Goal: Obtain resource: Download file/media

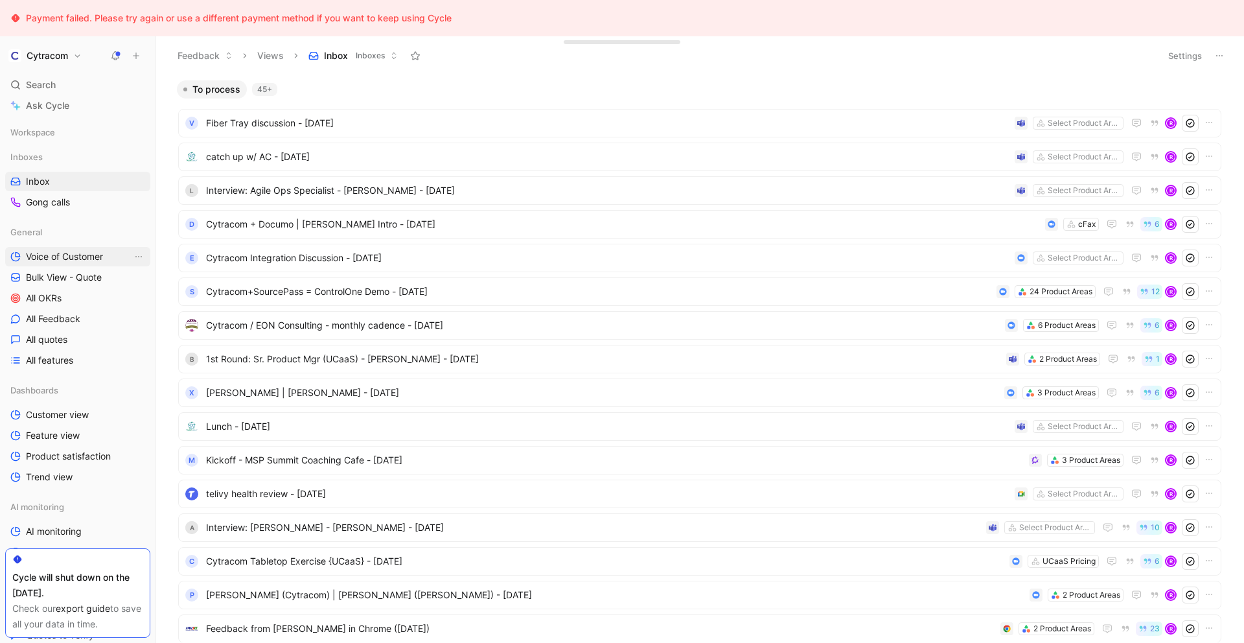
click at [63, 263] on link "Voice of Customer" at bounding box center [77, 256] width 145 height 19
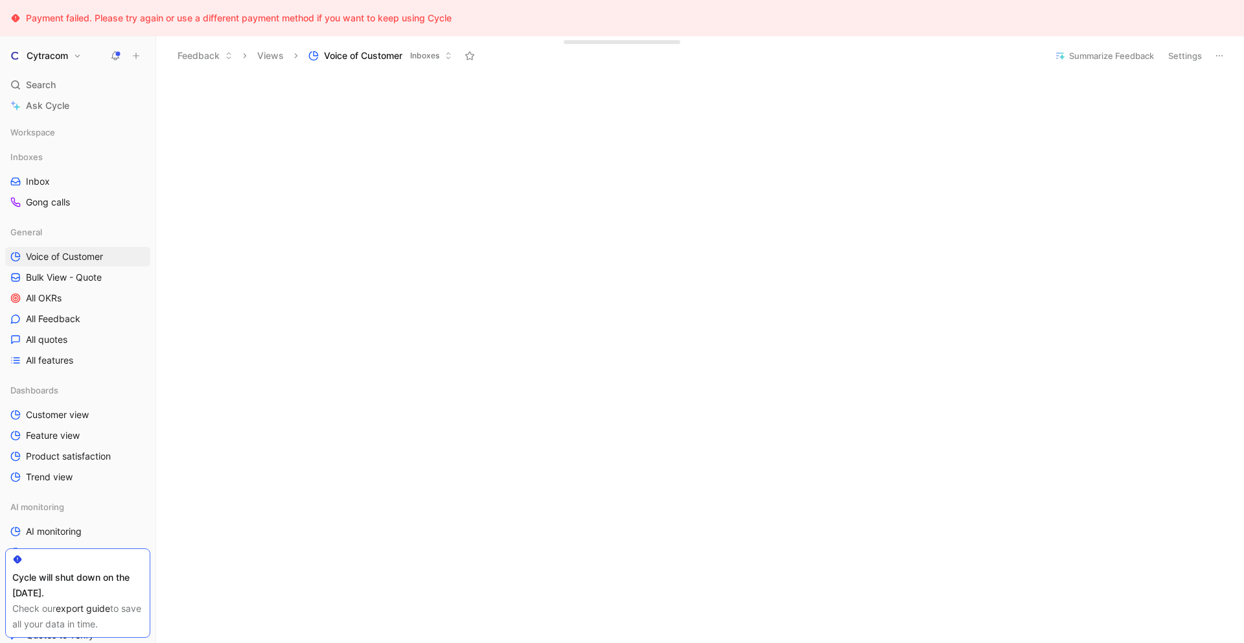
scroll to position [365, 0]
click at [63, 314] on span "All Feedback" at bounding box center [53, 318] width 54 height 13
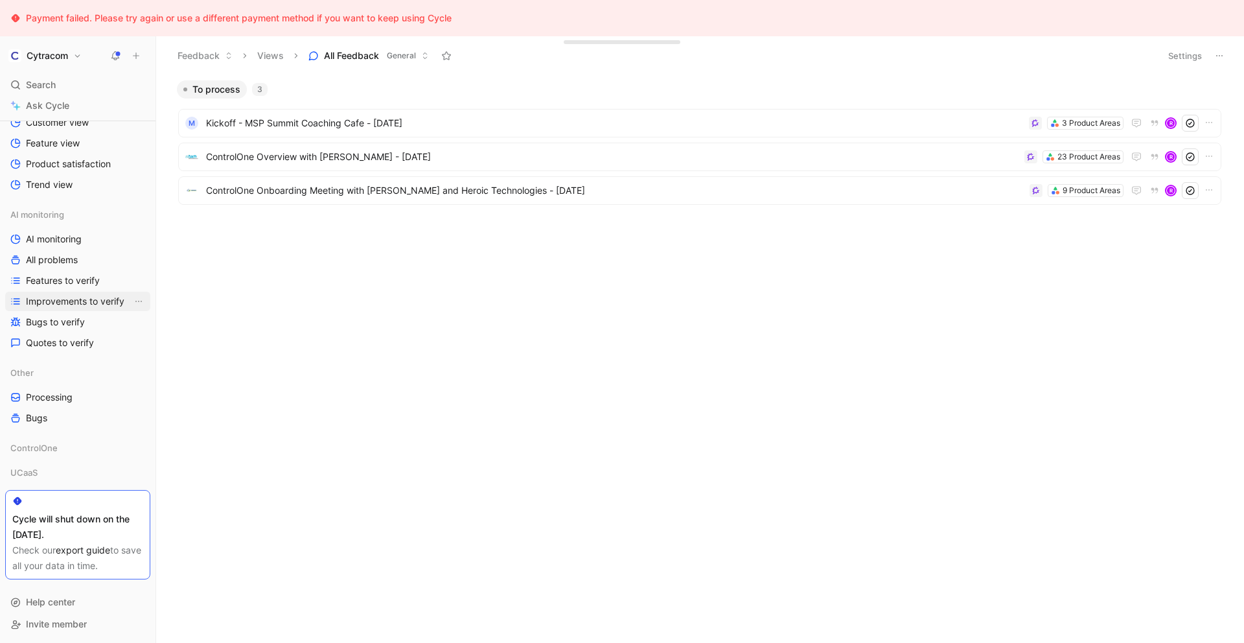
scroll to position [293, 0]
click at [65, 266] on link "All problems" at bounding box center [77, 258] width 145 height 19
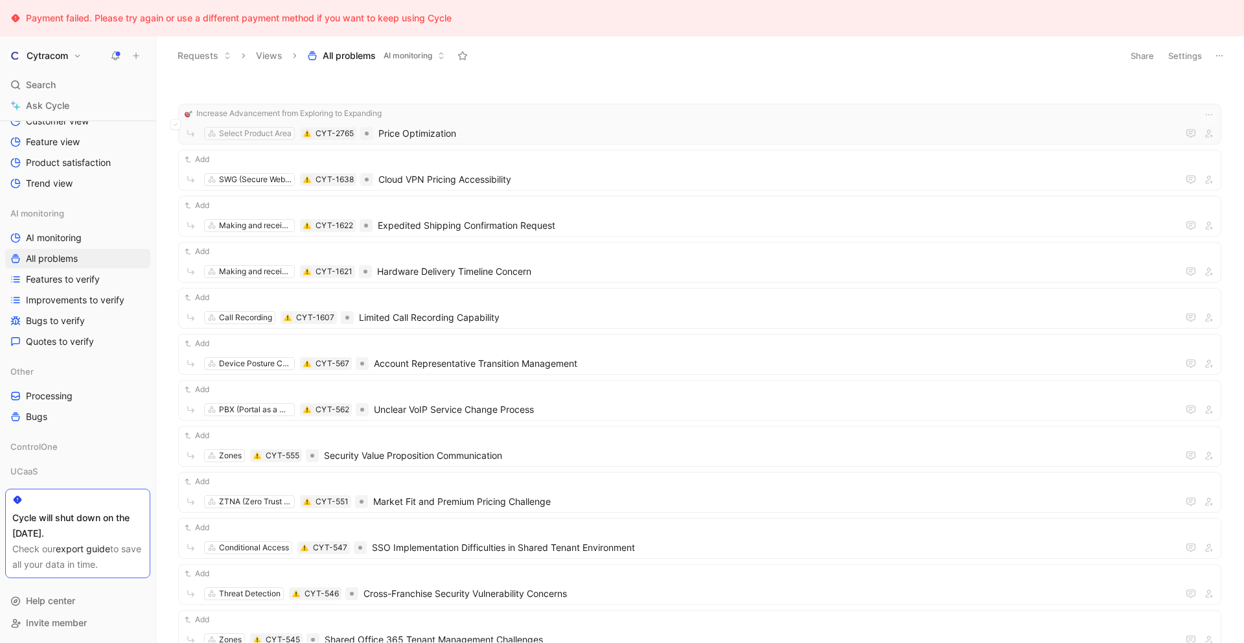
click at [546, 136] on span "Price Optimization" at bounding box center [777, 134] width 799 height 16
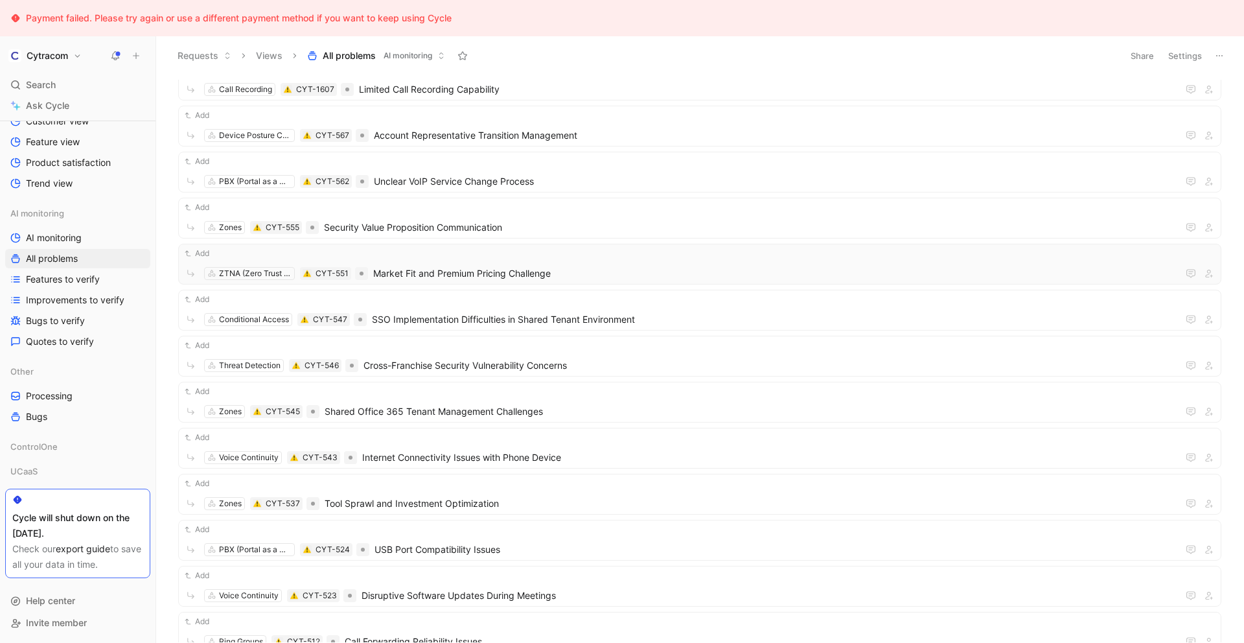
scroll to position [415, 0]
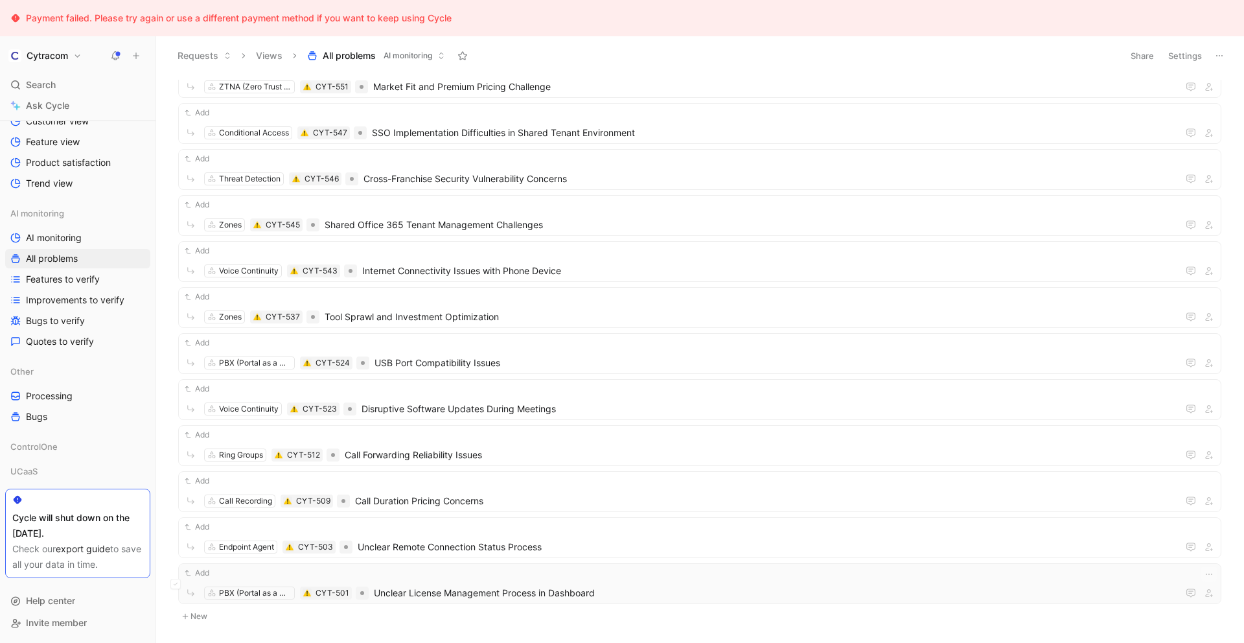
click at [407, 591] on span "Unclear License Management Process in Dashboard" at bounding box center [776, 593] width 804 height 16
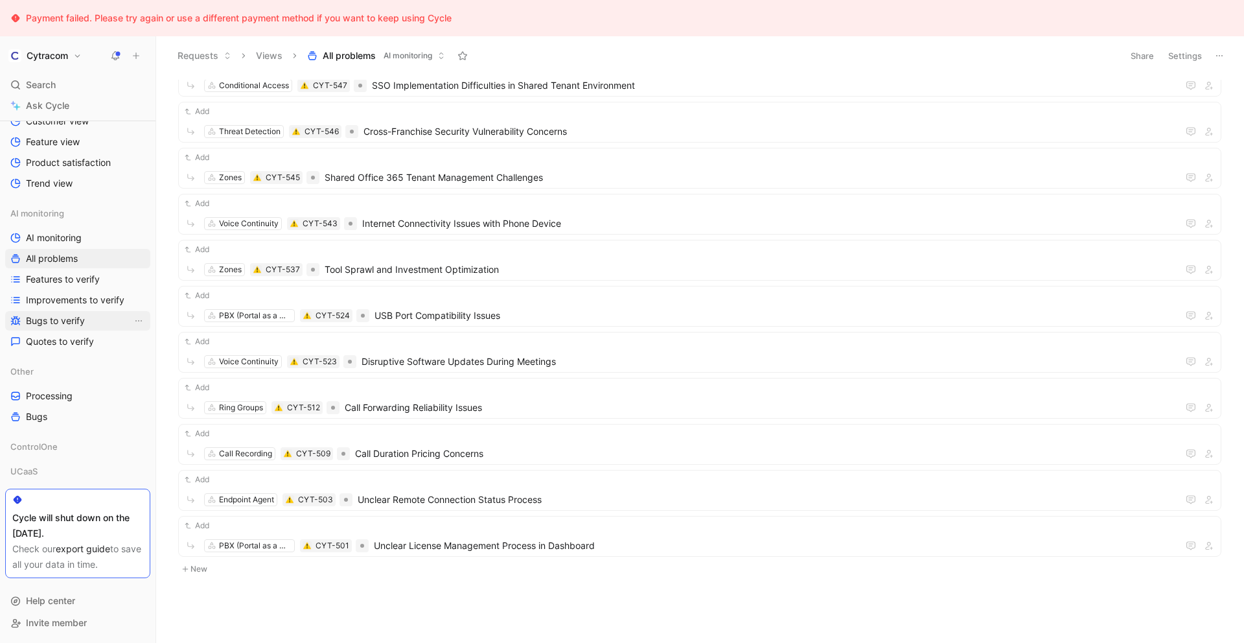
click at [54, 315] on span "Bugs to verify" at bounding box center [55, 320] width 59 height 13
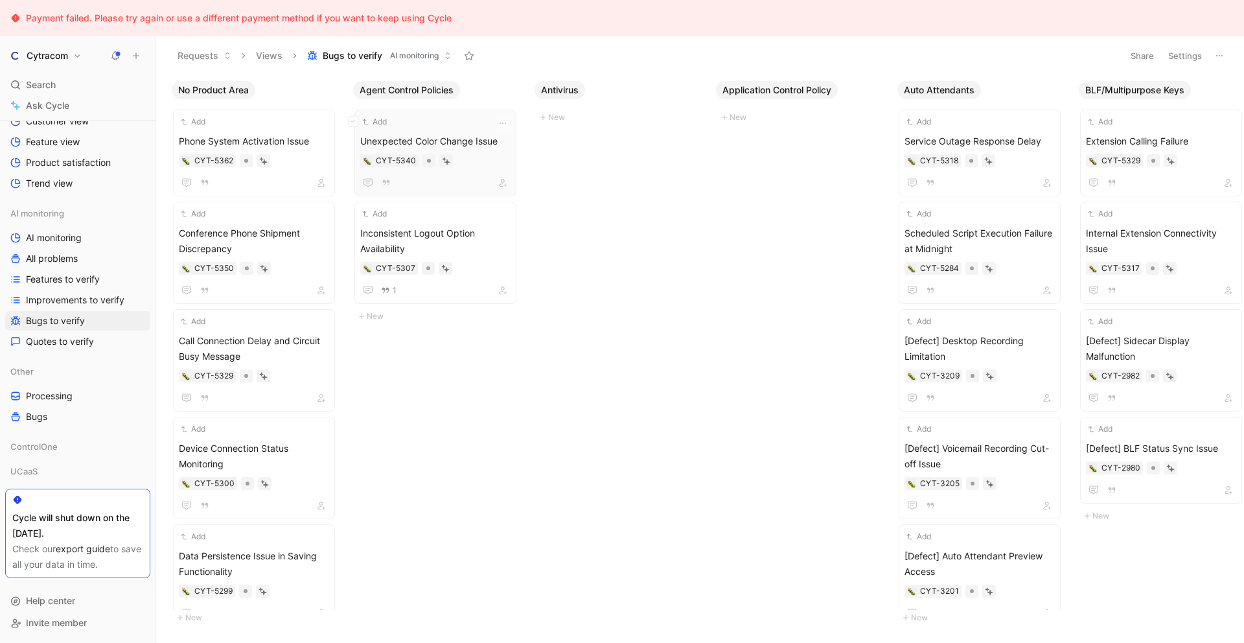
click at [410, 140] on span "Unexpected Color Change Issue" at bounding box center [435, 141] width 150 height 16
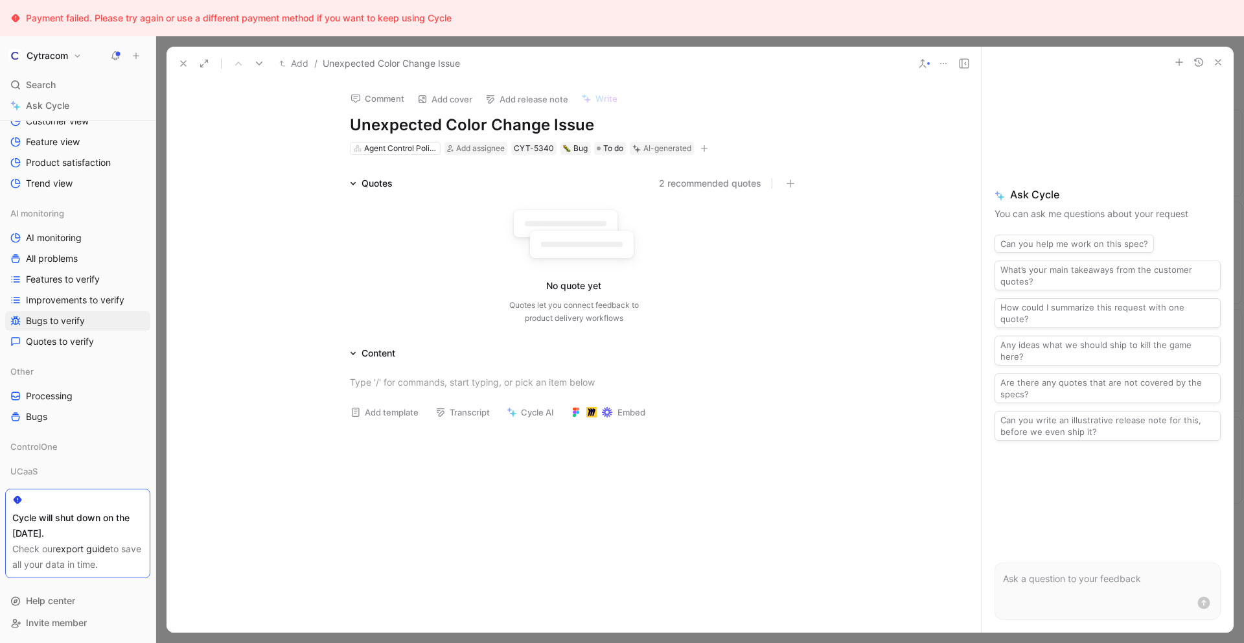
click at [1216, 66] on icon "button" at bounding box center [1218, 62] width 10 height 10
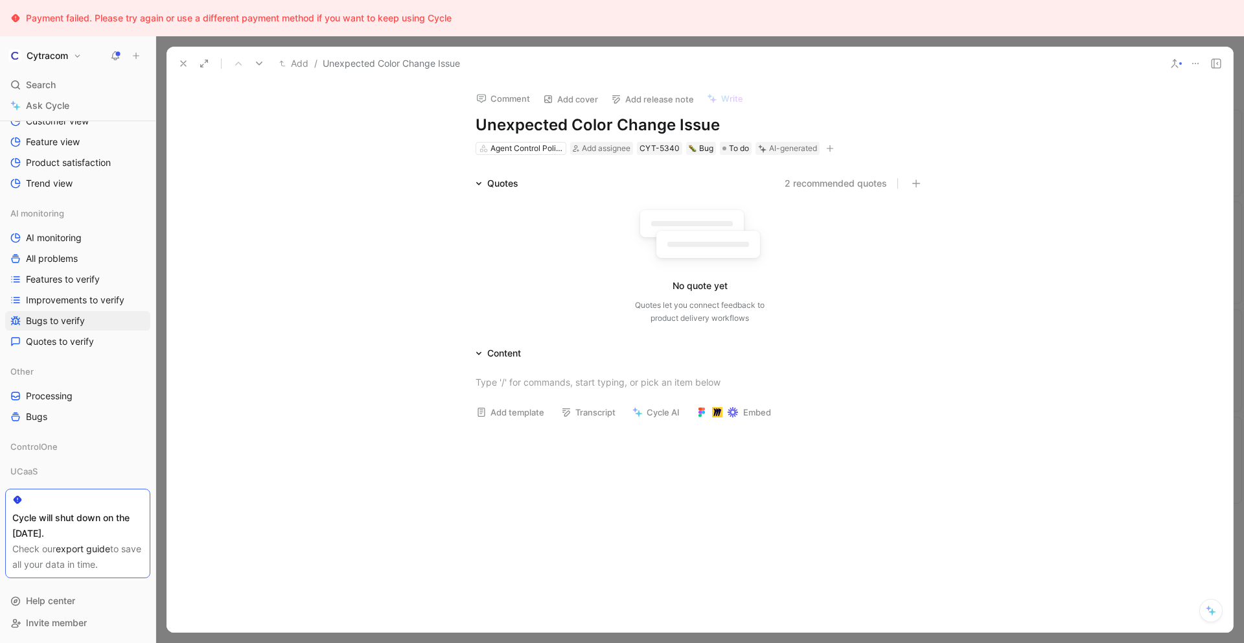
click at [1199, 62] on icon at bounding box center [1195, 63] width 10 height 10
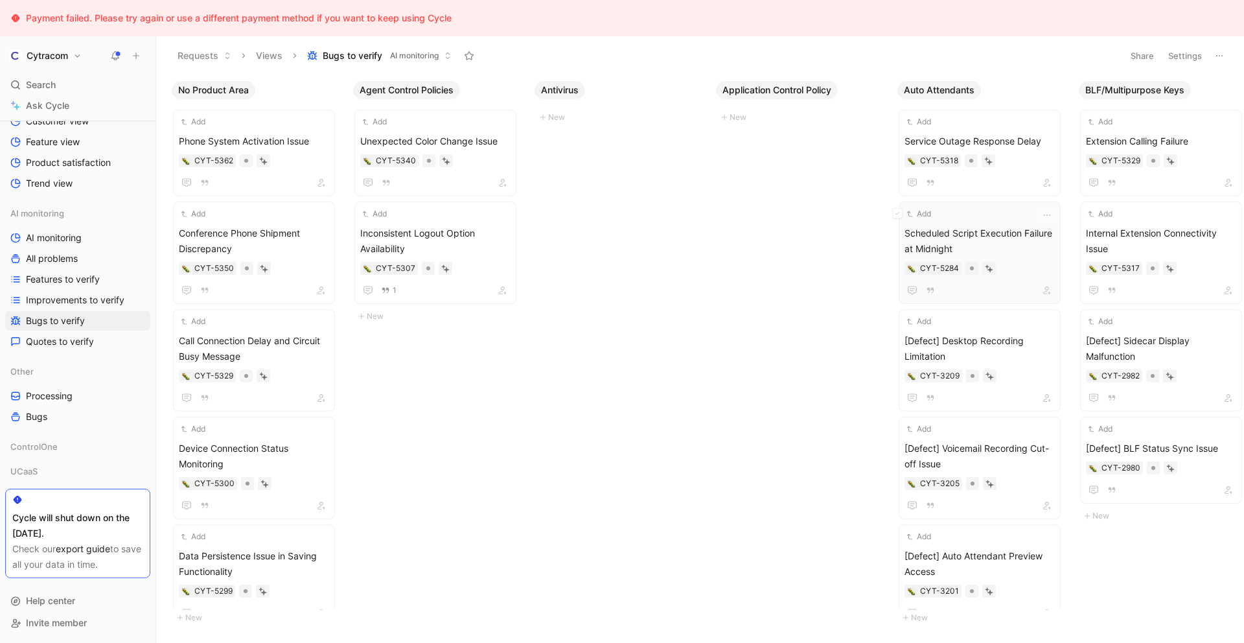
click at [1002, 212] on div "Add" at bounding box center [970, 213] width 133 height 13
click at [91, 547] on link "export guide" at bounding box center [83, 548] width 54 height 11
click at [50, 412] on link "Bugs" at bounding box center [77, 416] width 145 height 19
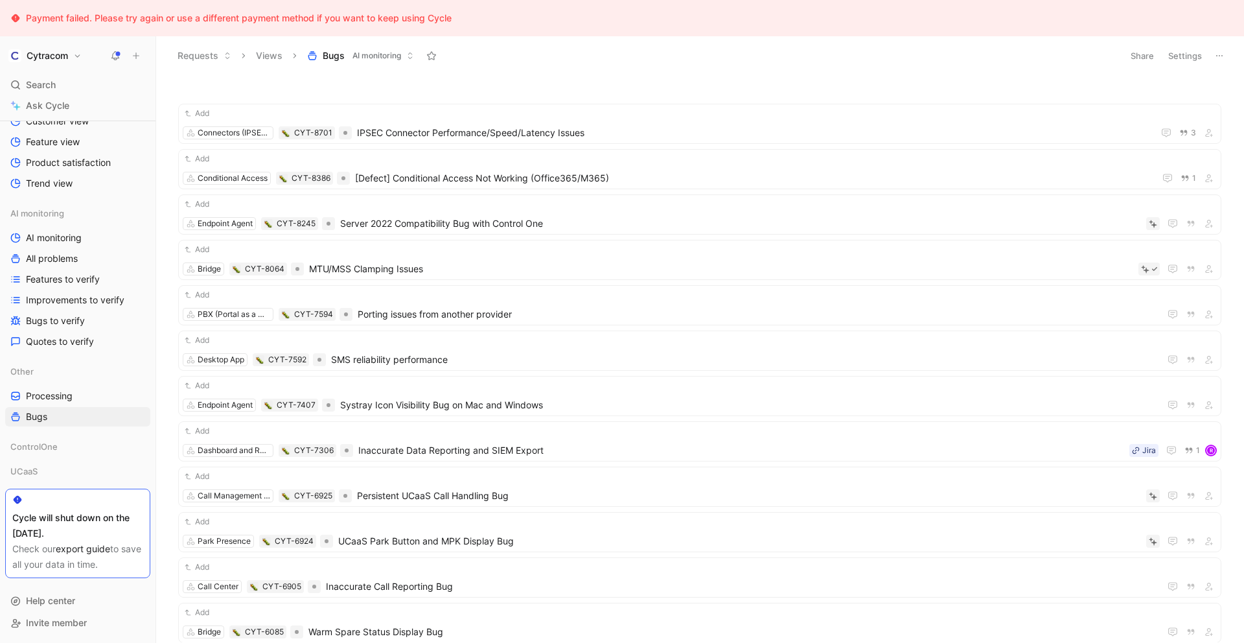
click at [1214, 51] on icon at bounding box center [1219, 56] width 10 height 10
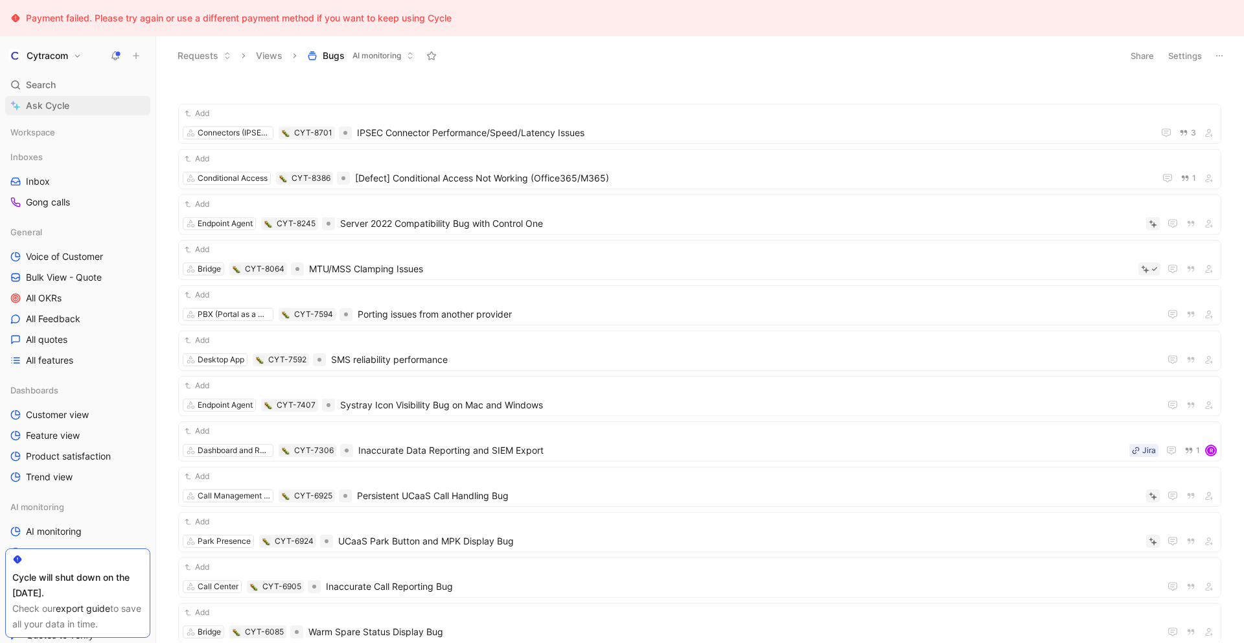
click at [41, 106] on span "Ask Cycle" at bounding box center [47, 106] width 43 height 16
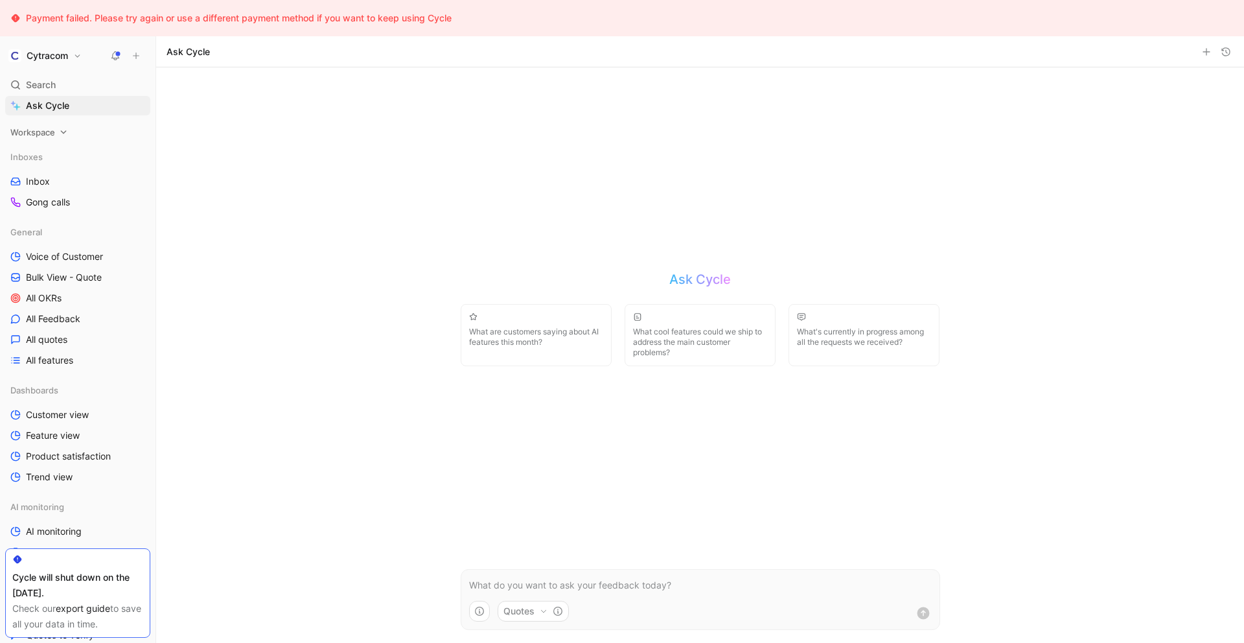
click at [63, 138] on div "Workspace" at bounding box center [77, 131] width 145 height 19
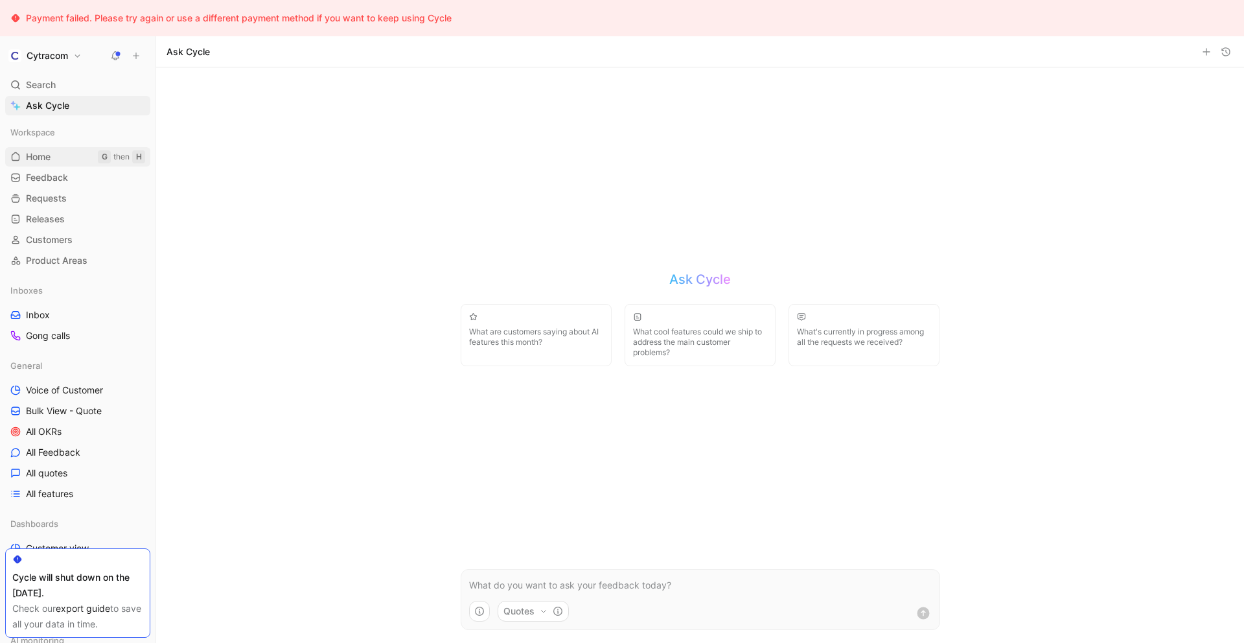
click at [50, 163] on link "Home G then H" at bounding box center [77, 156] width 145 height 19
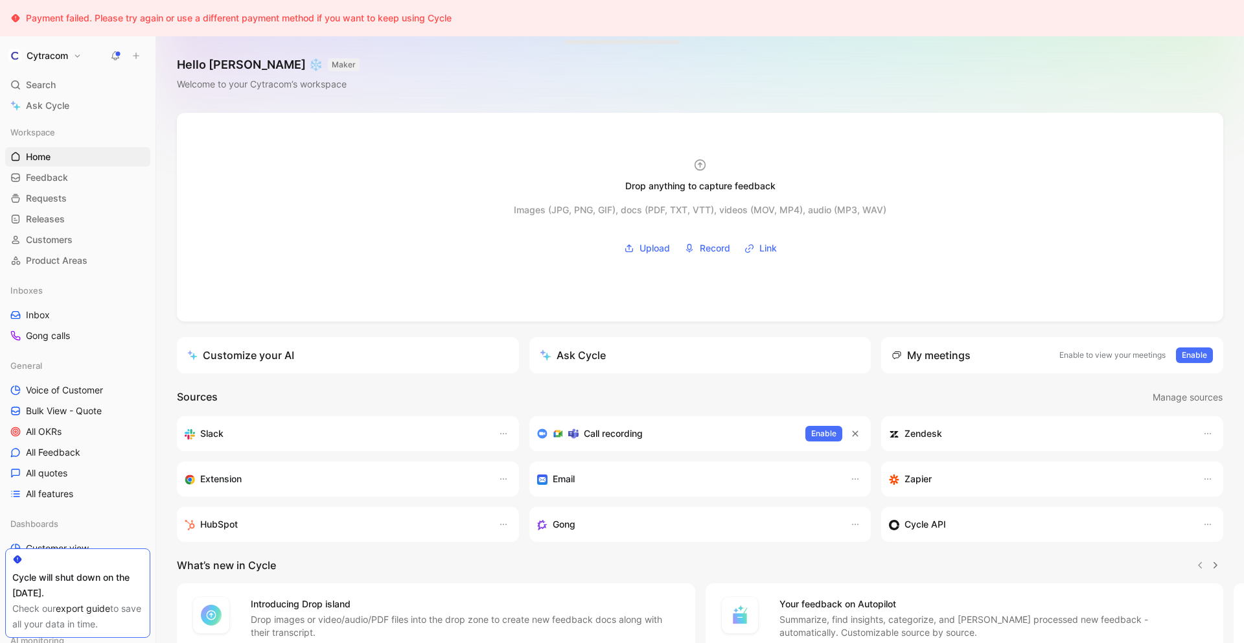
click at [47, 187] on div "Workspace Home G then H Feedback G then F Requests G then R Releases G then L C…" at bounding box center [77, 196] width 145 height 148
click at [48, 182] on span "Feedback" at bounding box center [47, 177] width 42 height 13
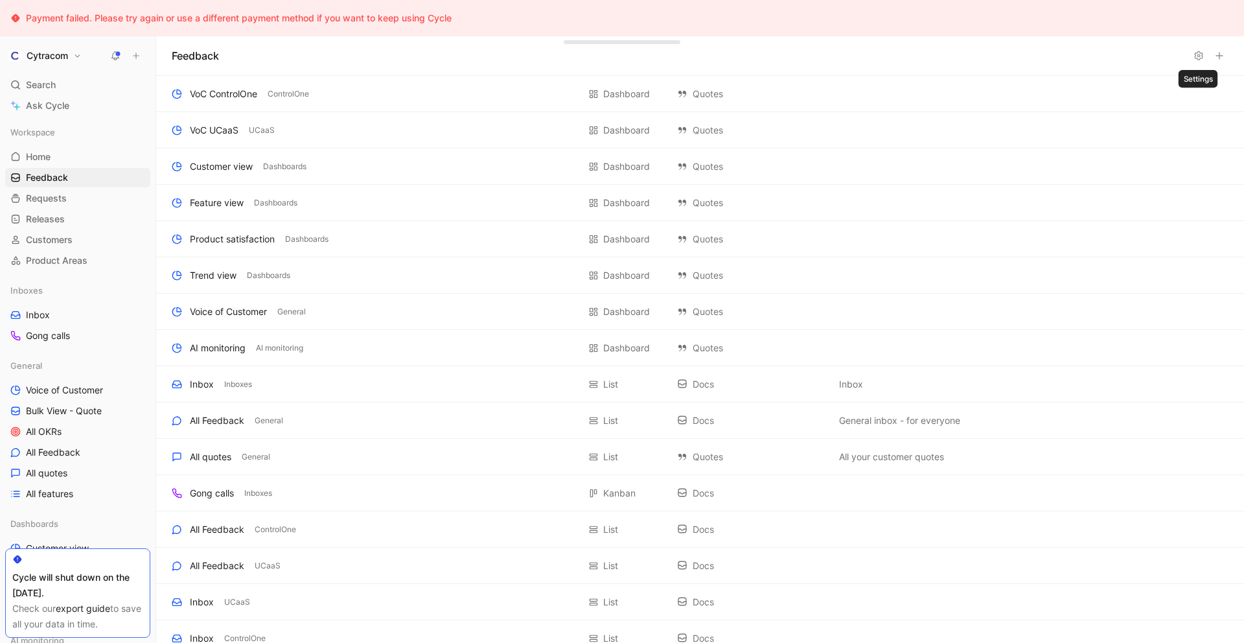
click at [1196, 60] on icon at bounding box center [1198, 56] width 10 height 10
click at [219, 169] on div "Customer view" at bounding box center [221, 167] width 63 height 16
click at [43, 199] on span "Requests" at bounding box center [46, 198] width 41 height 13
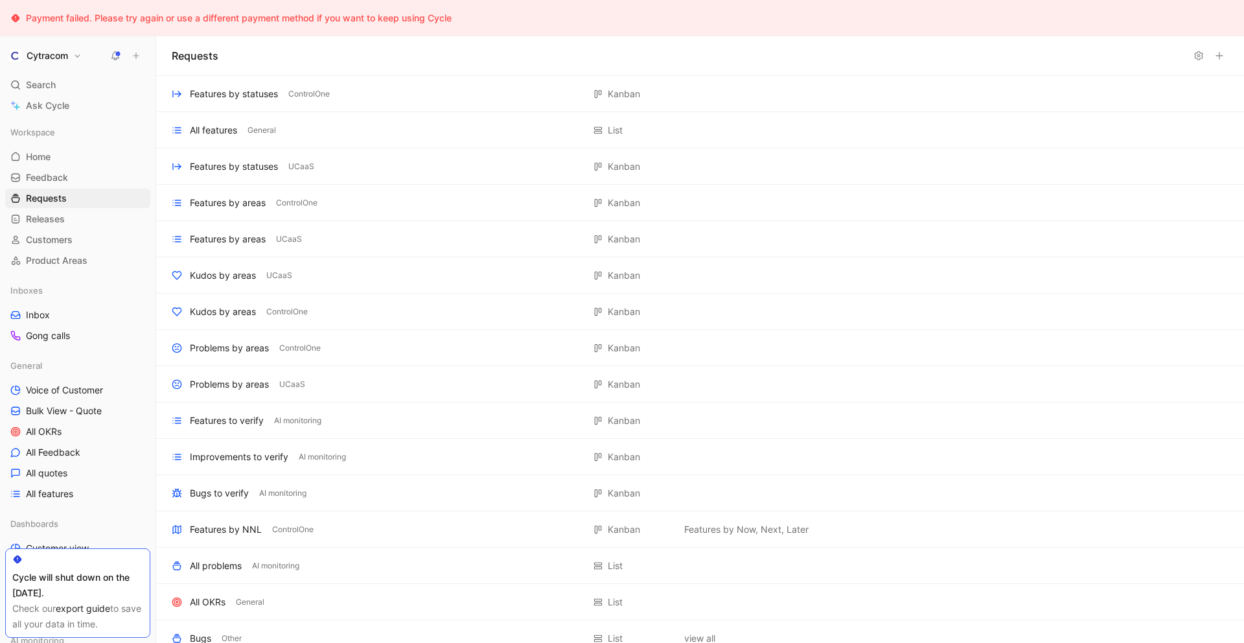
click at [58, 377] on div "General Voice of Customer Bulk View - Quote All OKRs All Feedback All quotes Al…" at bounding box center [77, 430] width 145 height 148
click at [58, 383] on span "Voice of Customer" at bounding box center [64, 389] width 77 height 13
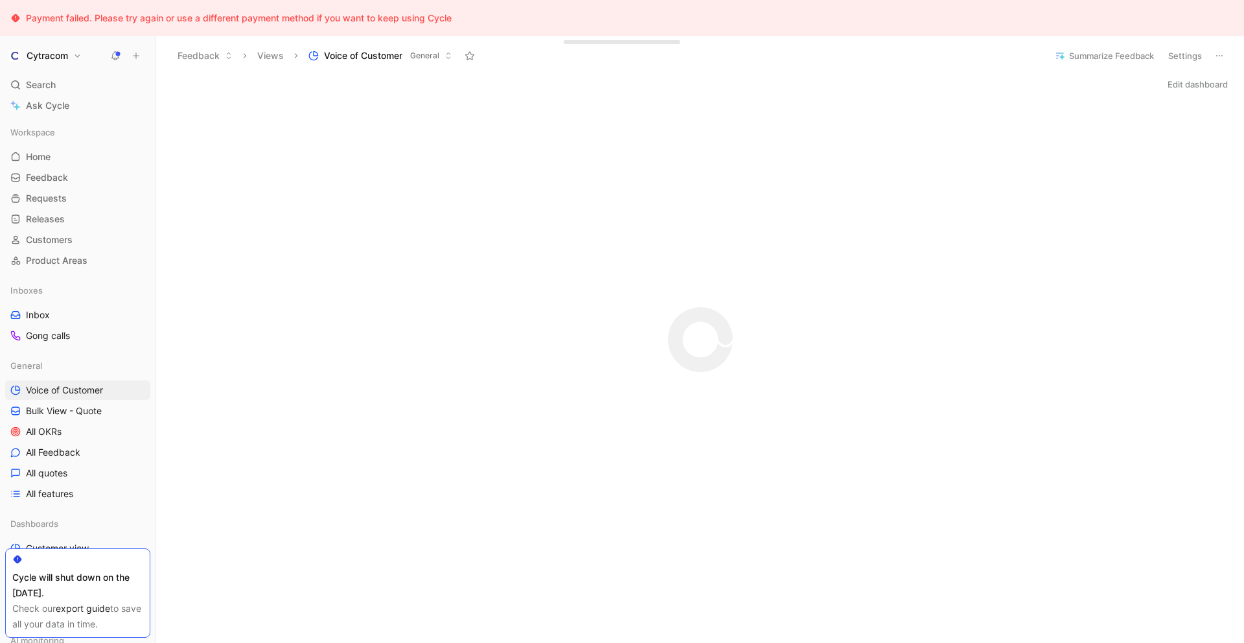
click at [1220, 58] on icon at bounding box center [1219, 56] width 10 height 10
click at [54, 448] on span "All Feedback" at bounding box center [53, 452] width 54 height 13
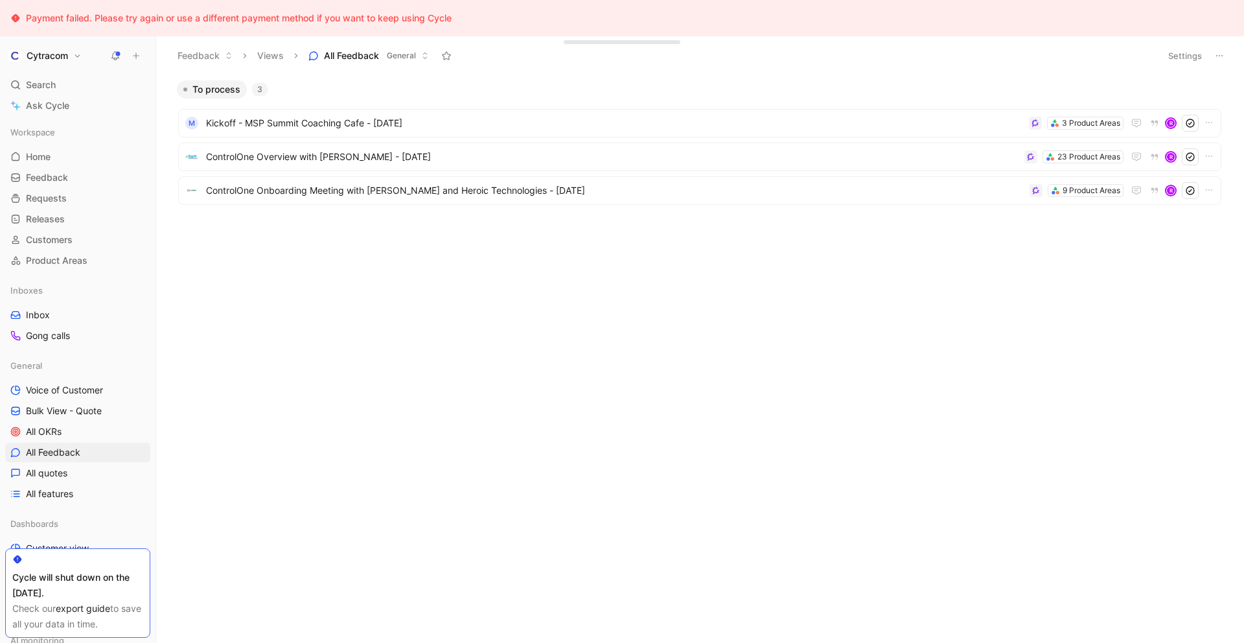
click at [1218, 52] on icon at bounding box center [1219, 56] width 10 height 10
click at [1209, 124] on icon "button" at bounding box center [1208, 122] width 10 height 10
click at [1216, 56] on icon at bounding box center [1219, 56] width 10 height 10
click at [1174, 97] on span "Export in CSV" at bounding box center [1154, 102] width 58 height 11
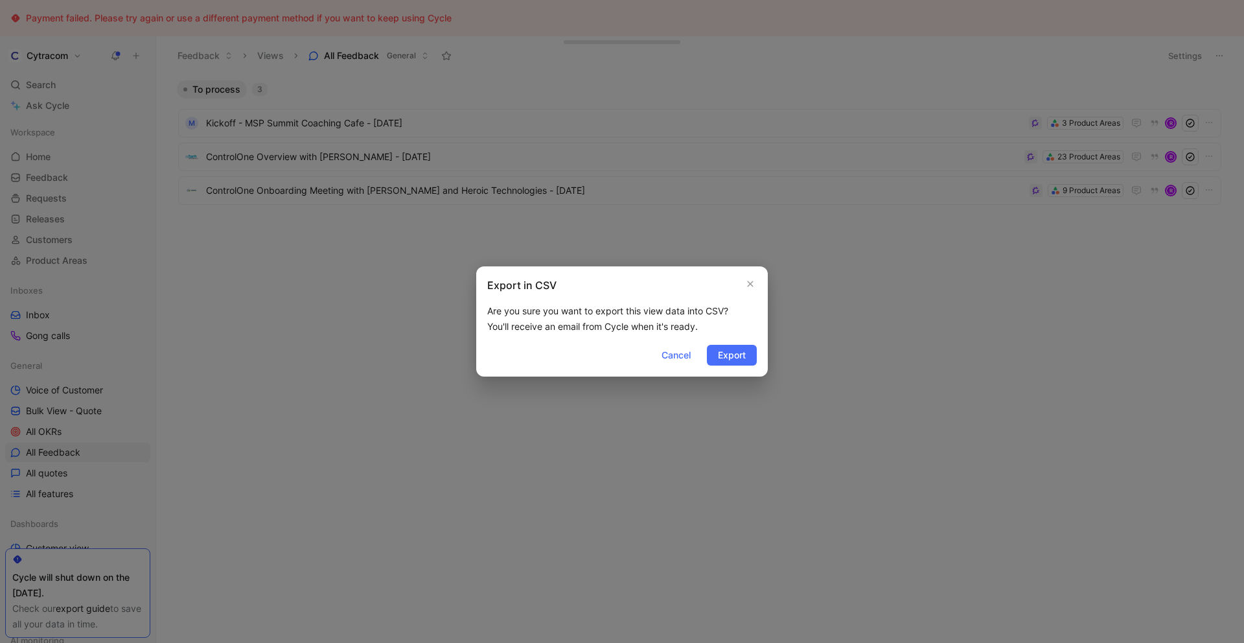
drag, startPoint x: 722, startPoint y: 360, endPoint x: 964, endPoint y: 321, distance: 245.4
click at [964, 321] on div "Export in CSV Are you sure you want to export this view data into CSV? You'll r…" at bounding box center [622, 321] width 1244 height 643
click at [668, 356] on span "Cancel" at bounding box center [675, 355] width 29 height 16
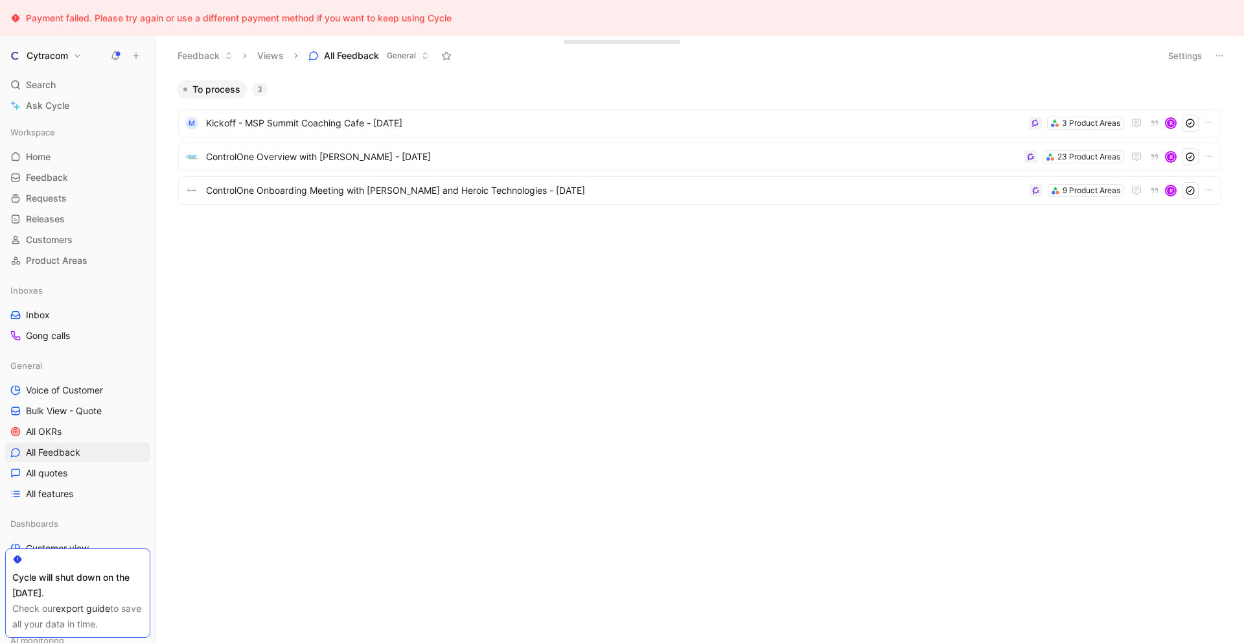
click at [1189, 59] on button "Settings" at bounding box center [1184, 56] width 45 height 18
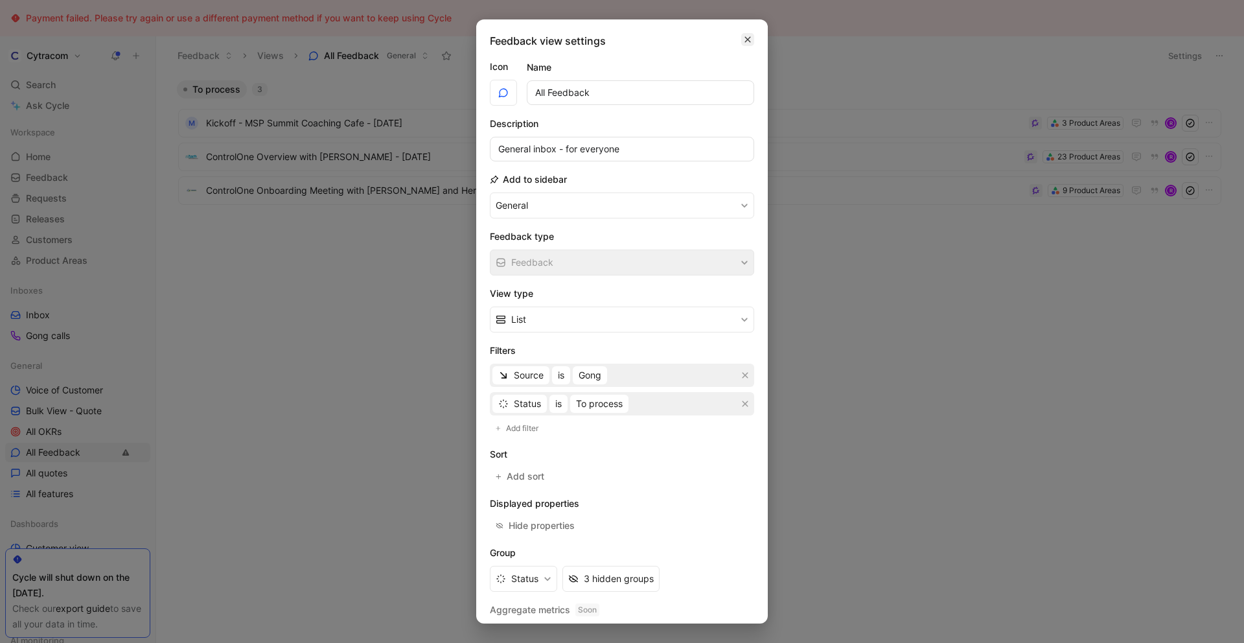
click at [744, 43] on icon "button" at bounding box center [748, 39] width 8 height 10
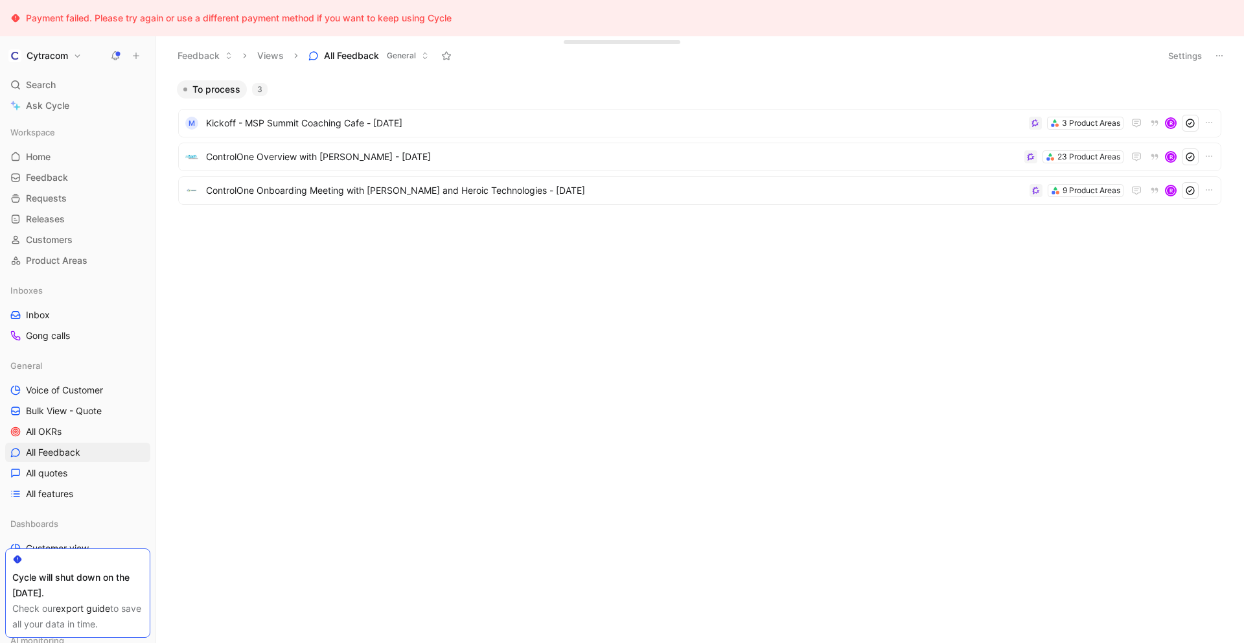
click at [1220, 58] on icon at bounding box center [1219, 56] width 10 height 10
click at [57, 73] on div "Cytracom Search ⌘ K Ask Cycle Workspace Home G then H Feedback G then F Request…" at bounding box center [77, 339] width 155 height 606
click at [52, 80] on span "Search" at bounding box center [41, 85] width 30 height 16
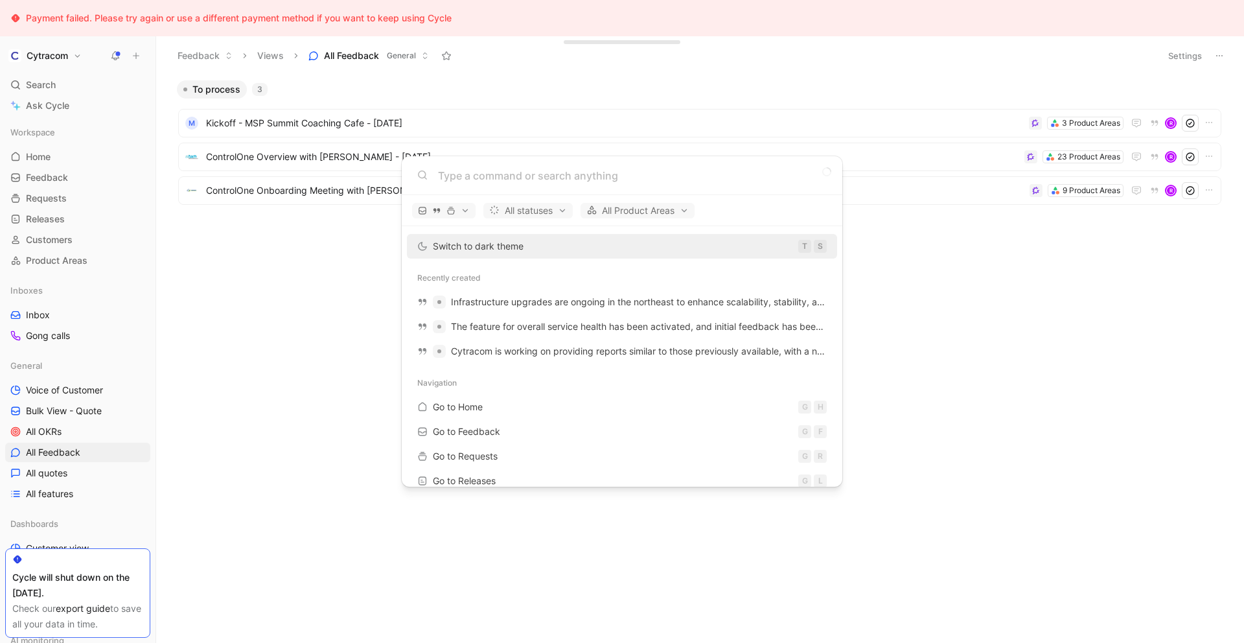
click at [38, 106] on body "Payment failed. Please try again or use a different payment method if you want …" at bounding box center [622, 321] width 1244 height 643
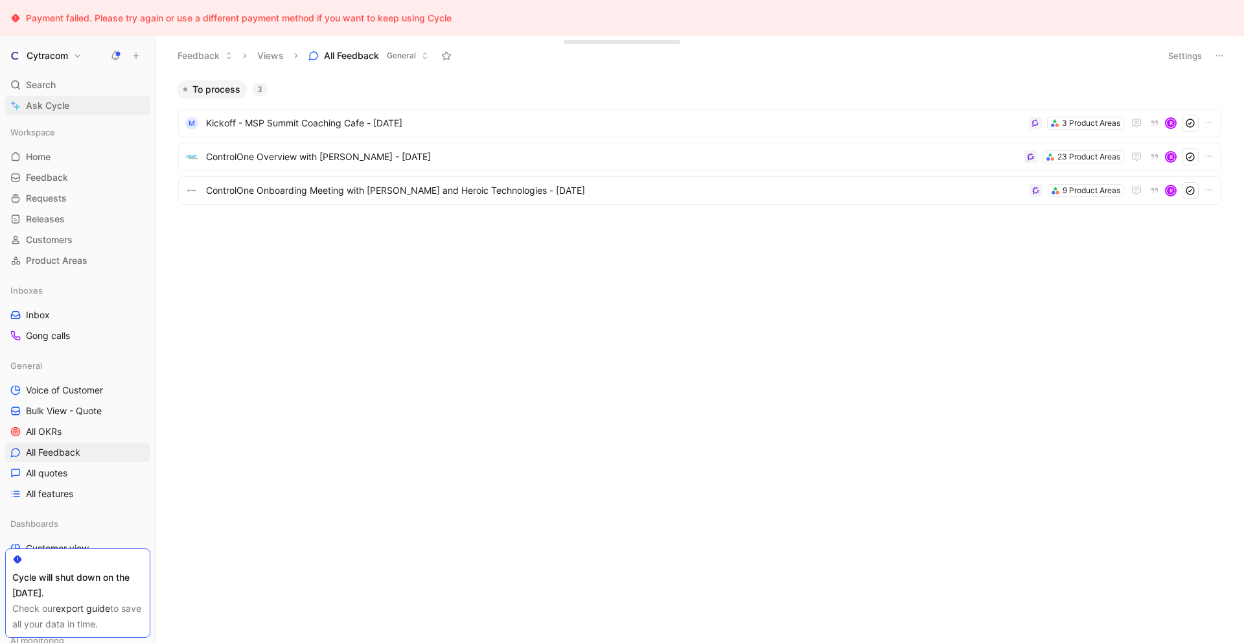
click at [45, 108] on span "Ask Cycle" at bounding box center [47, 106] width 43 height 16
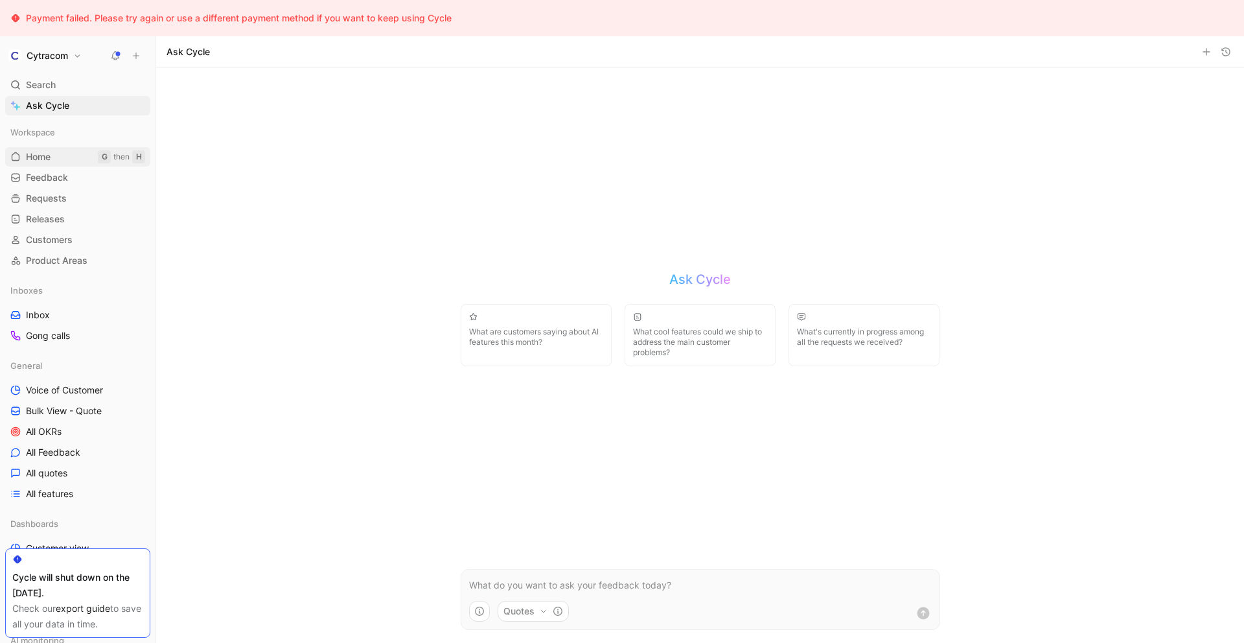
click at [38, 160] on span "Home" at bounding box center [38, 156] width 25 height 13
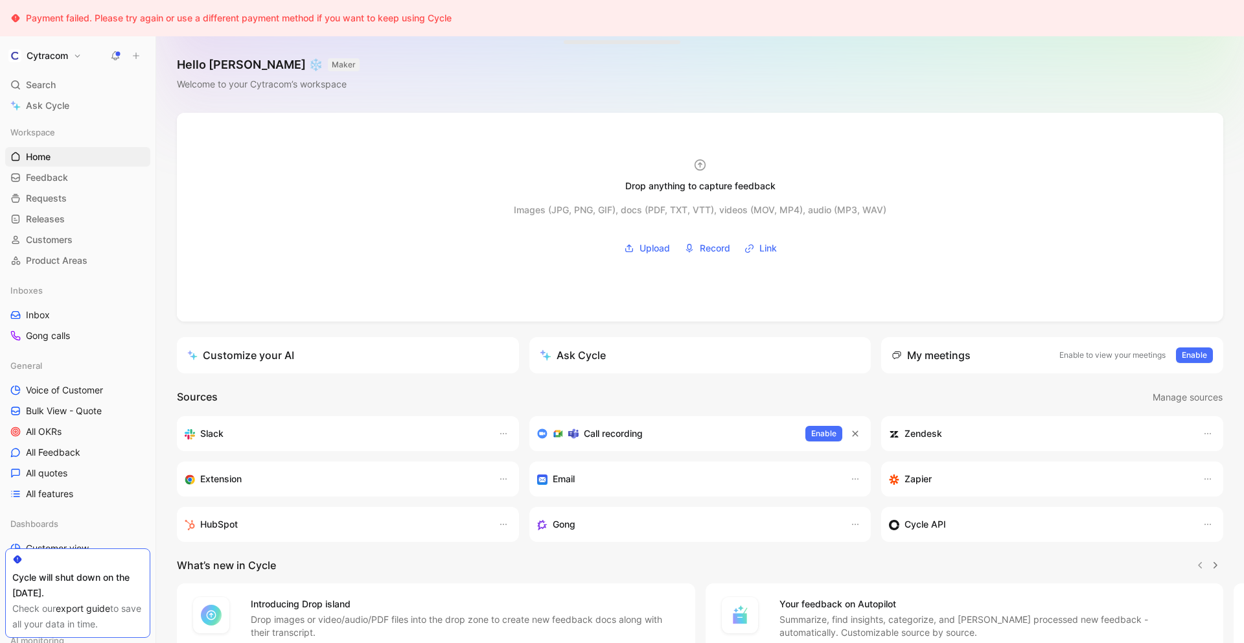
click at [59, 158] on link "Home G then H" at bounding box center [77, 156] width 145 height 19
click at [43, 180] on span "Feedback" at bounding box center [47, 177] width 42 height 13
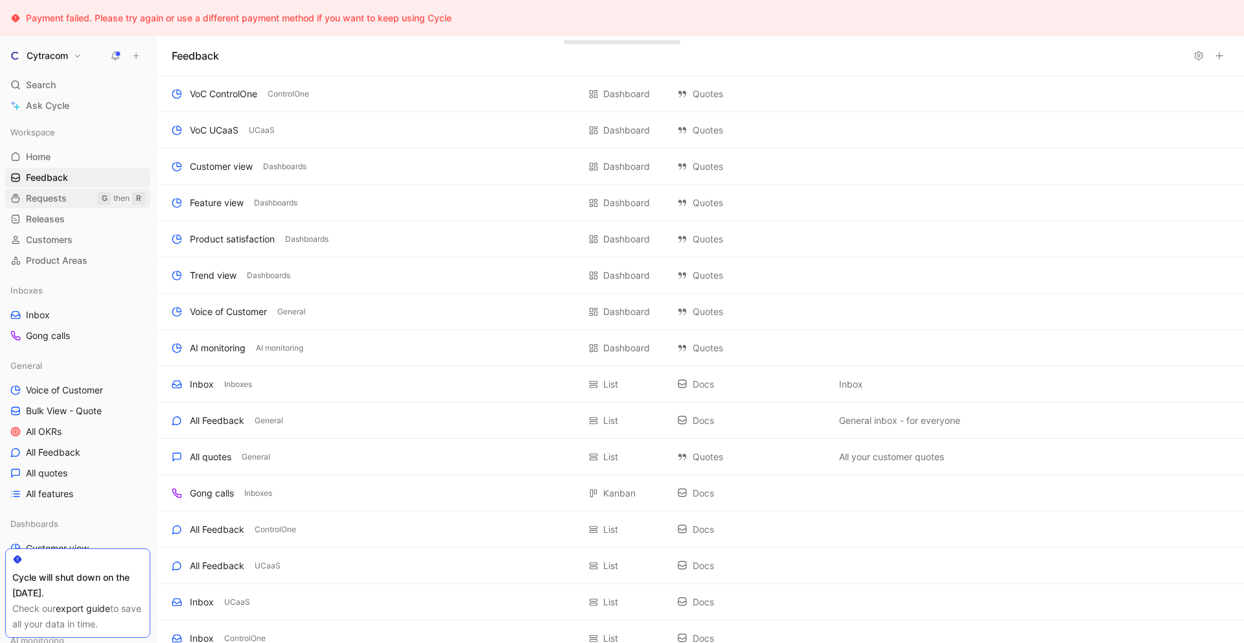
click at [45, 199] on span "Requests" at bounding box center [46, 198] width 41 height 13
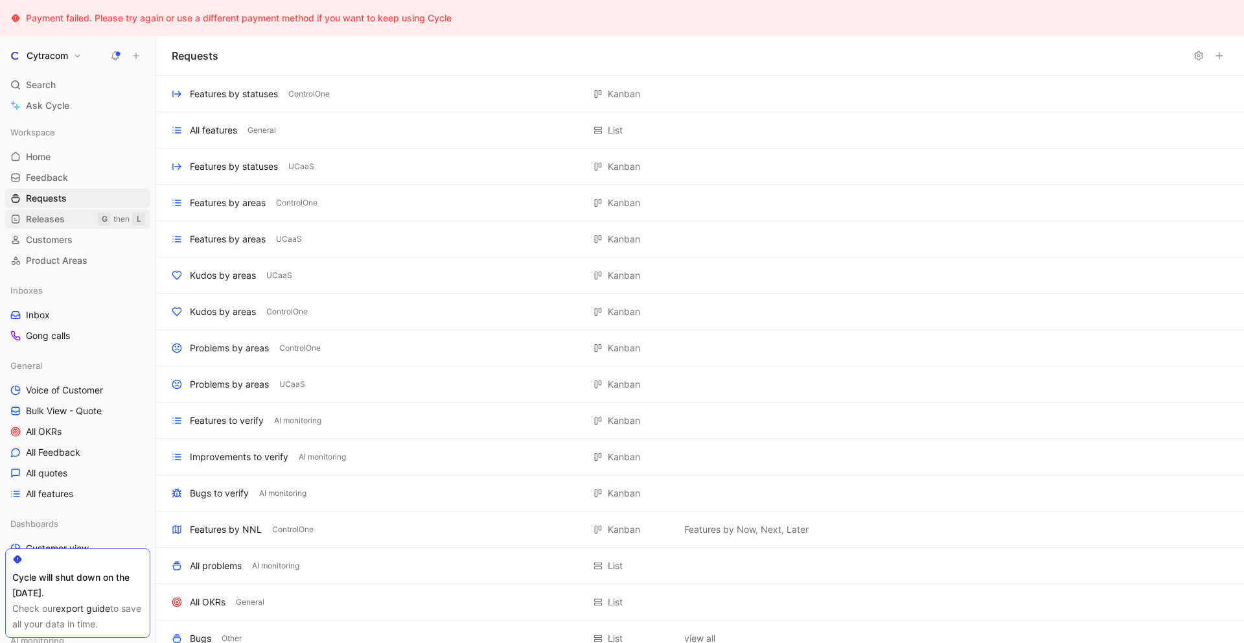
click at [43, 221] on span "Releases" at bounding box center [45, 218] width 39 height 13
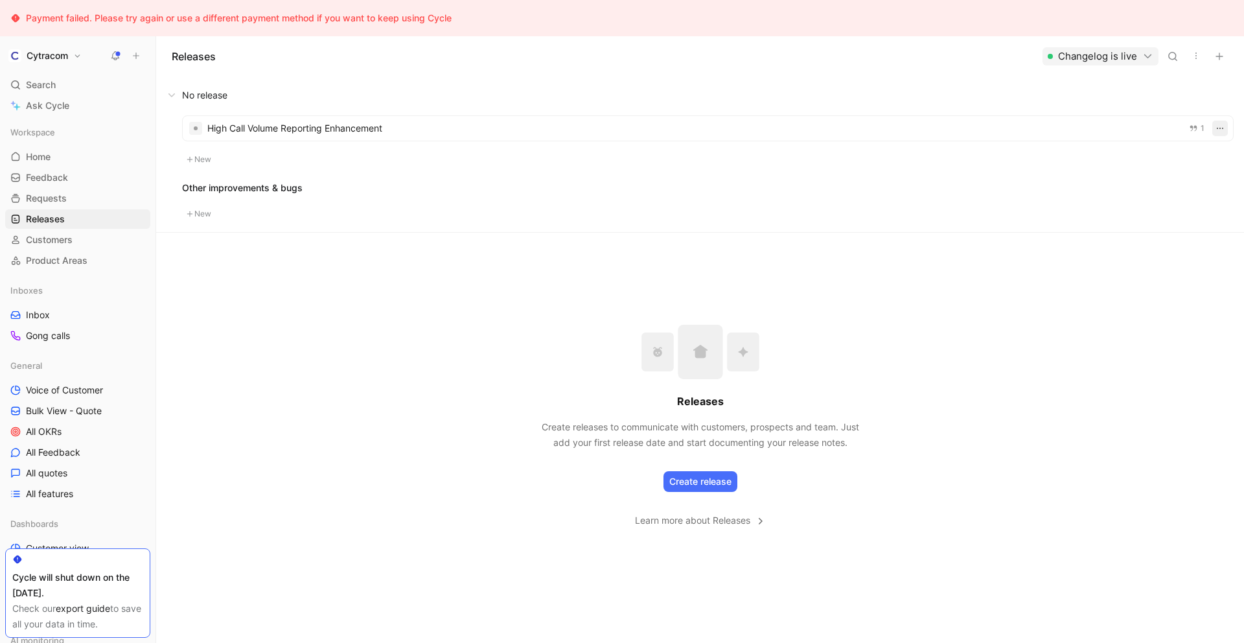
click at [1220, 129] on use "button" at bounding box center [1219, 128] width 6 height 1
click at [1040, 103] on button at bounding box center [700, 95] width 1086 height 39
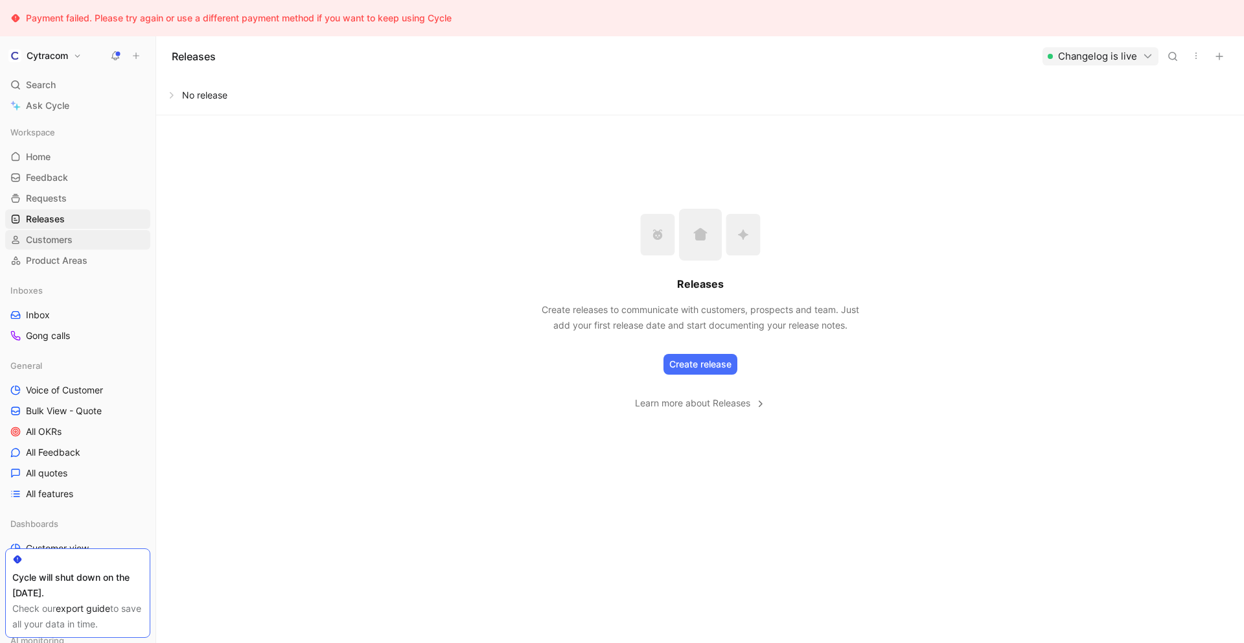
click at [56, 242] on span "Customers" at bounding box center [49, 239] width 47 height 13
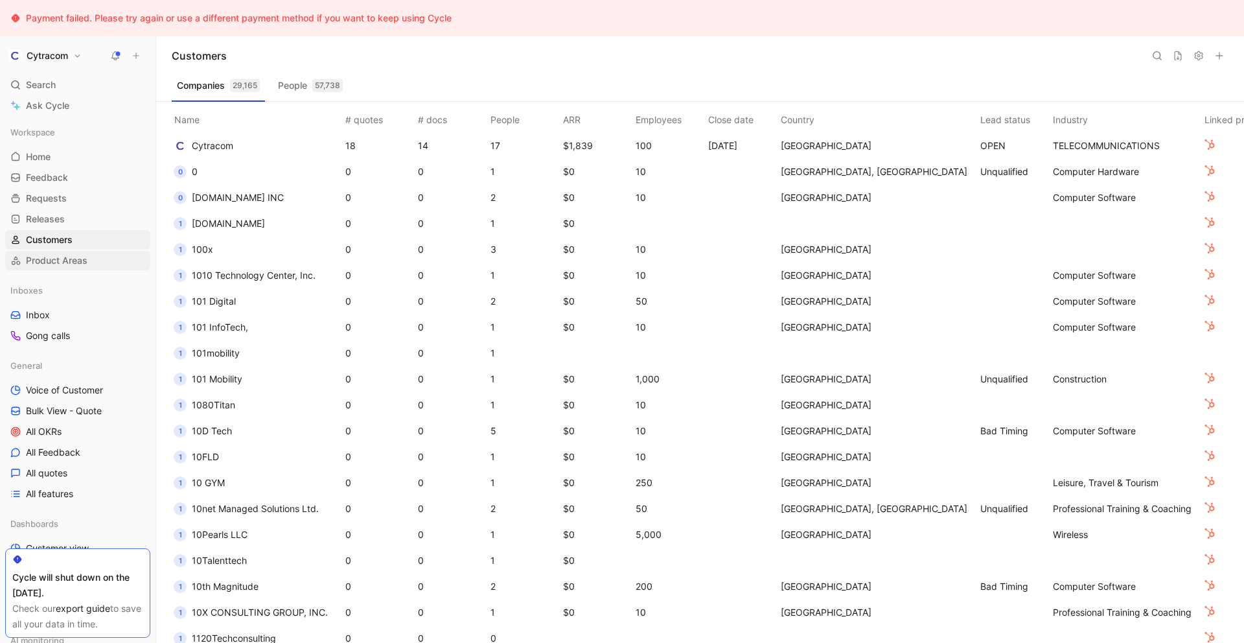
click at [56, 262] on span "Product Areas" at bounding box center [57, 260] width 62 height 13
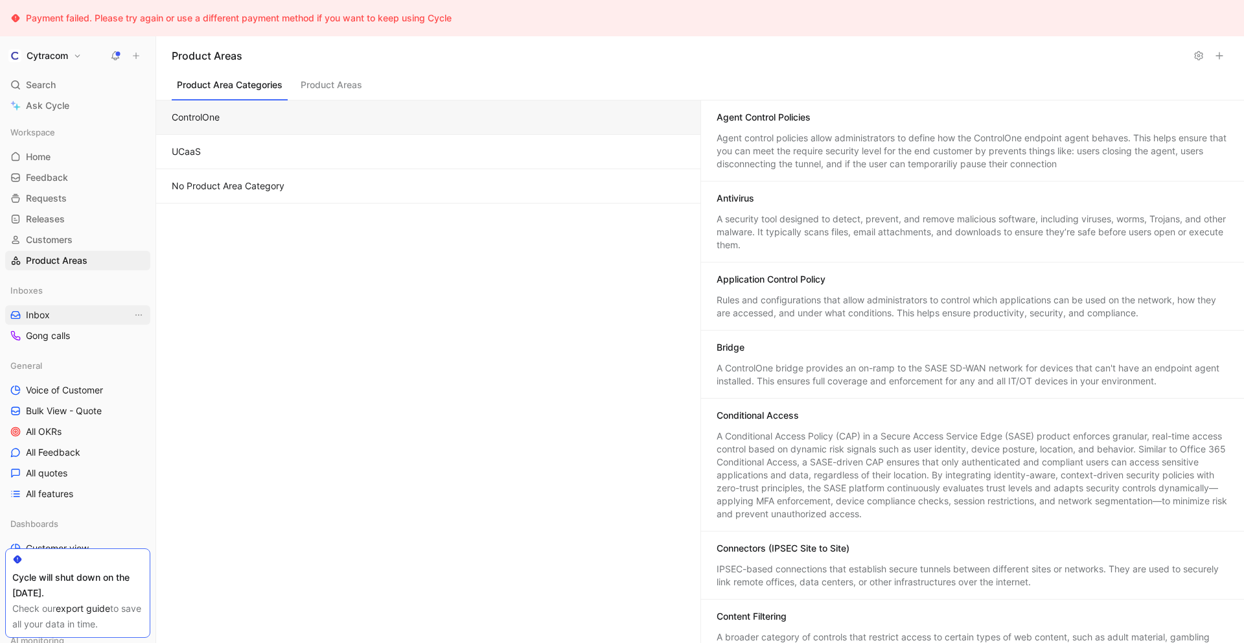
click at [37, 317] on span "Inbox" at bounding box center [38, 314] width 24 height 13
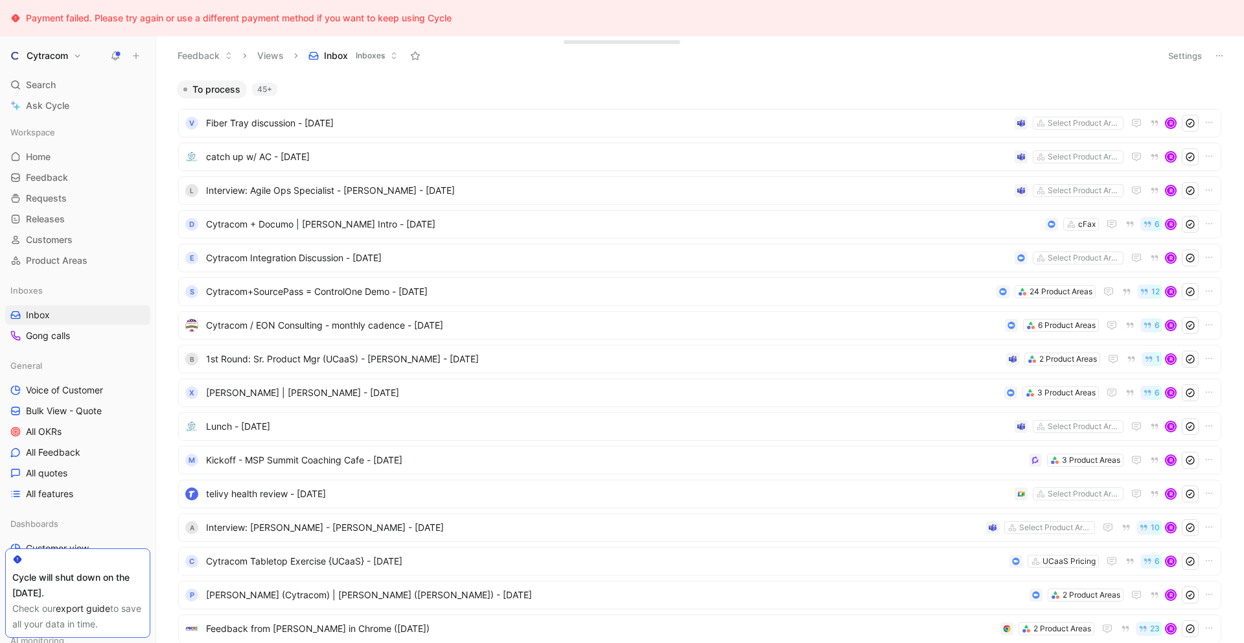
click at [1225, 60] on button at bounding box center [1219, 56] width 18 height 18
click at [1162, 106] on span "Export in CSV" at bounding box center [1154, 102] width 58 height 11
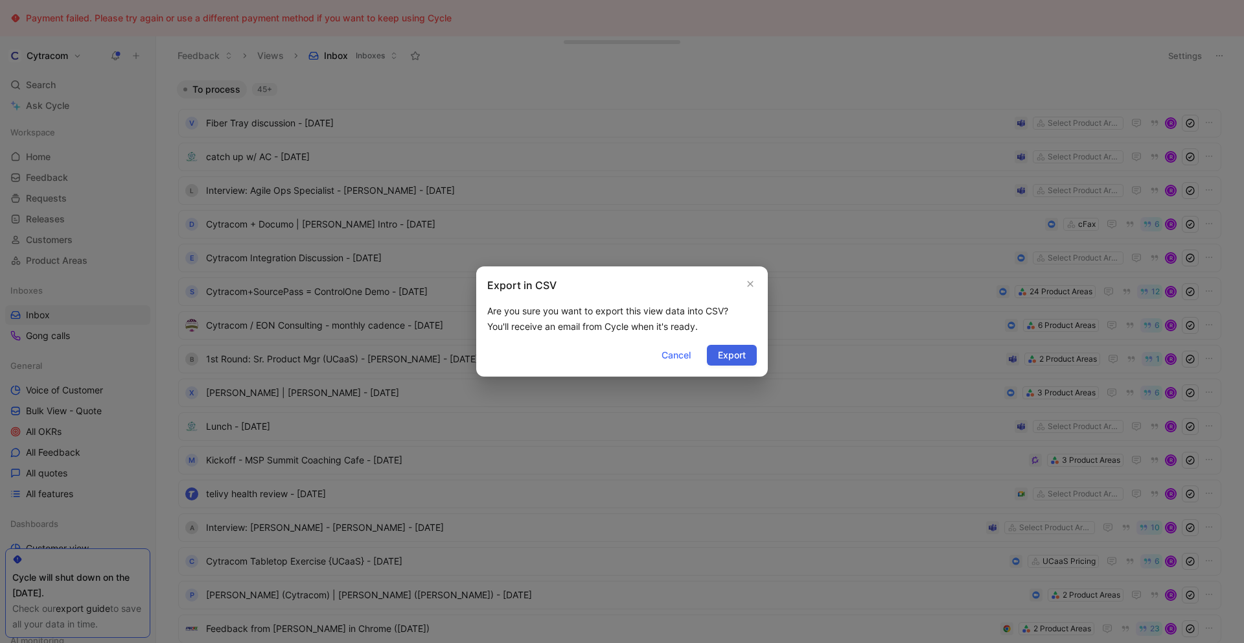
click at [732, 359] on span "Export" at bounding box center [732, 355] width 28 height 16
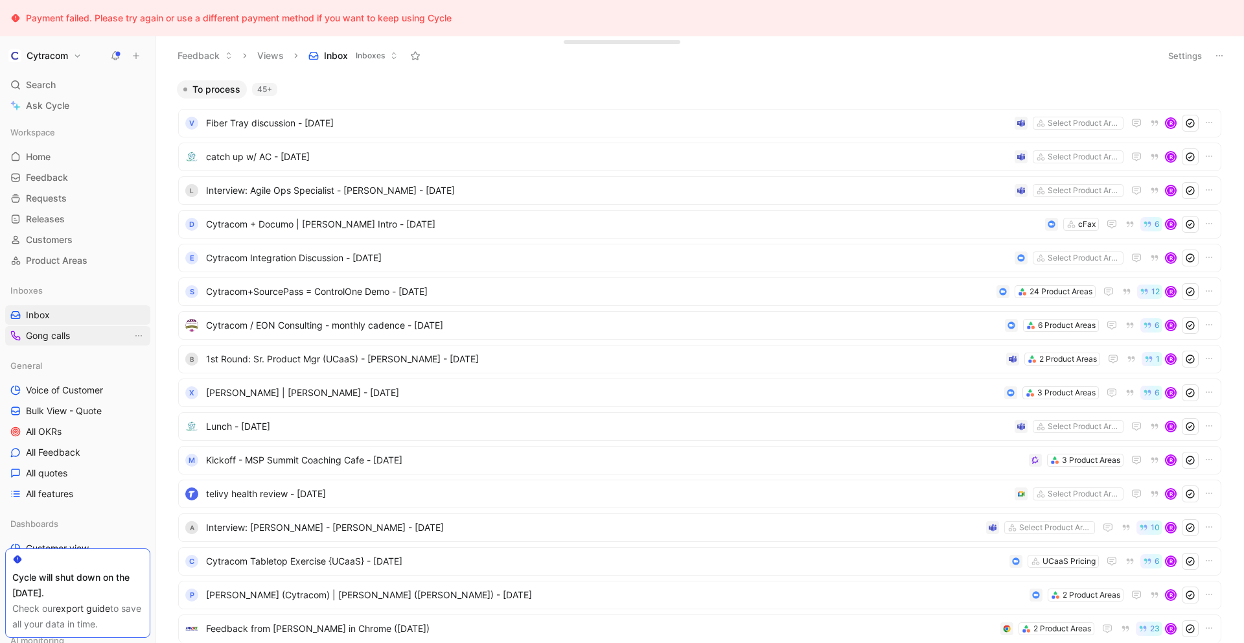
click at [53, 338] on span "Gong calls" at bounding box center [48, 335] width 44 height 13
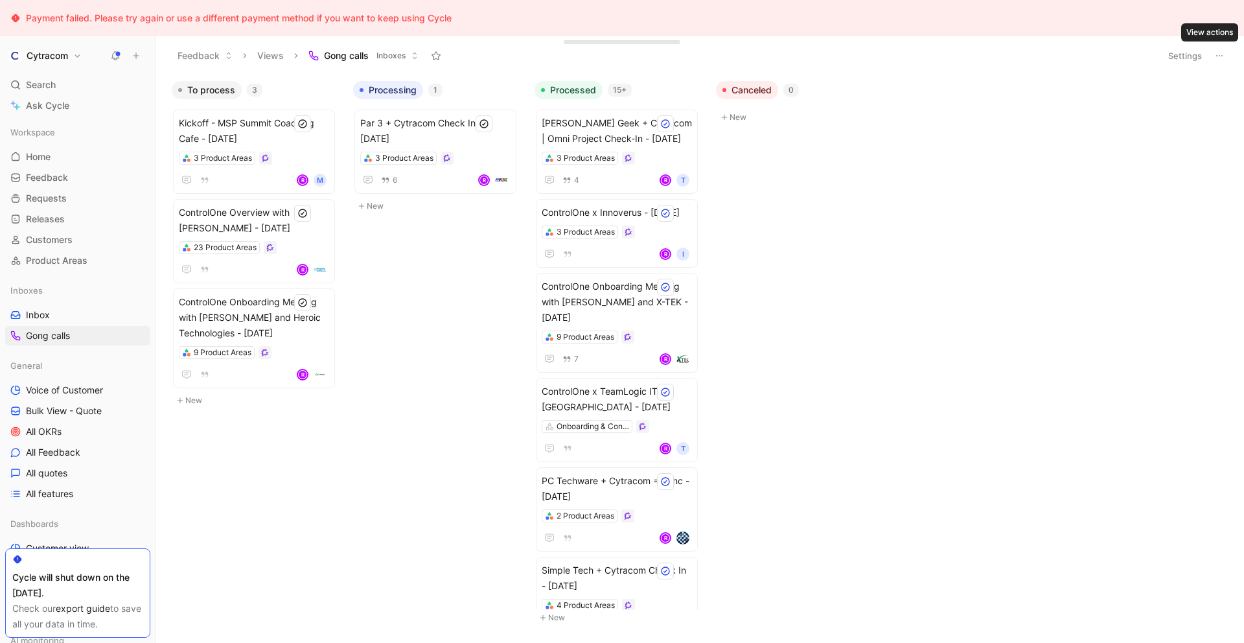
click at [1222, 57] on icon at bounding box center [1219, 56] width 10 height 10
click at [1154, 101] on span "Export in CSV" at bounding box center [1154, 102] width 58 height 11
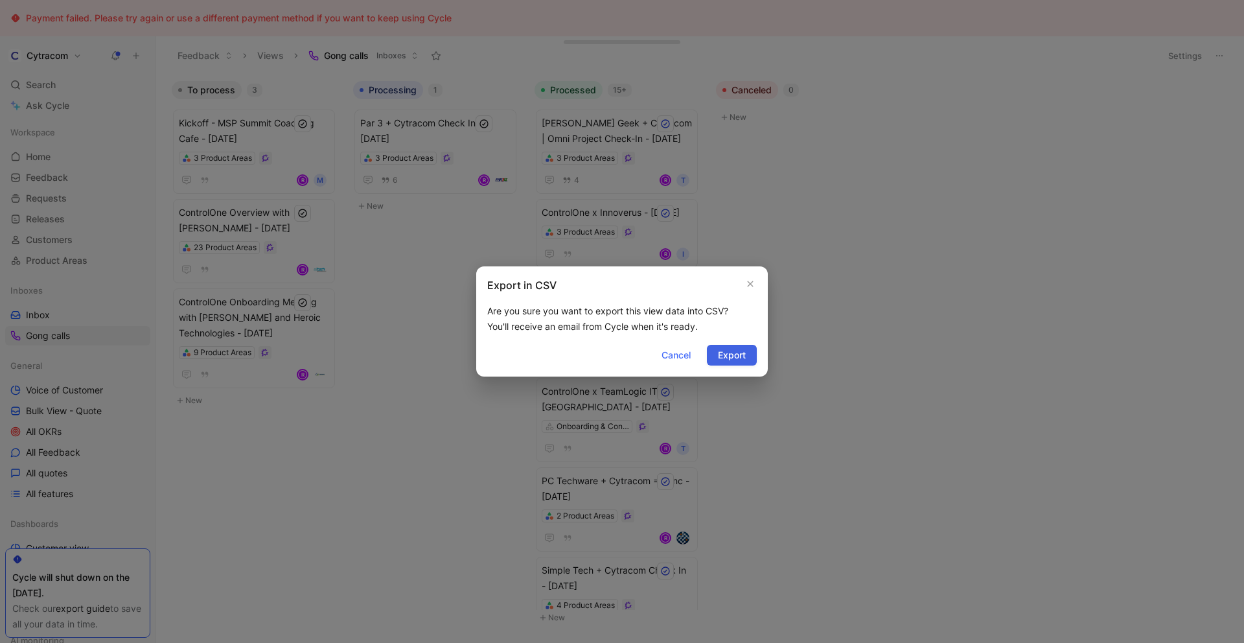
click at [736, 354] on span "Export" at bounding box center [732, 355] width 28 height 16
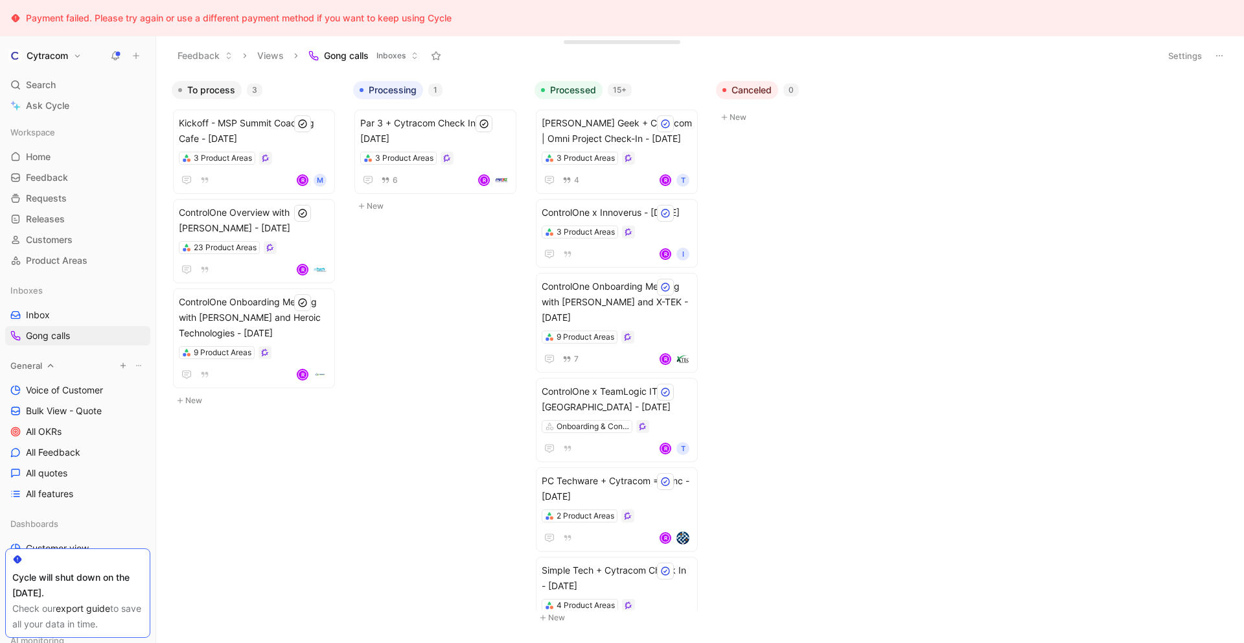
click at [28, 365] on span "General" at bounding box center [26, 365] width 32 height 13
click at [56, 420] on span "Customer view" at bounding box center [57, 414] width 63 height 13
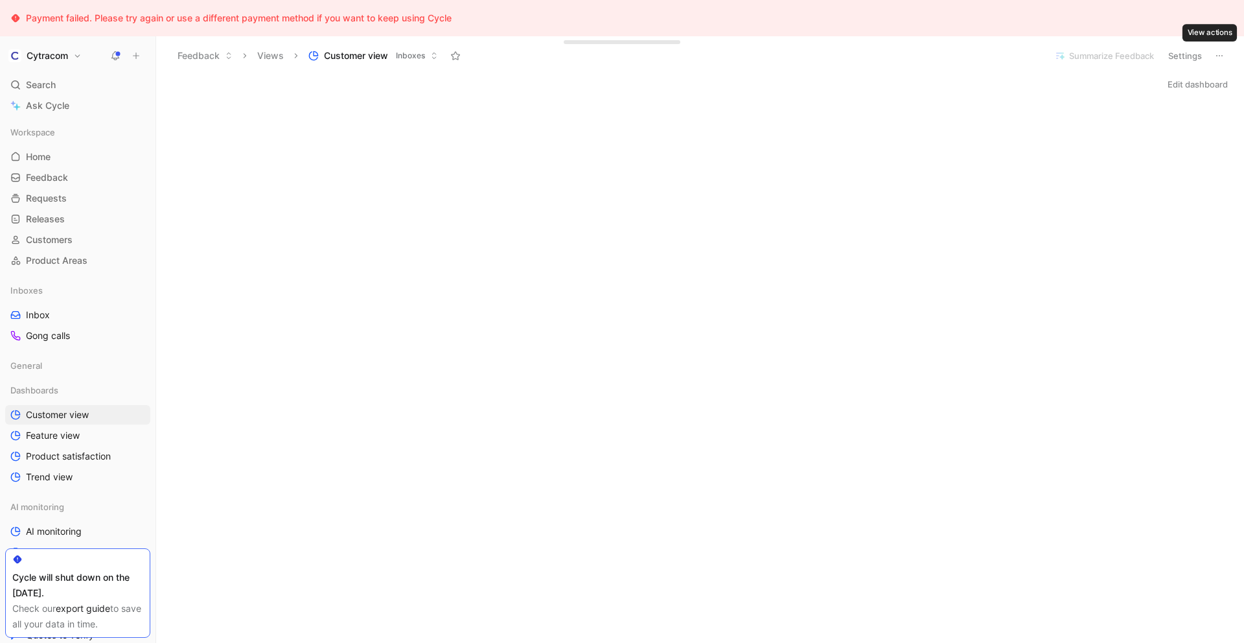
click at [1220, 58] on icon at bounding box center [1219, 56] width 10 height 10
click at [1220, 54] on icon at bounding box center [1219, 56] width 10 height 10
click at [1218, 55] on icon at bounding box center [1219, 56] width 10 height 10
click at [58, 435] on span "Feature view" at bounding box center [53, 435] width 54 height 13
click at [1222, 56] on icon at bounding box center [1219, 56] width 10 height 10
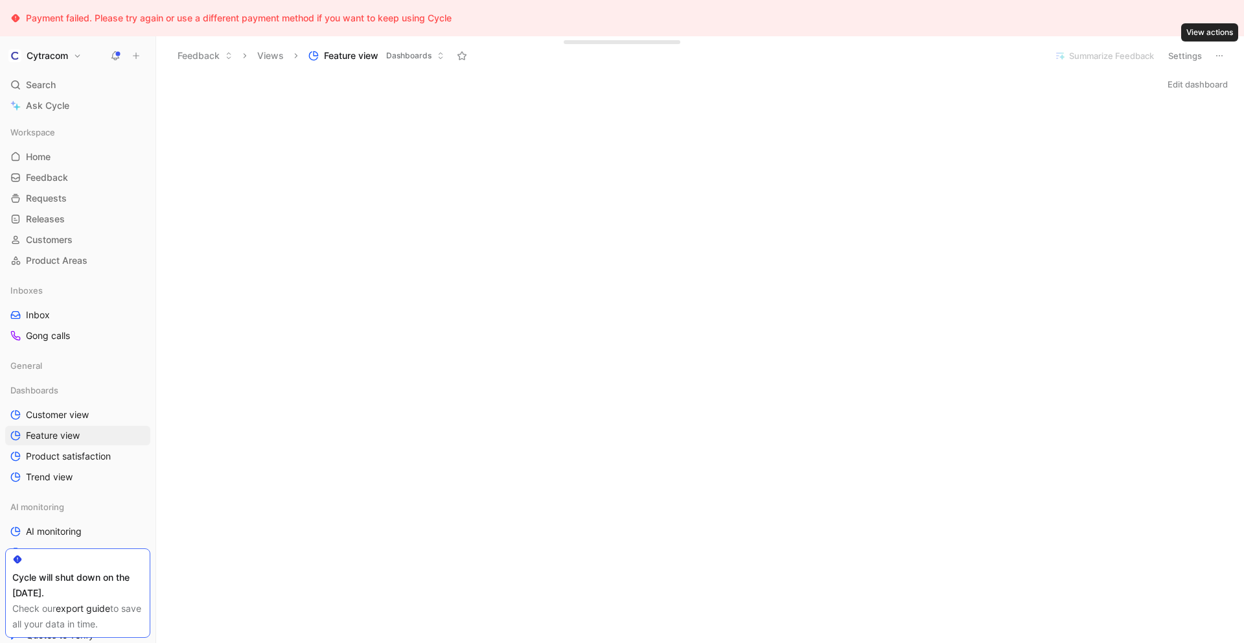
click at [1220, 60] on icon at bounding box center [1219, 56] width 10 height 10
click at [1219, 51] on icon at bounding box center [1219, 56] width 10 height 10
click at [1217, 58] on icon at bounding box center [1219, 56] width 10 height 10
click at [47, 201] on span "Requests" at bounding box center [46, 198] width 41 height 13
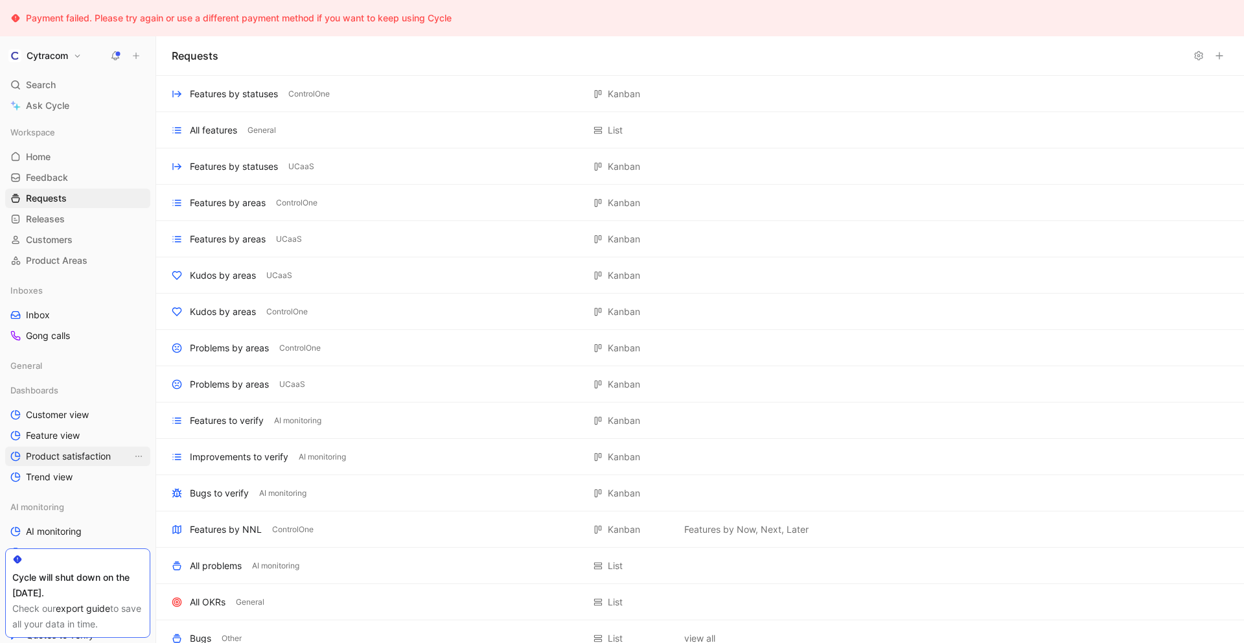
click at [40, 453] on span "Product satisfaction" at bounding box center [68, 456] width 85 height 13
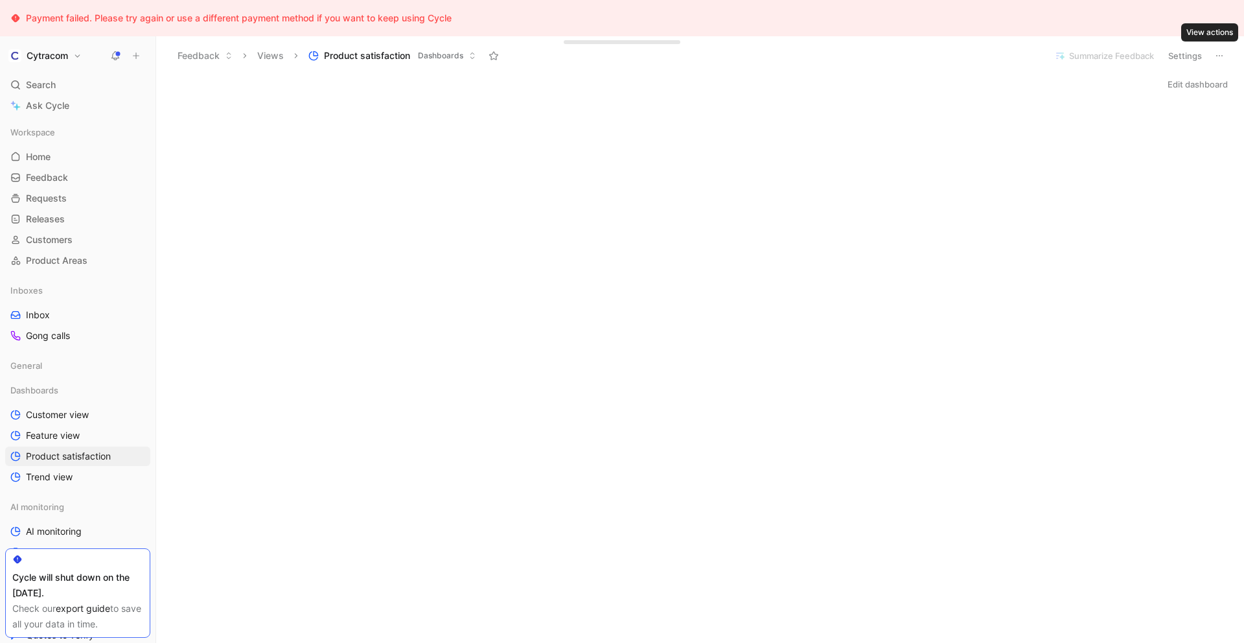
click at [1220, 61] on button at bounding box center [1219, 56] width 18 height 18
click at [55, 336] on span "Gong calls" at bounding box center [48, 335] width 44 height 13
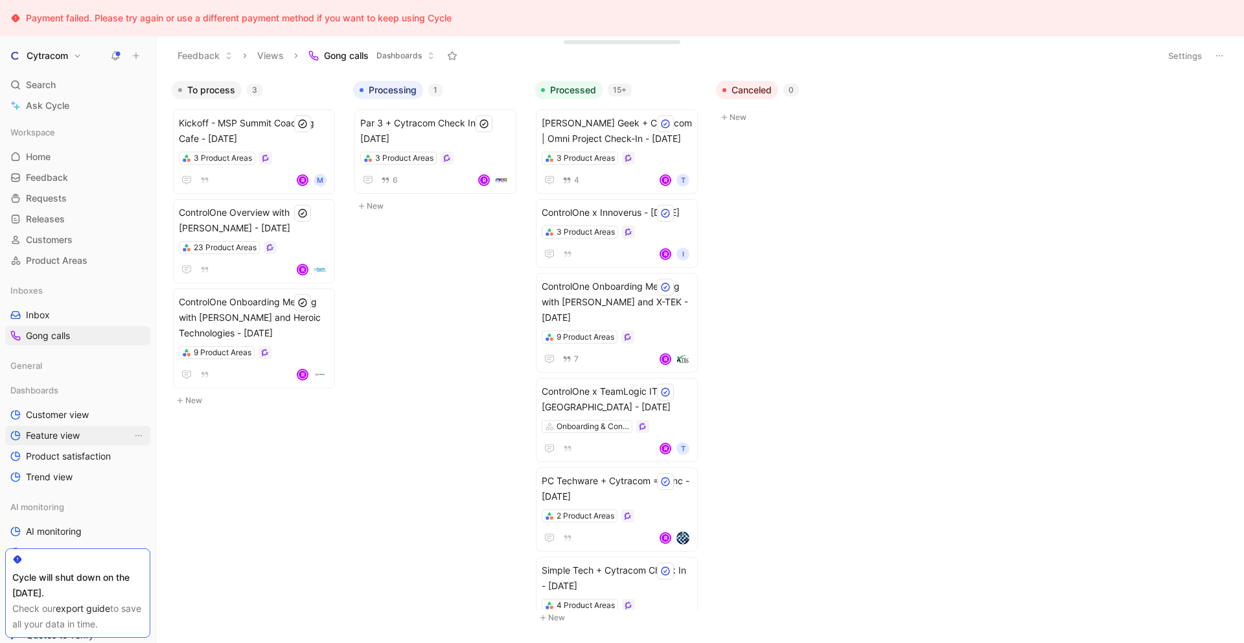
click at [45, 438] on span "Feature view" at bounding box center [53, 435] width 54 height 13
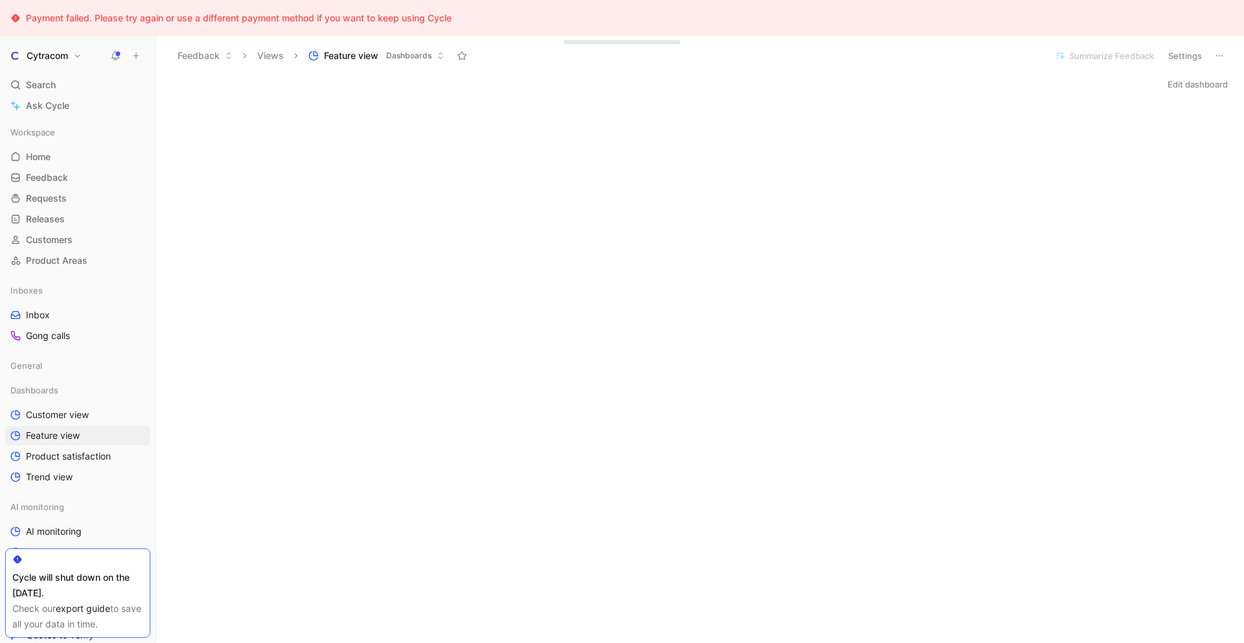
click at [1220, 61] on button at bounding box center [1219, 56] width 18 height 18
click at [40, 479] on span "Trend view" at bounding box center [49, 476] width 47 height 13
click at [1221, 55] on icon at bounding box center [1219, 56] width 10 height 10
click at [1216, 57] on icon at bounding box center [1219, 56] width 10 height 10
click at [60, 532] on span "AI monitoring" at bounding box center [54, 531] width 56 height 13
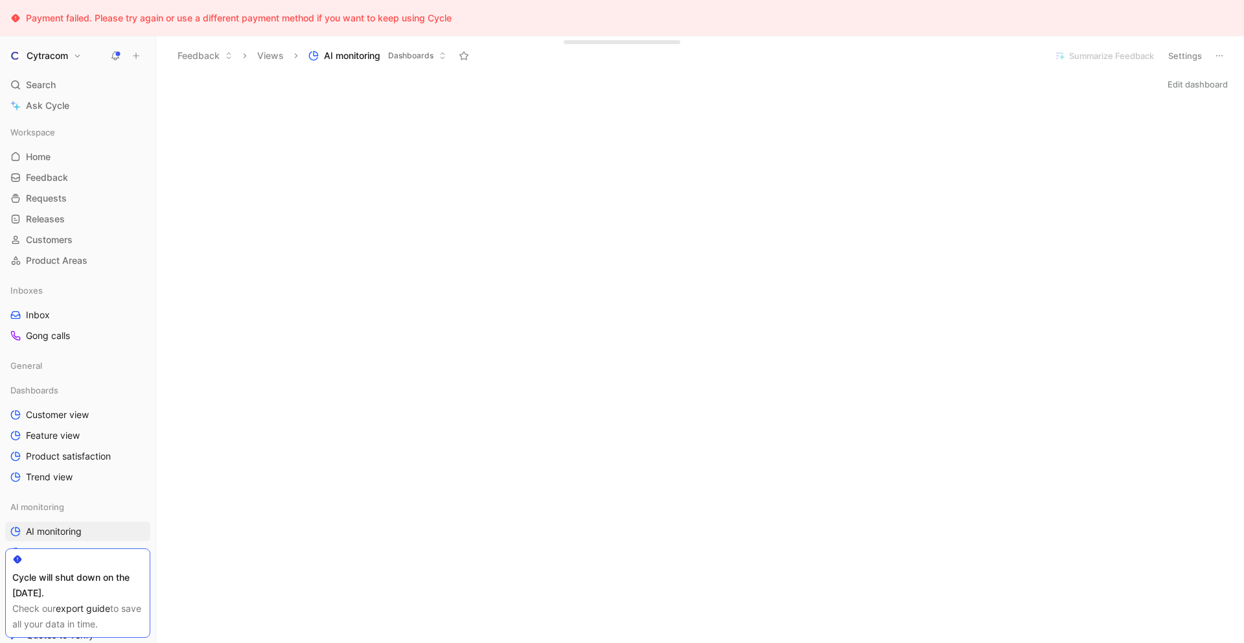
click at [1219, 57] on icon at bounding box center [1219, 56] width 10 height 10
click at [49, 91] on span "Search" at bounding box center [41, 85] width 30 height 16
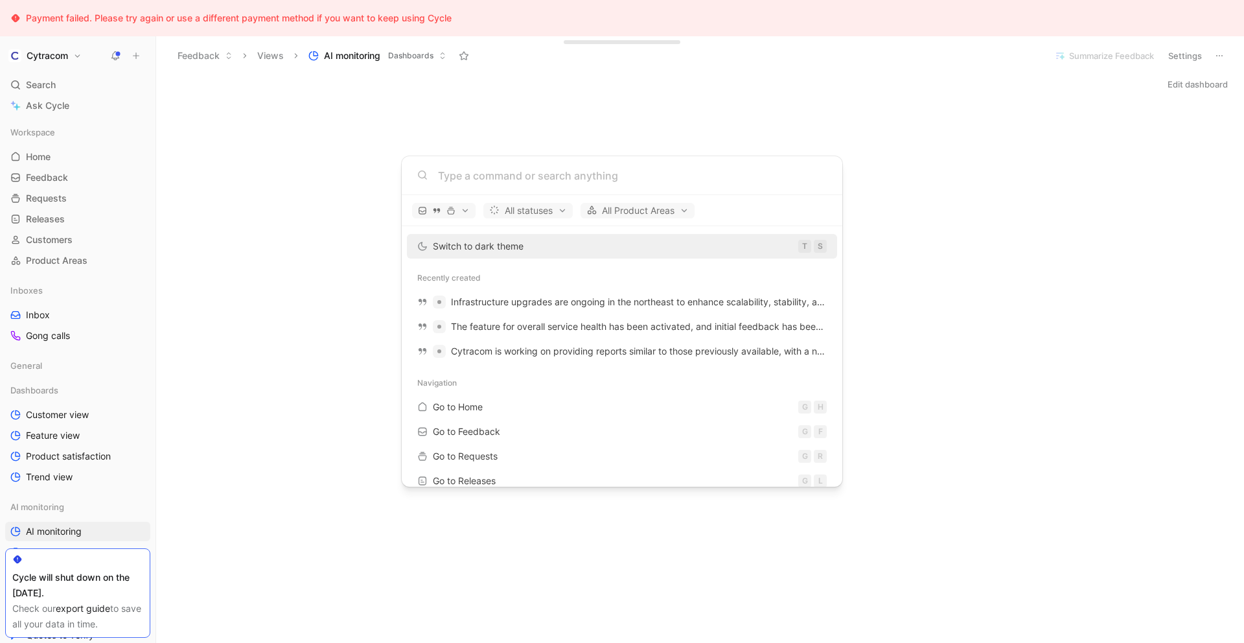
click at [49, 104] on body "Payment failed. Please try again or use a different payment method if you want …" at bounding box center [622, 321] width 1244 height 643
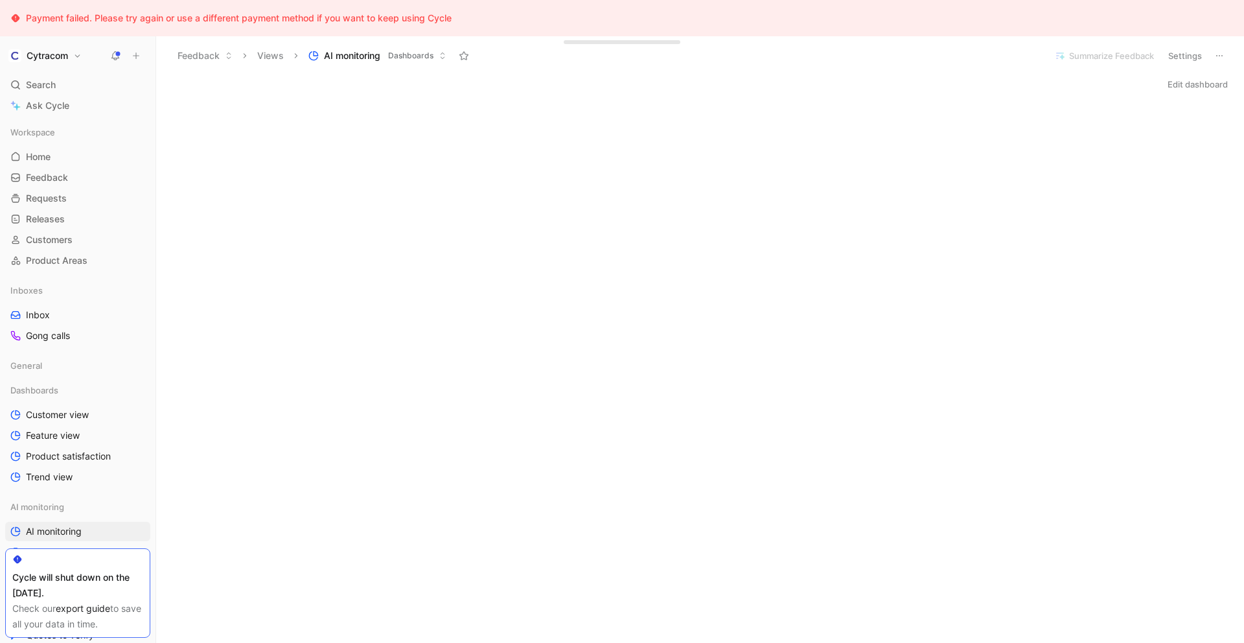
click at [1222, 55] on use at bounding box center [1219, 55] width 6 height 1
click at [1218, 58] on icon at bounding box center [1219, 56] width 10 height 10
click at [42, 181] on span "Feedback" at bounding box center [47, 177] width 42 height 13
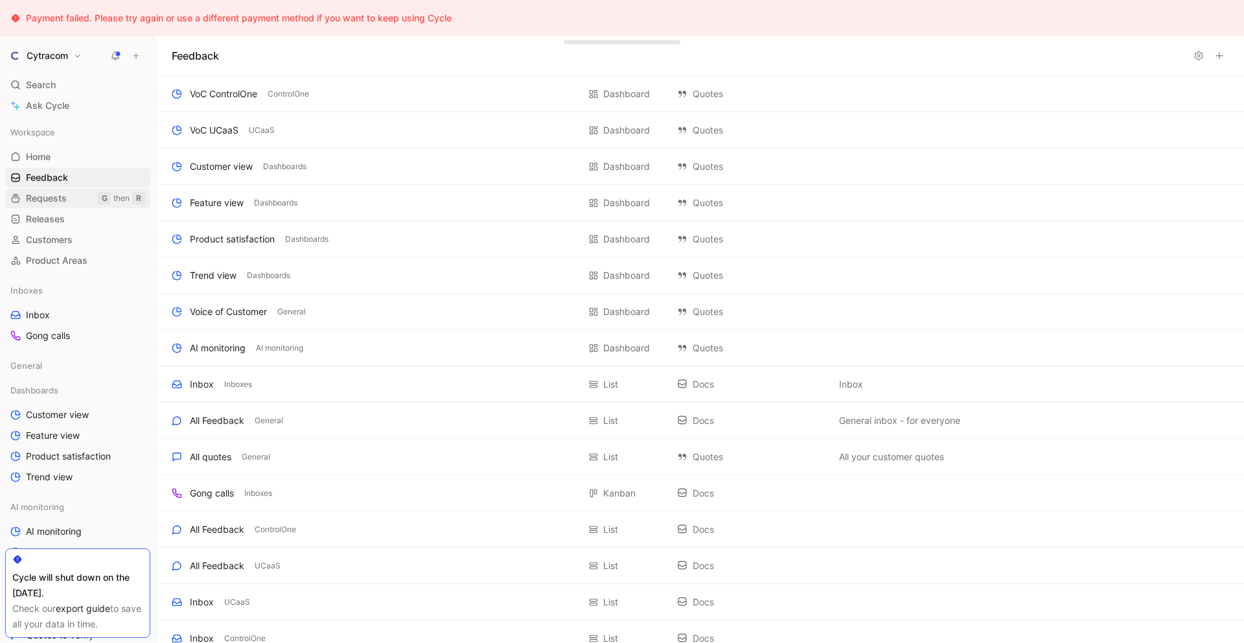
click at [39, 198] on span "Requests" at bounding box center [46, 198] width 41 height 13
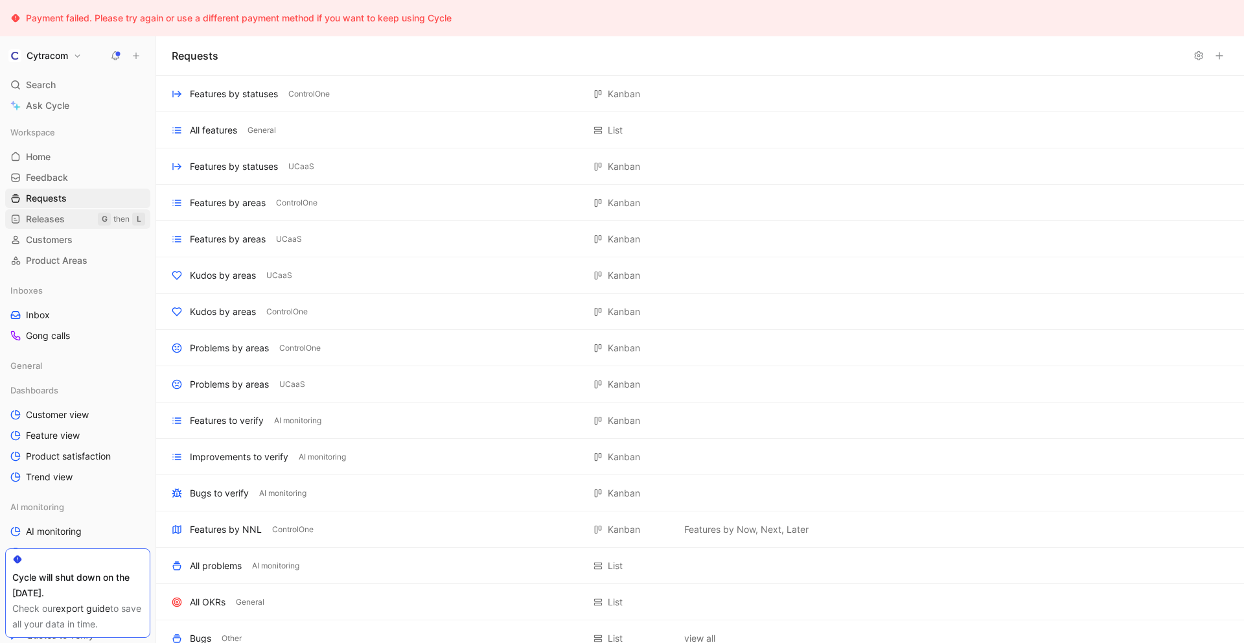
click at [54, 216] on span "Releases" at bounding box center [45, 218] width 39 height 13
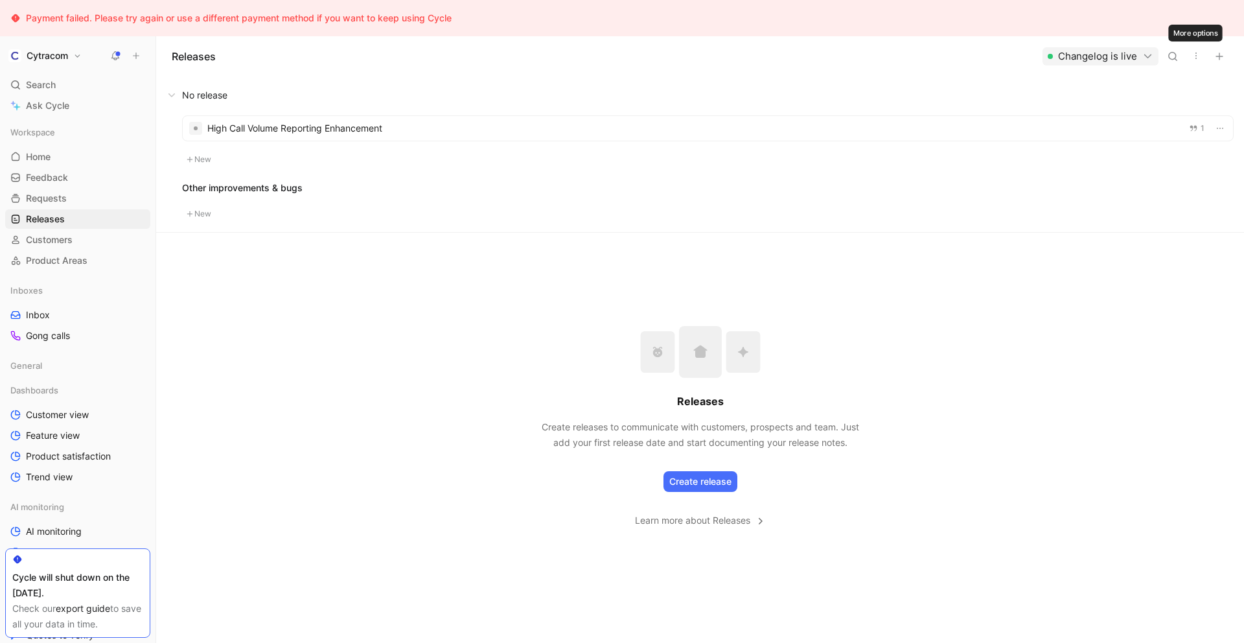
click at [1195, 56] on use "button" at bounding box center [1195, 55] width 1 height 6
click at [1142, 106] on span "Export in CSV" at bounding box center [1146, 102] width 58 height 11
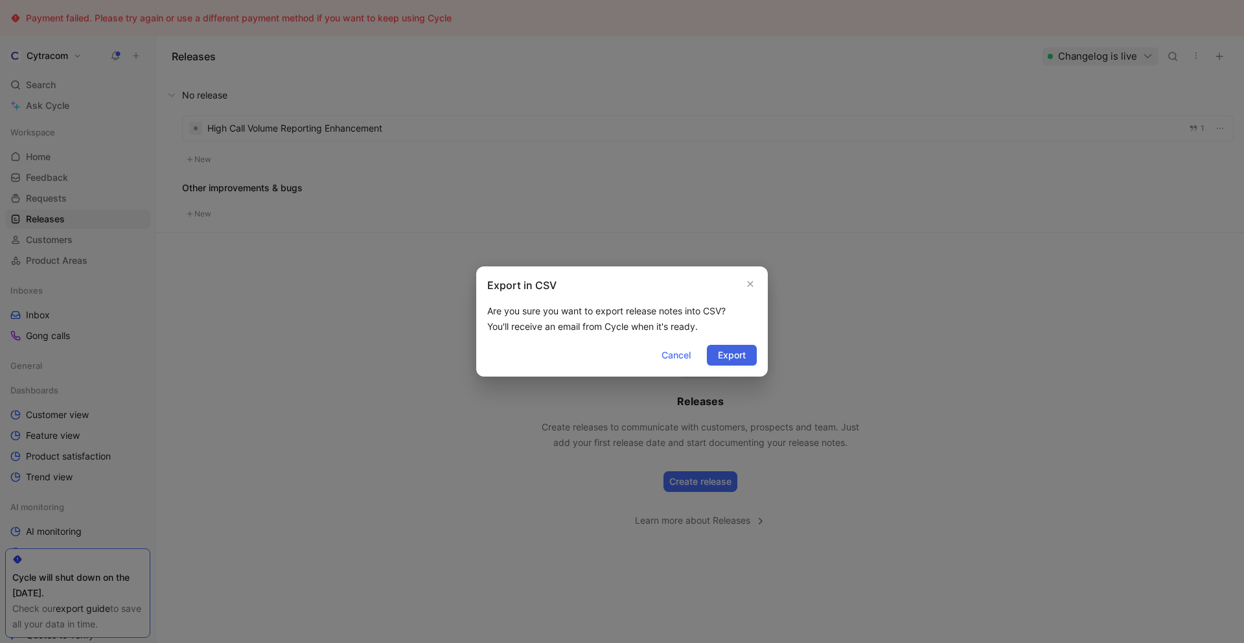
click at [729, 359] on span "Export" at bounding box center [732, 355] width 28 height 16
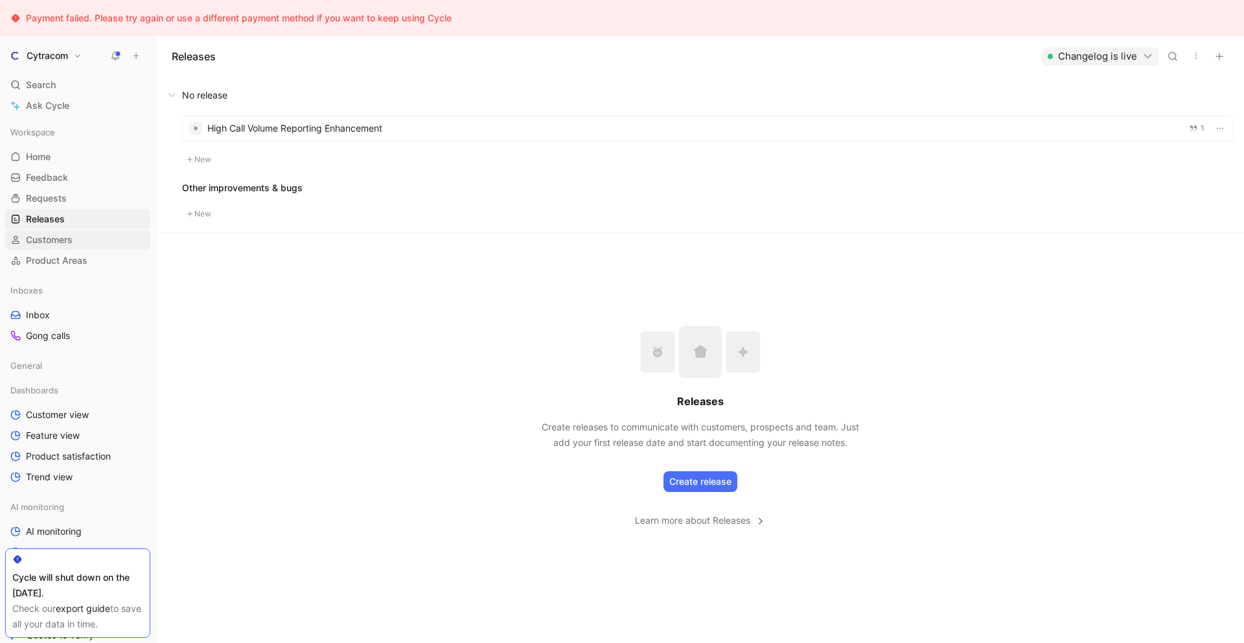
click at [47, 243] on span "Customers" at bounding box center [49, 239] width 47 height 13
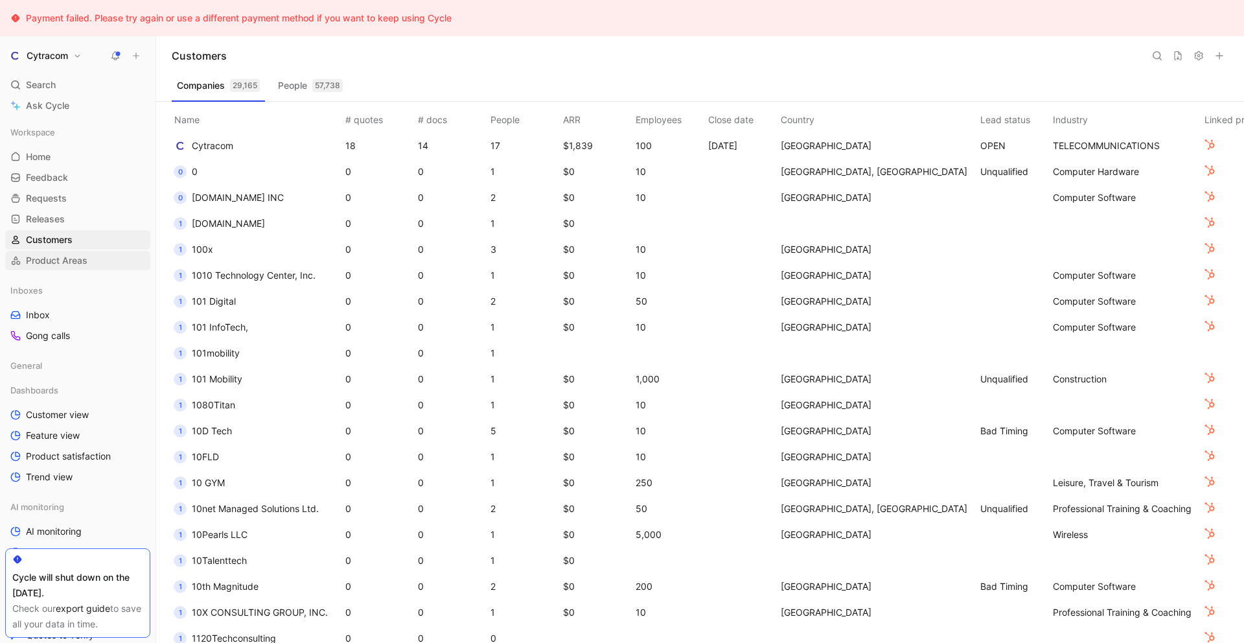
click at [42, 262] on span "Product Areas" at bounding box center [57, 260] width 62 height 13
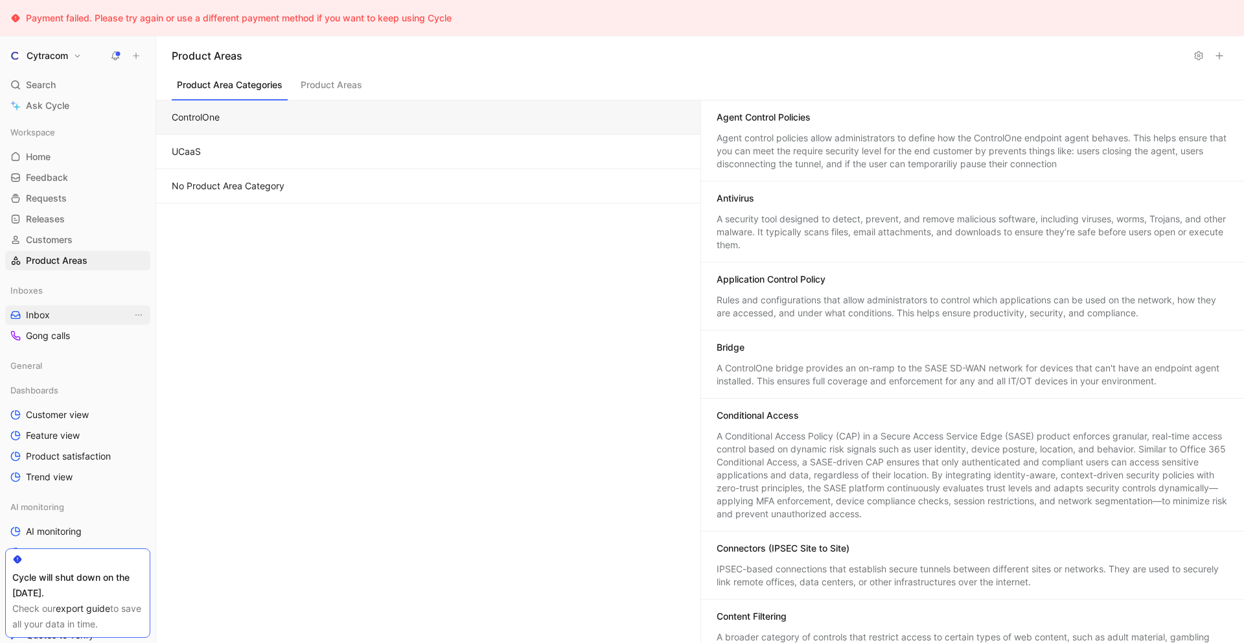
click at [39, 315] on span "Inbox" at bounding box center [38, 314] width 24 height 13
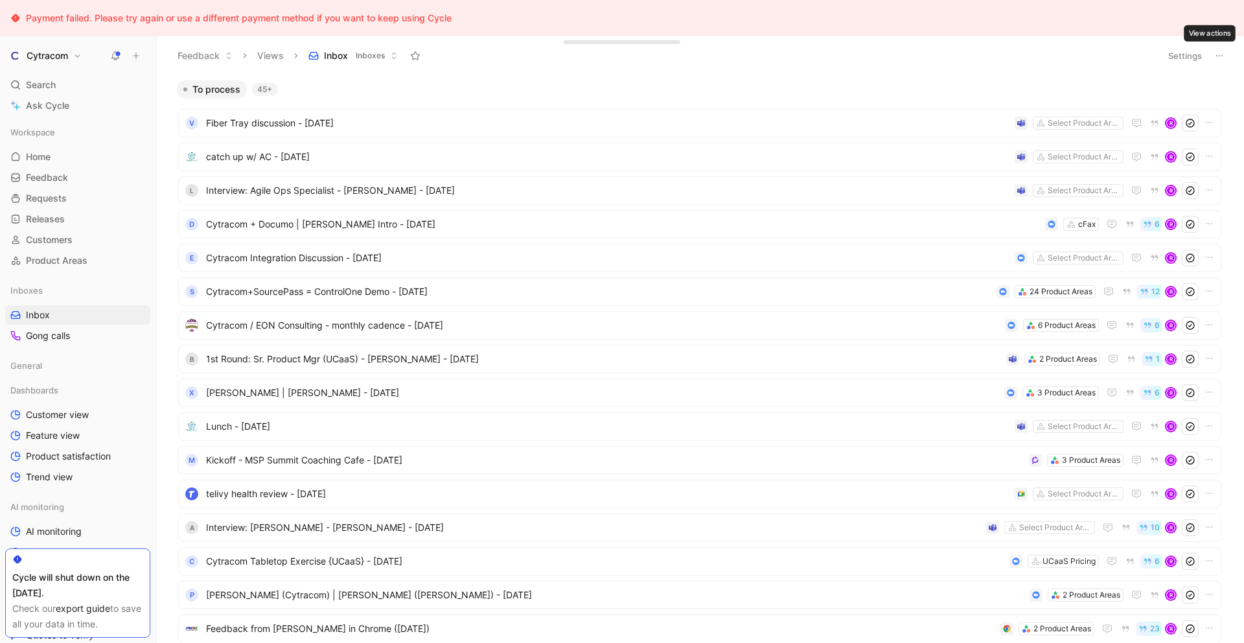
click at [1220, 57] on icon at bounding box center [1219, 56] width 10 height 10
click at [58, 337] on span "Gong calls" at bounding box center [48, 335] width 44 height 13
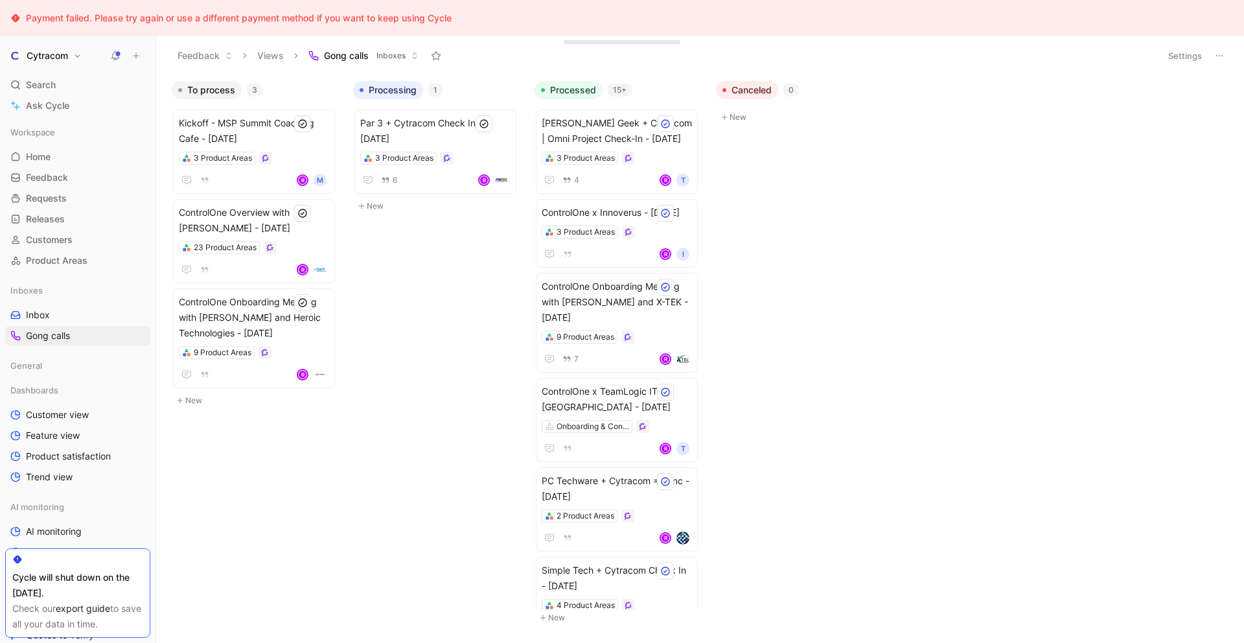
click at [1222, 56] on icon at bounding box center [1219, 56] width 10 height 10
click at [59, 411] on span "Customer view" at bounding box center [57, 414] width 63 height 13
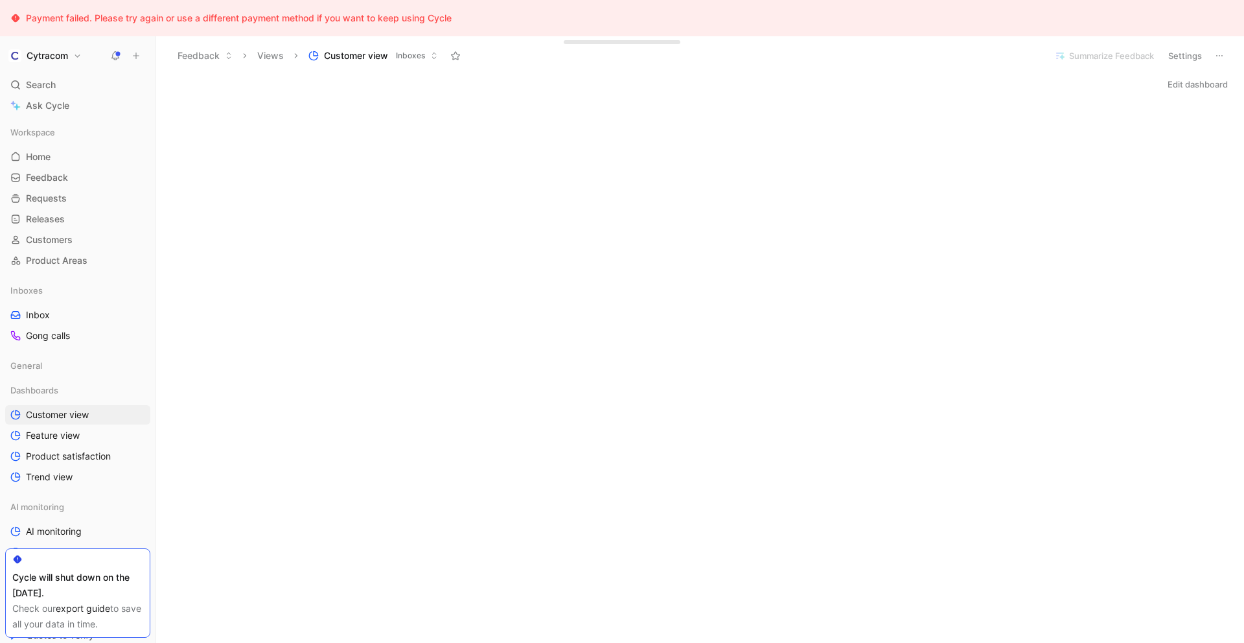
click at [1218, 59] on icon at bounding box center [1219, 56] width 10 height 10
click at [54, 437] on span "Feature view" at bounding box center [53, 435] width 54 height 13
click at [1221, 59] on icon at bounding box center [1219, 56] width 10 height 10
click at [82, 455] on span "Product satisfaction" at bounding box center [68, 456] width 85 height 13
click at [1221, 57] on icon at bounding box center [1219, 56] width 10 height 10
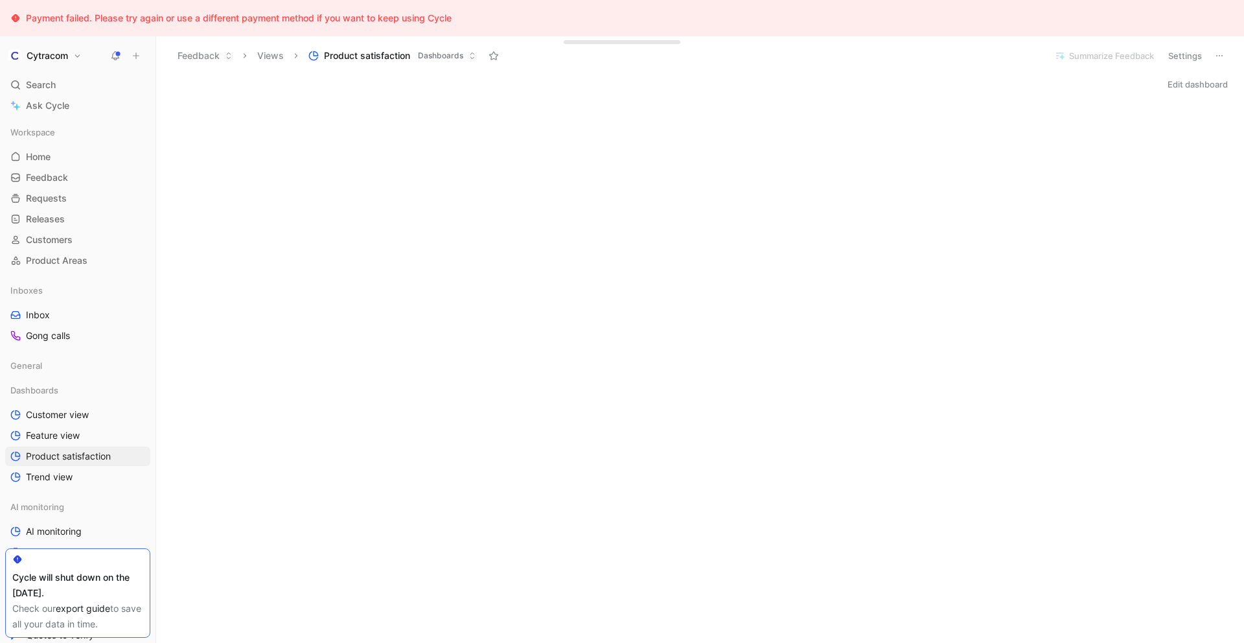
click at [40, 477] on span "Trend view" at bounding box center [49, 476] width 47 height 13
click at [1218, 54] on icon at bounding box center [1219, 56] width 10 height 10
click at [52, 507] on span "AI monitoring" at bounding box center [37, 506] width 54 height 13
click at [27, 532] on span "Other" at bounding box center [21, 531] width 23 height 13
click at [1220, 56] on icon at bounding box center [1219, 56] width 10 height 10
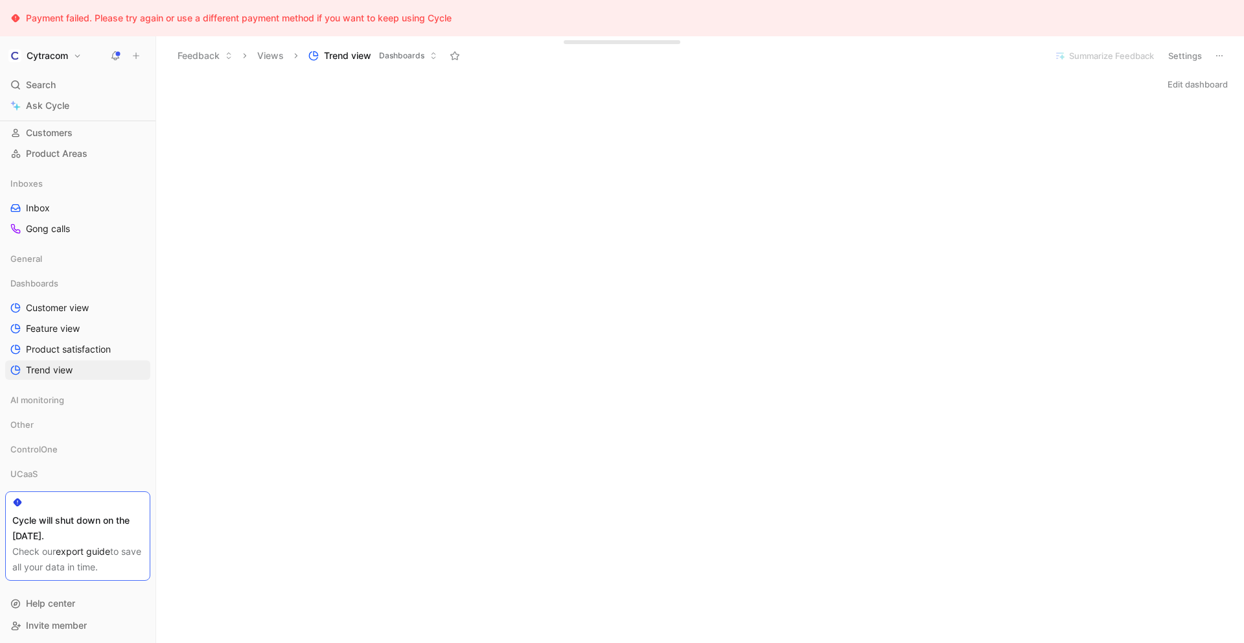
scroll to position [109, 0]
click at [39, 398] on span "AI monitoring" at bounding box center [37, 397] width 54 height 13
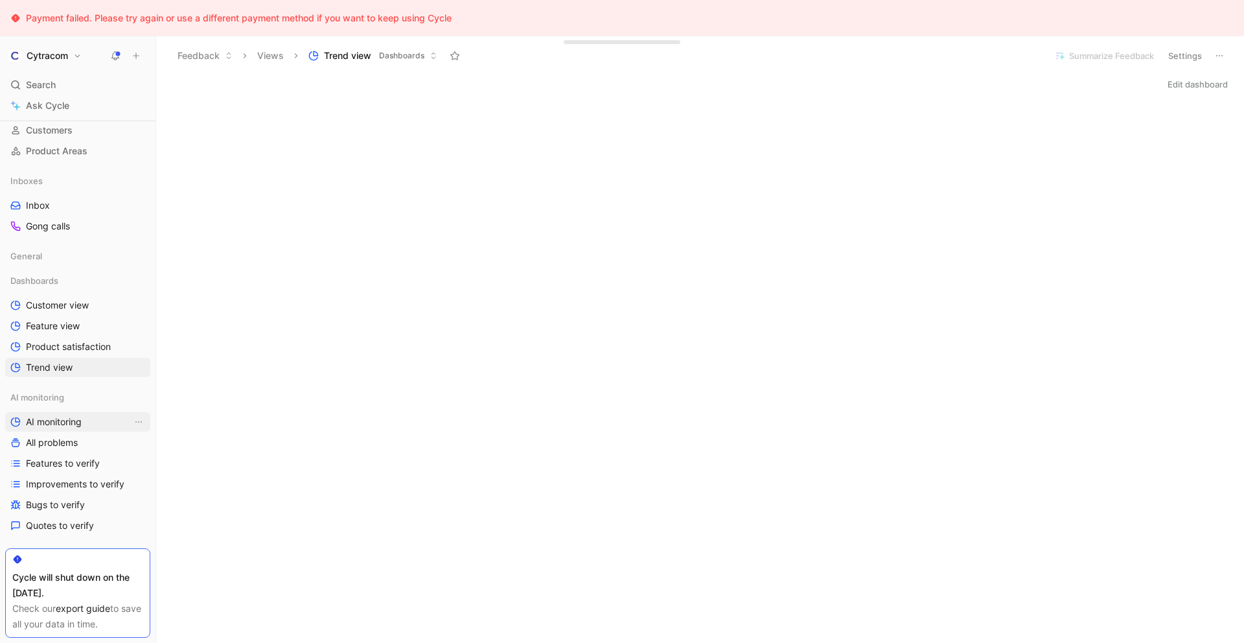
click at [49, 423] on span "AI monitoring" at bounding box center [54, 421] width 56 height 13
click at [1216, 54] on icon at bounding box center [1219, 56] width 10 height 10
click at [66, 440] on span "All problems" at bounding box center [52, 442] width 52 height 13
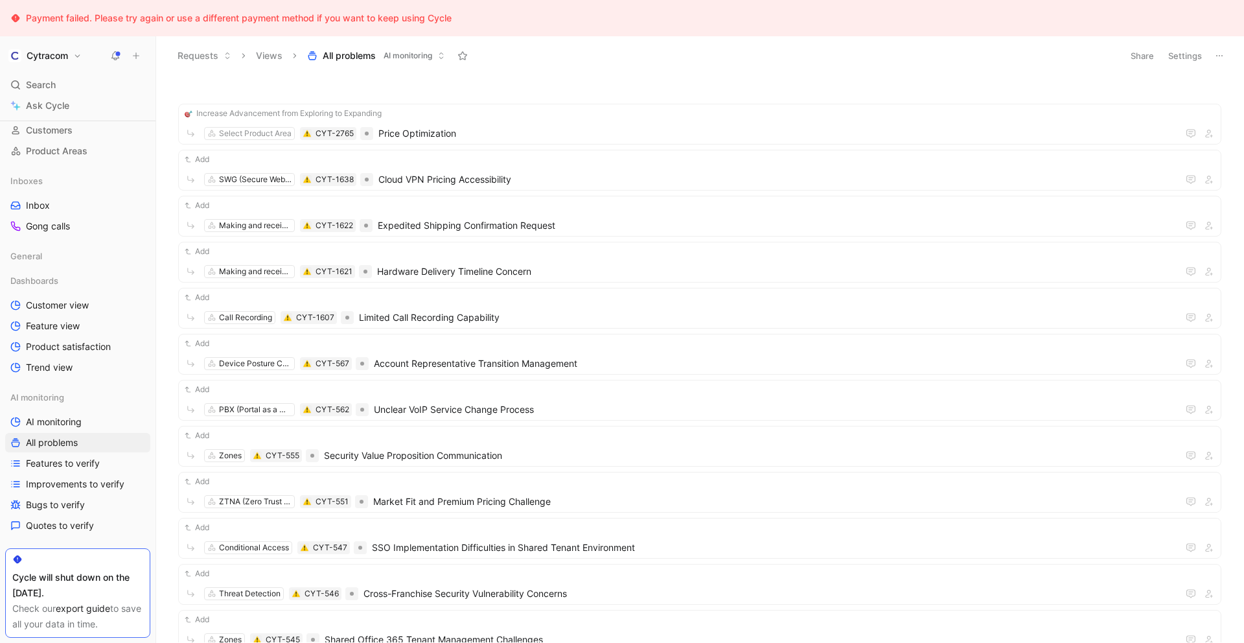
click at [1216, 60] on icon at bounding box center [1219, 56] width 10 height 10
click at [1168, 104] on span "Export in CSV" at bounding box center [1154, 102] width 58 height 11
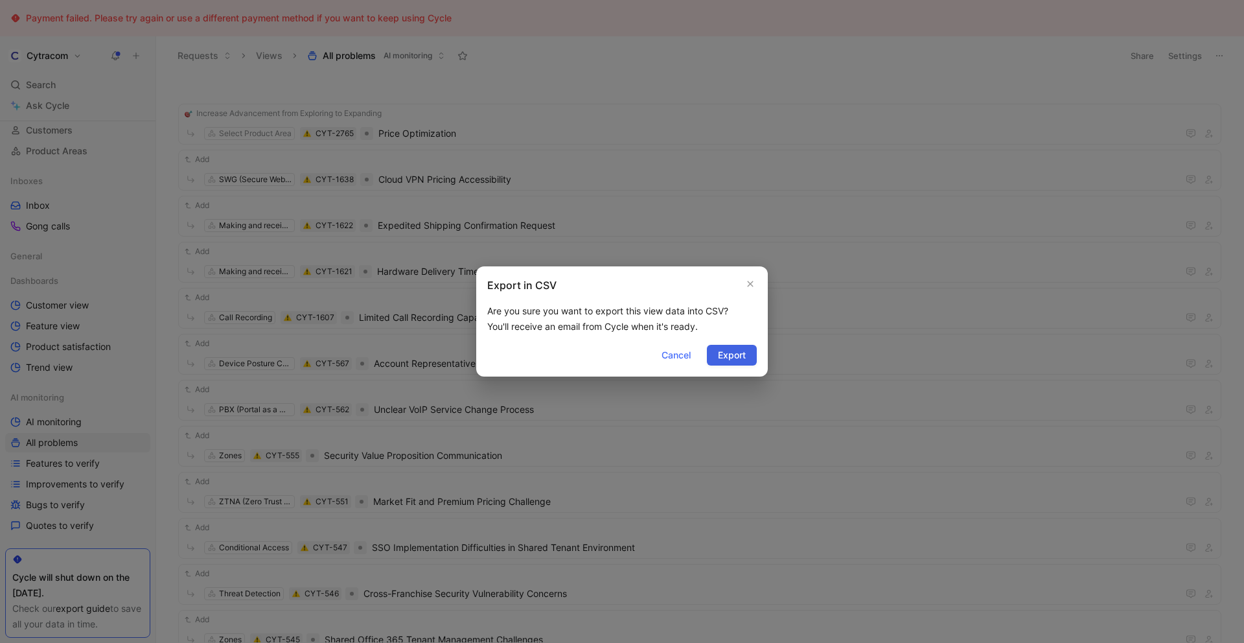
click at [735, 358] on span "Export" at bounding box center [732, 355] width 28 height 16
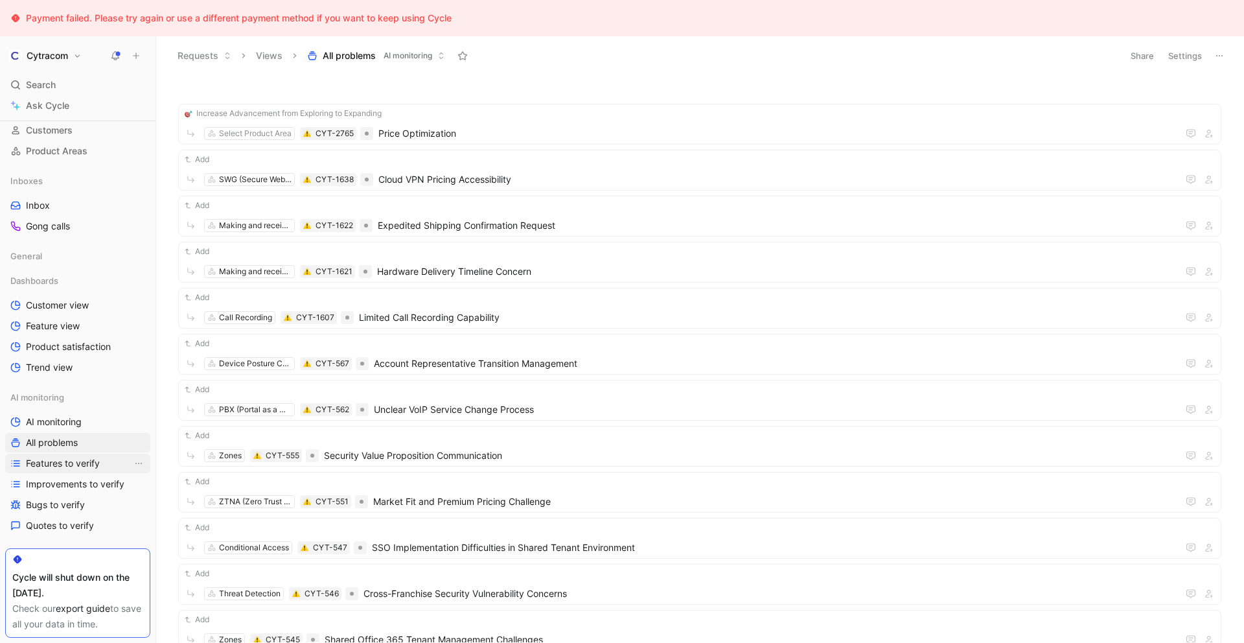
click at [53, 464] on span "Features to verify" at bounding box center [63, 463] width 74 height 13
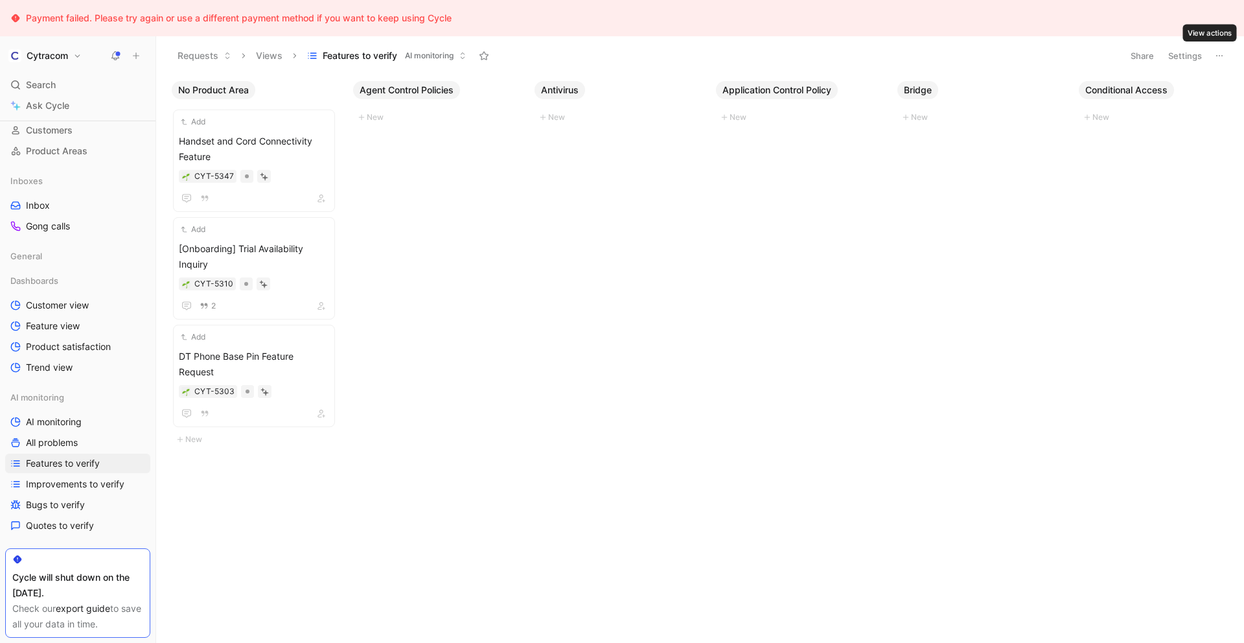
click at [1220, 52] on icon at bounding box center [1219, 56] width 10 height 10
click at [1156, 104] on span "Export in CSV" at bounding box center [1154, 102] width 58 height 11
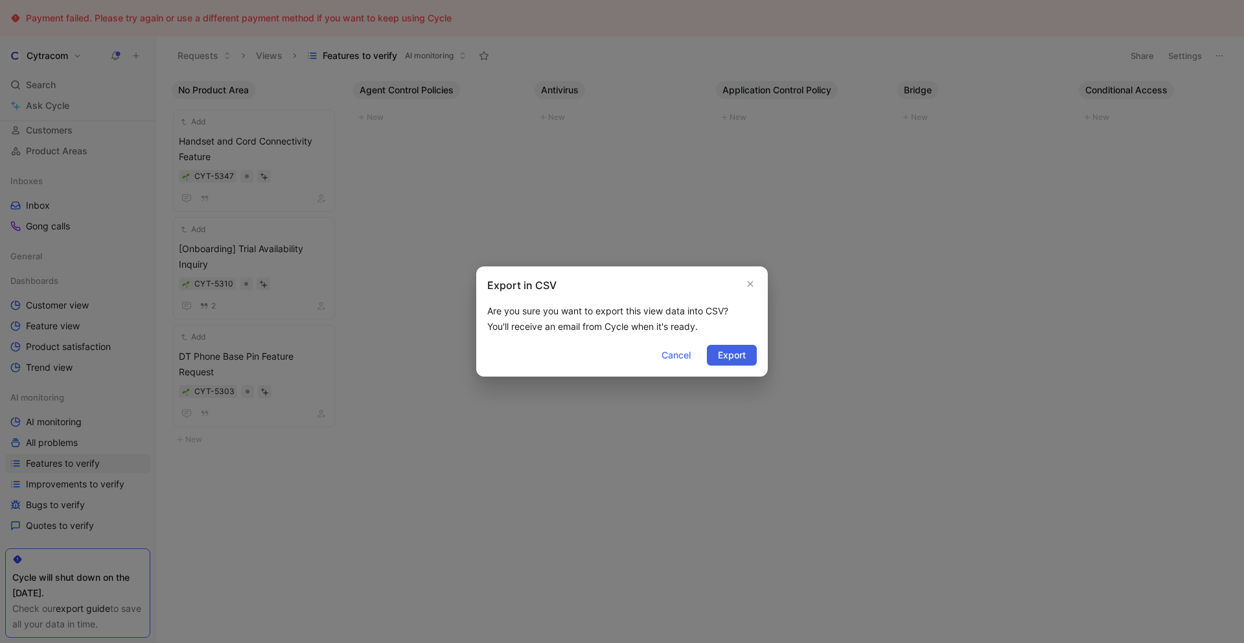
click at [727, 354] on span "Export" at bounding box center [732, 355] width 28 height 16
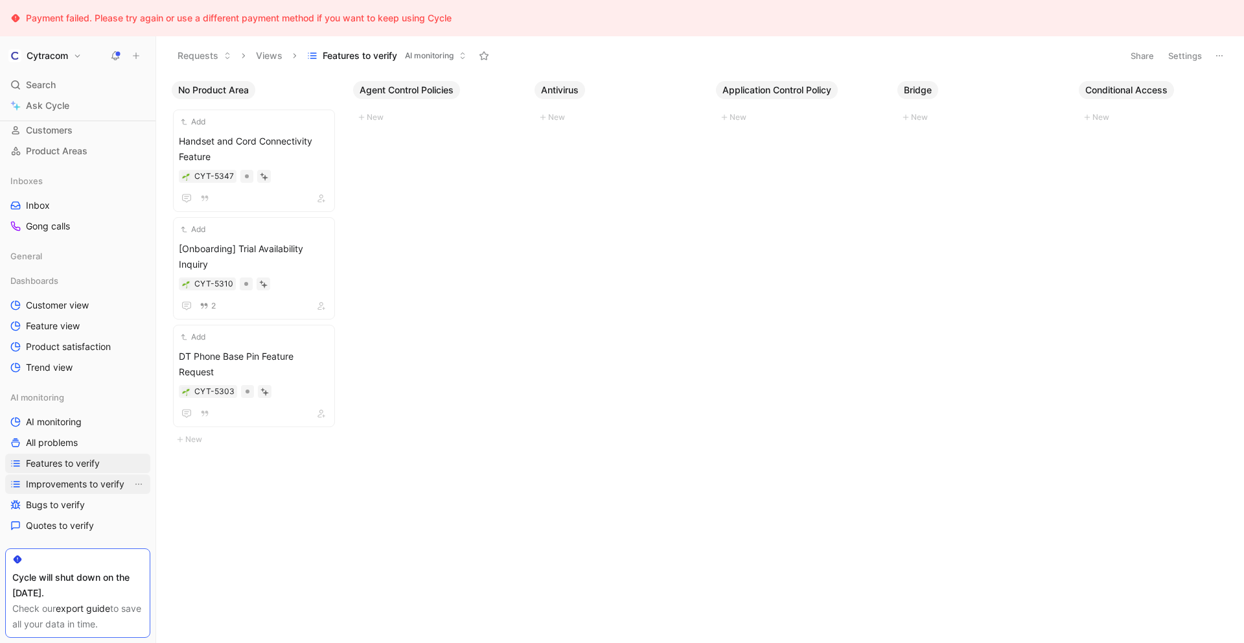
click at [78, 479] on span "Improvements to verify" at bounding box center [75, 483] width 98 height 13
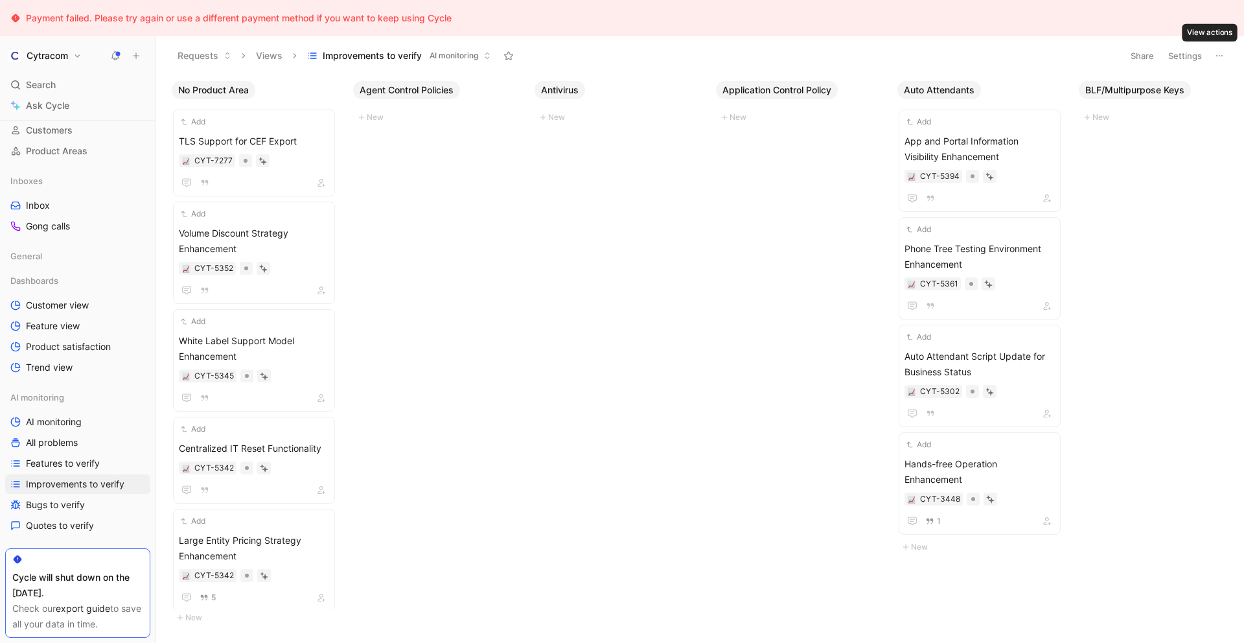
click at [1222, 58] on icon at bounding box center [1219, 56] width 10 height 10
click at [1172, 99] on span "Export in CSV" at bounding box center [1154, 102] width 58 height 11
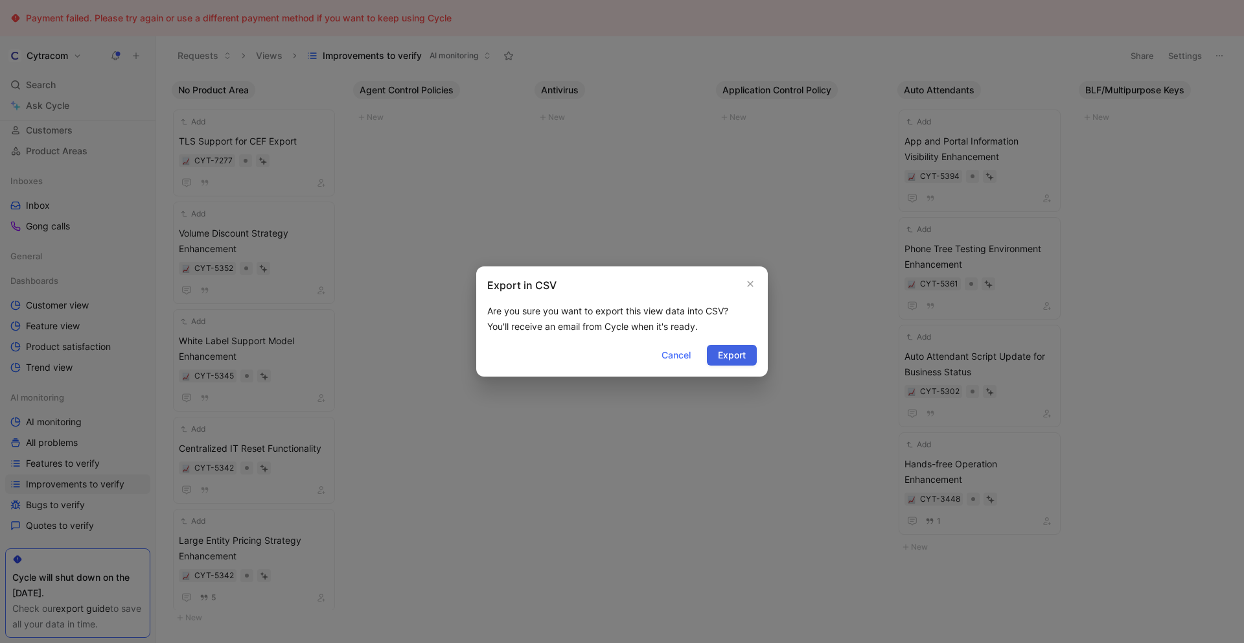
click at [735, 358] on span "Export" at bounding box center [732, 355] width 28 height 16
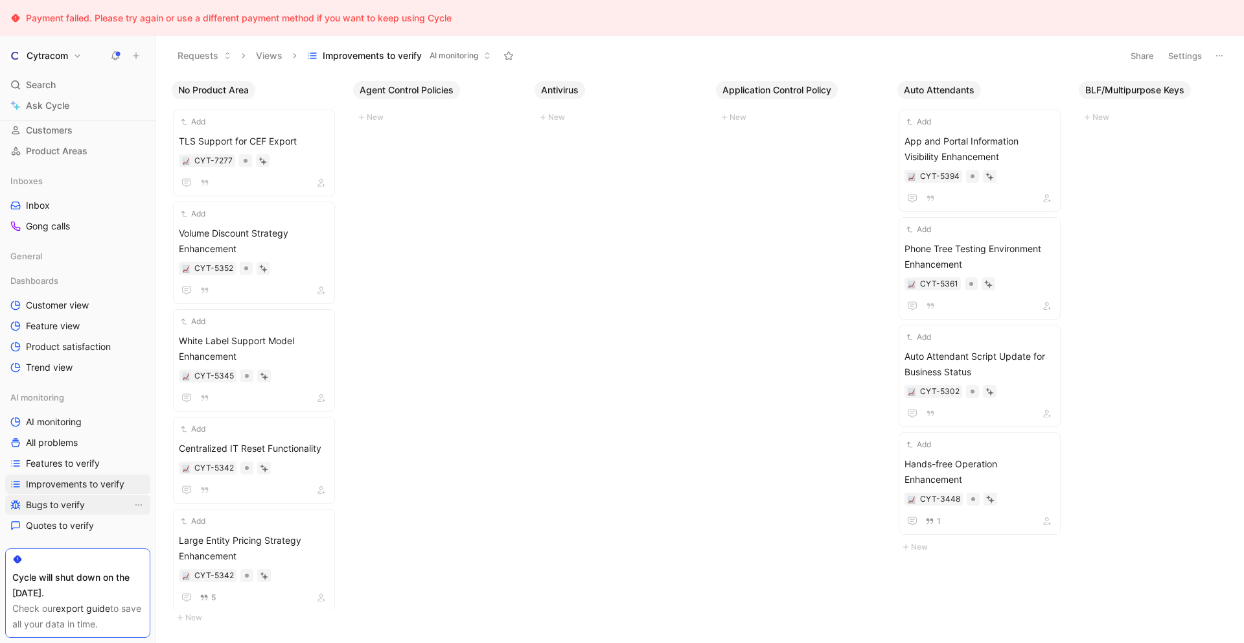
click at [62, 505] on span "Bugs to verify" at bounding box center [55, 504] width 59 height 13
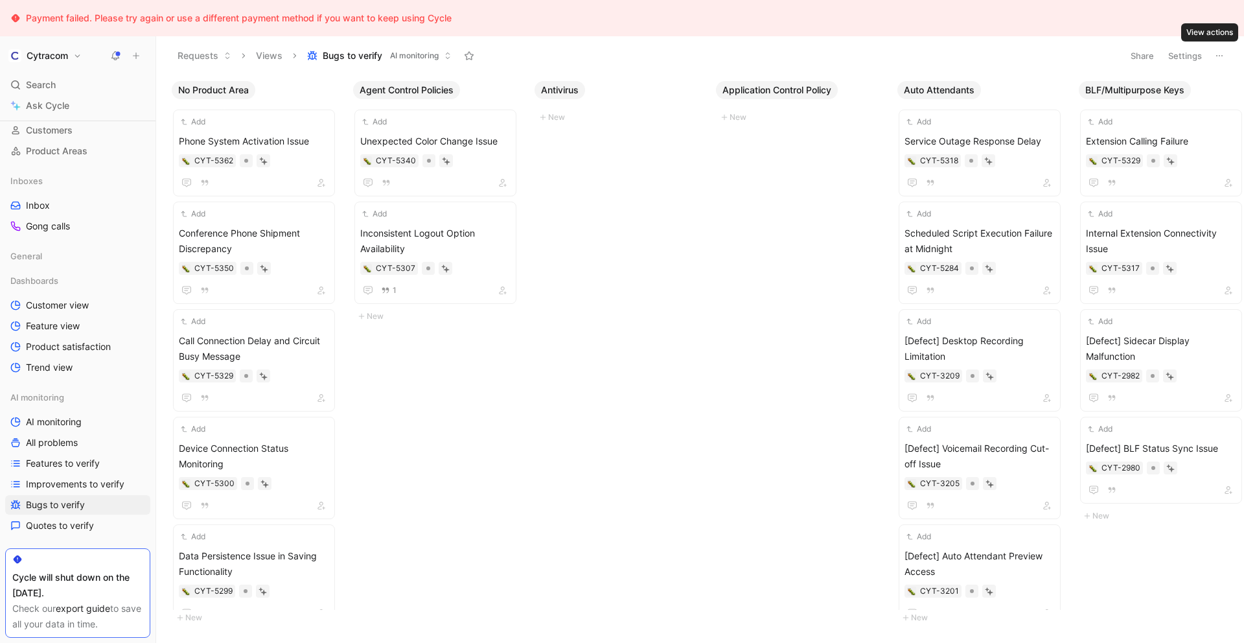
click at [1219, 56] on icon at bounding box center [1219, 56] width 10 height 10
click at [1166, 102] on span "Export in CSV" at bounding box center [1154, 102] width 58 height 11
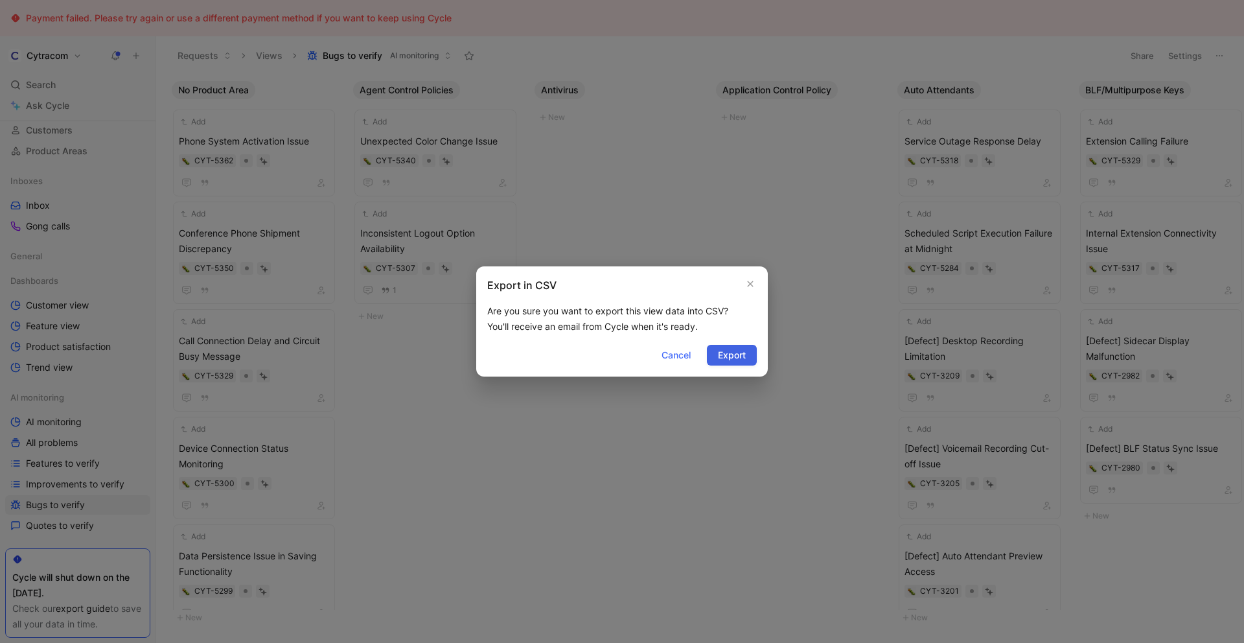
click at [741, 358] on span "Export" at bounding box center [732, 355] width 28 height 16
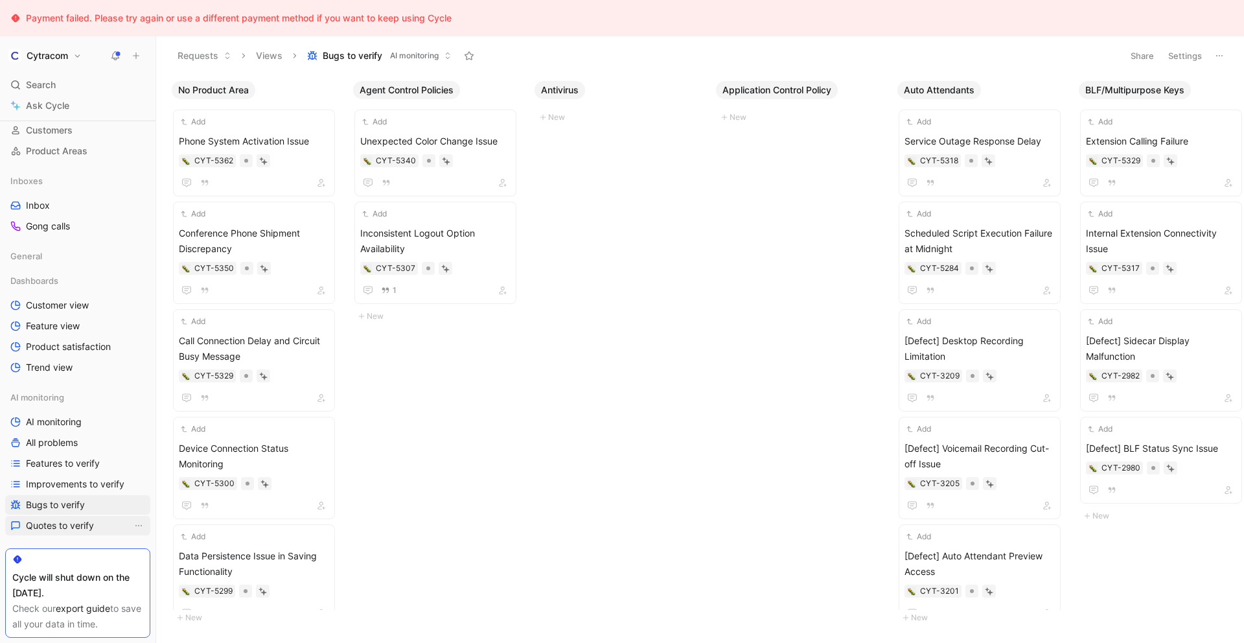
click at [70, 530] on span "Quotes to verify" at bounding box center [60, 525] width 68 height 13
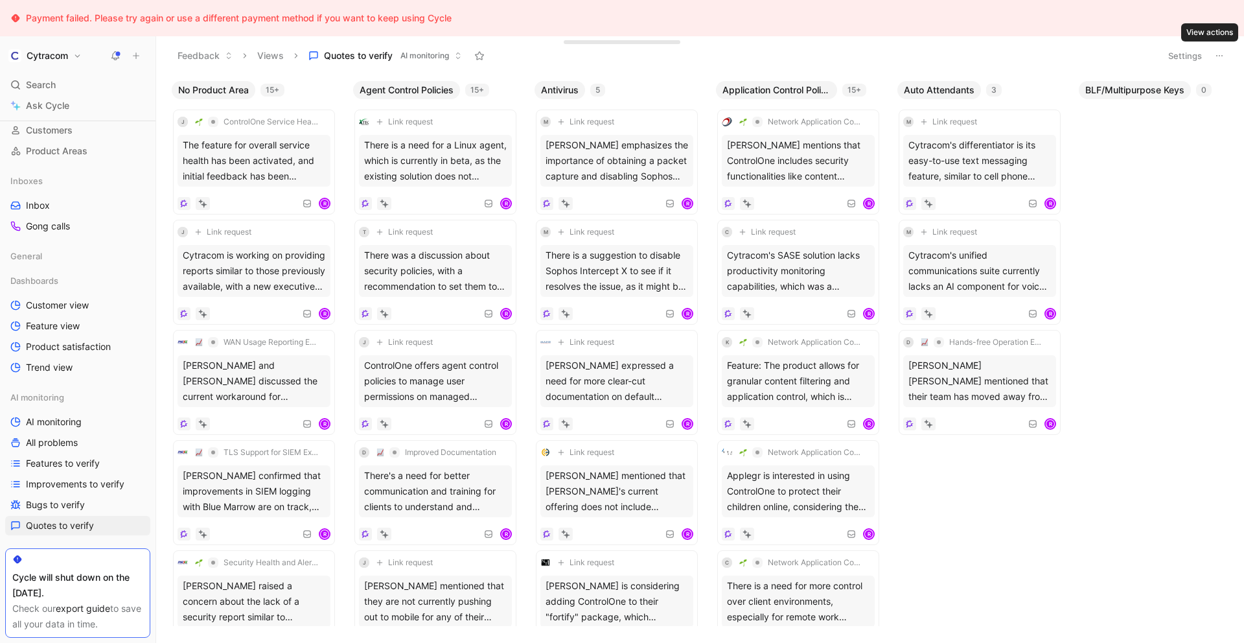
click at [1219, 57] on icon at bounding box center [1219, 56] width 10 height 10
click at [1163, 103] on span "Export in CSV" at bounding box center [1154, 102] width 58 height 11
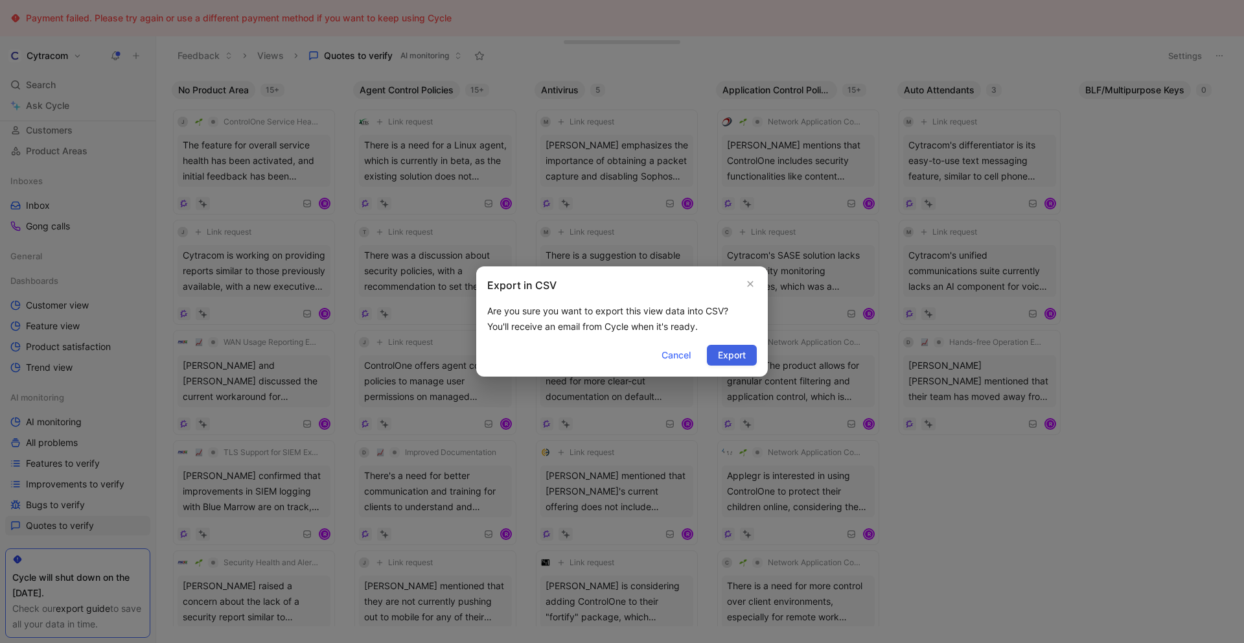
click at [723, 363] on button "Export" at bounding box center [732, 355] width 50 height 21
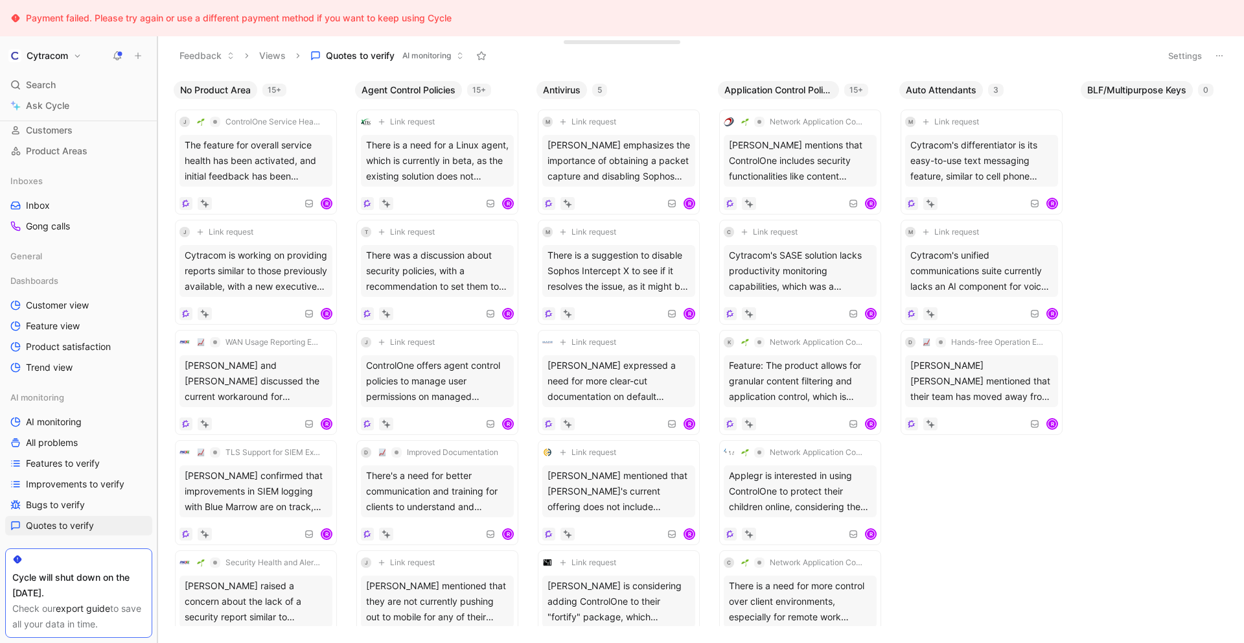
drag, startPoint x: 154, startPoint y: 501, endPoint x: 156, endPoint y: 548, distance: 46.7
click at [156, 549] on div at bounding box center [157, 339] width 5 height 606
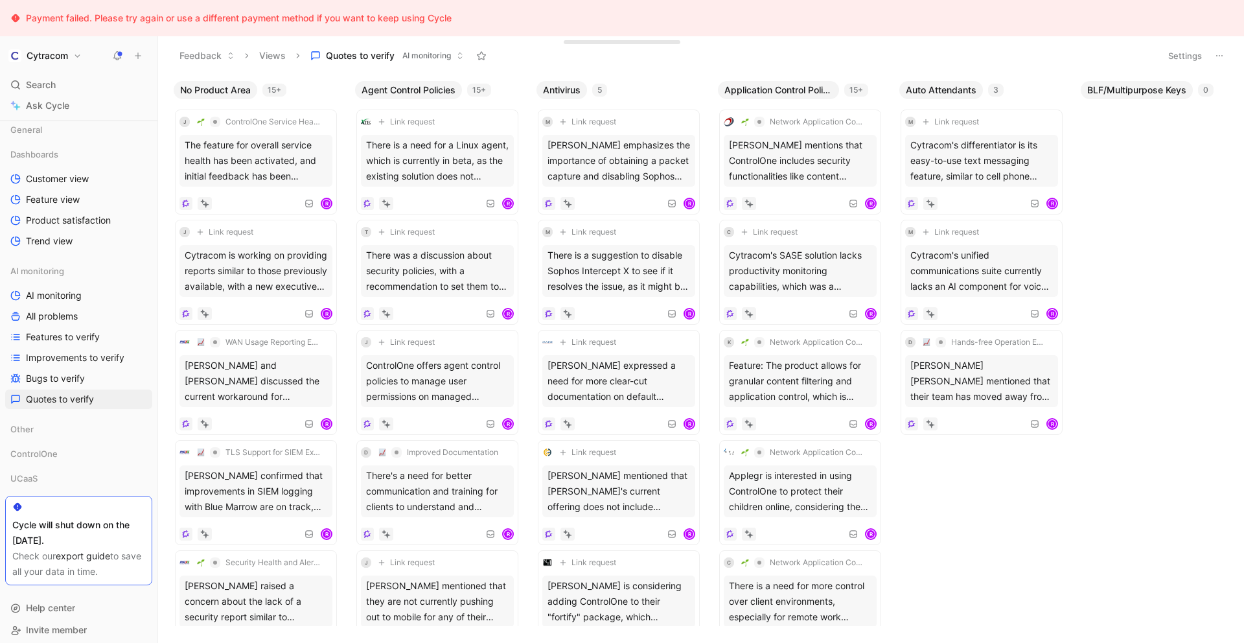
scroll to position [243, 0]
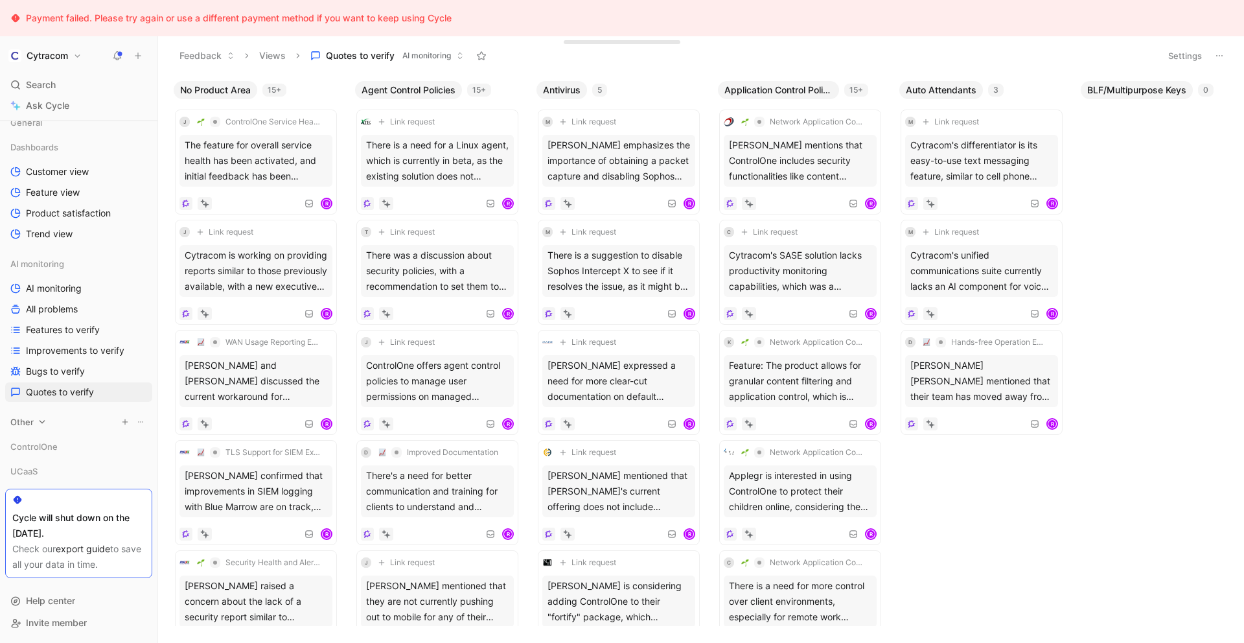
click at [25, 423] on span "Other" at bounding box center [21, 421] width 23 height 13
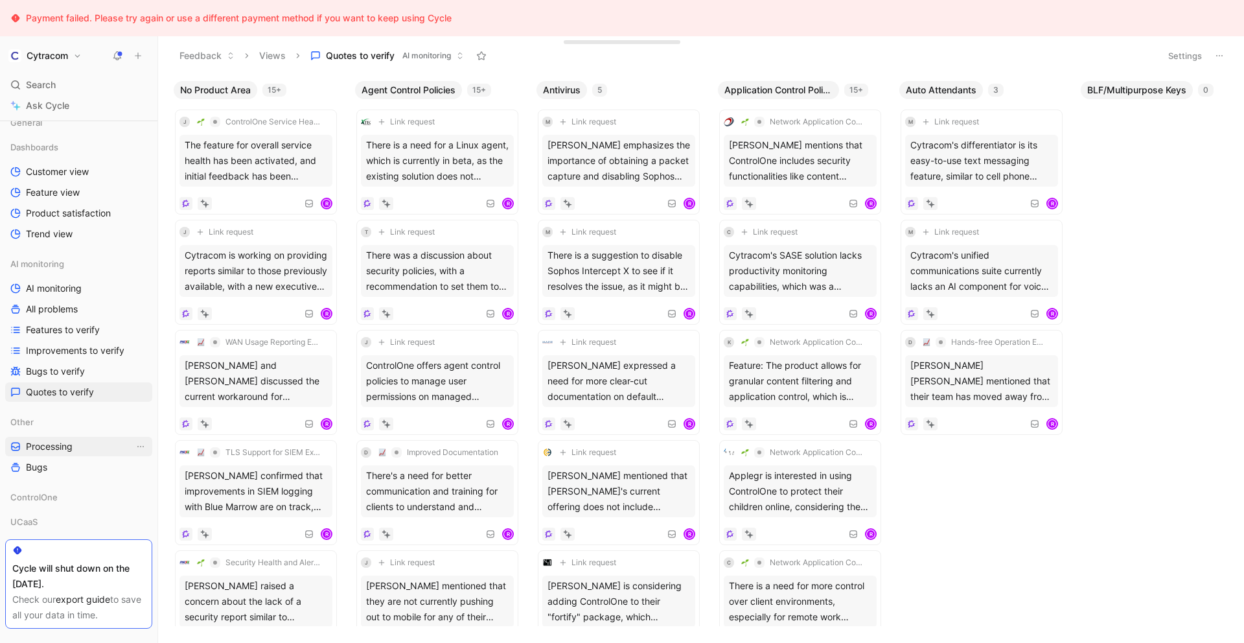
click at [54, 447] on span "Processing" at bounding box center [49, 446] width 47 height 13
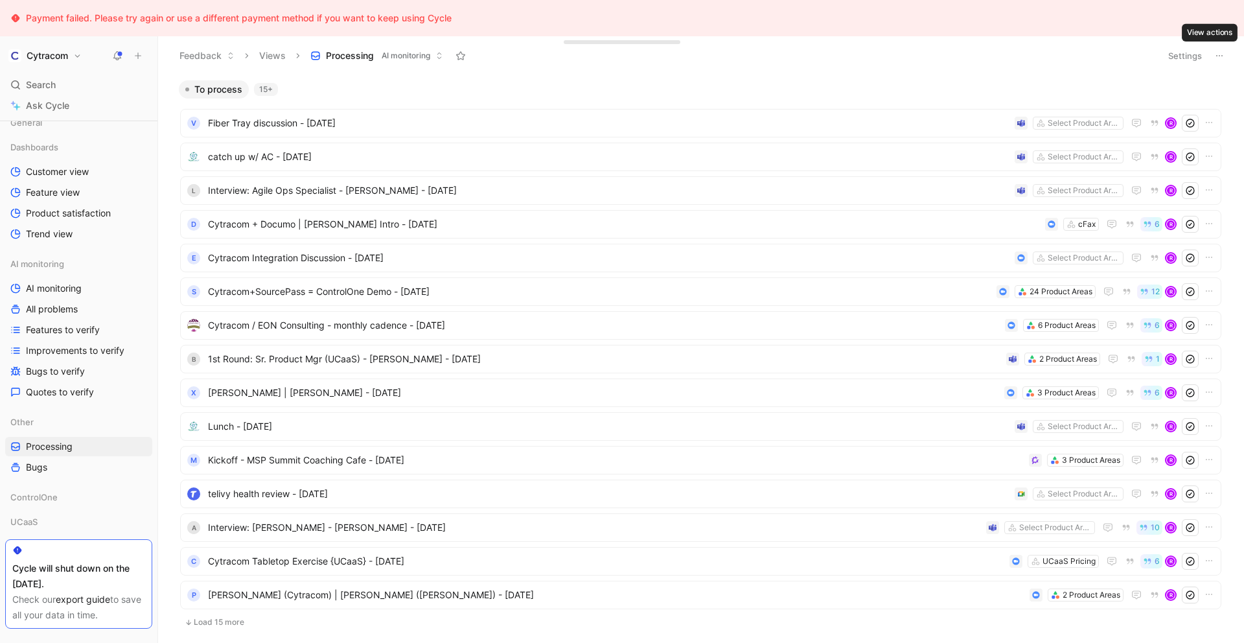
click at [1220, 56] on icon at bounding box center [1219, 56] width 10 height 10
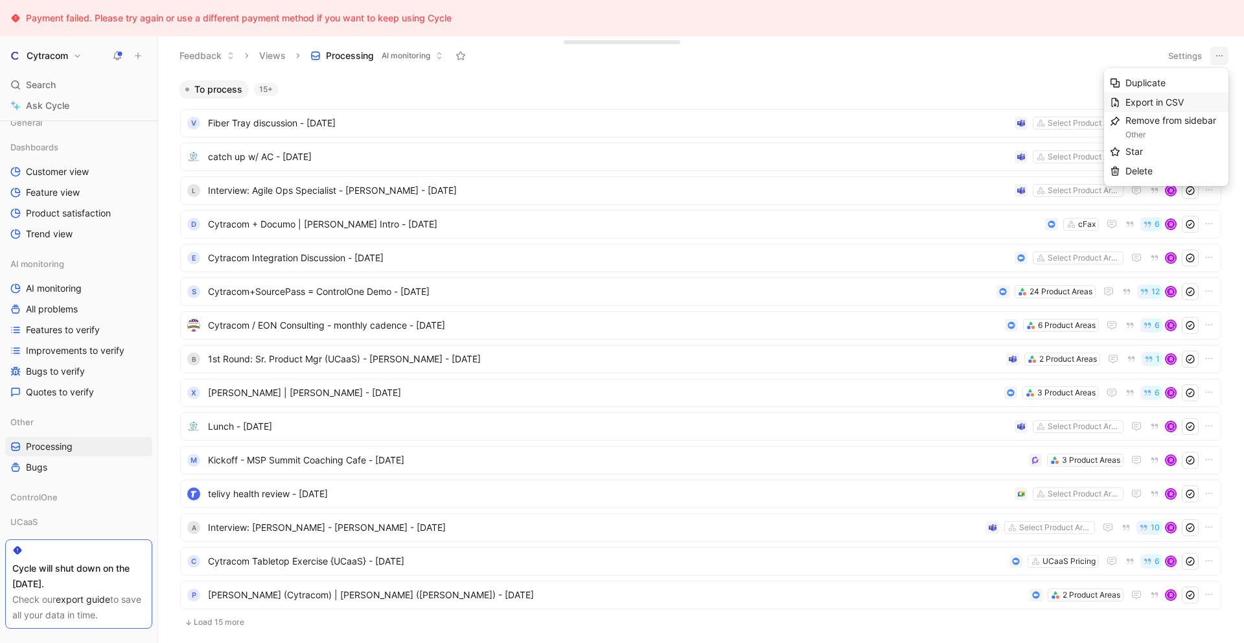
click at [1170, 102] on span "Export in CSV" at bounding box center [1154, 102] width 58 height 11
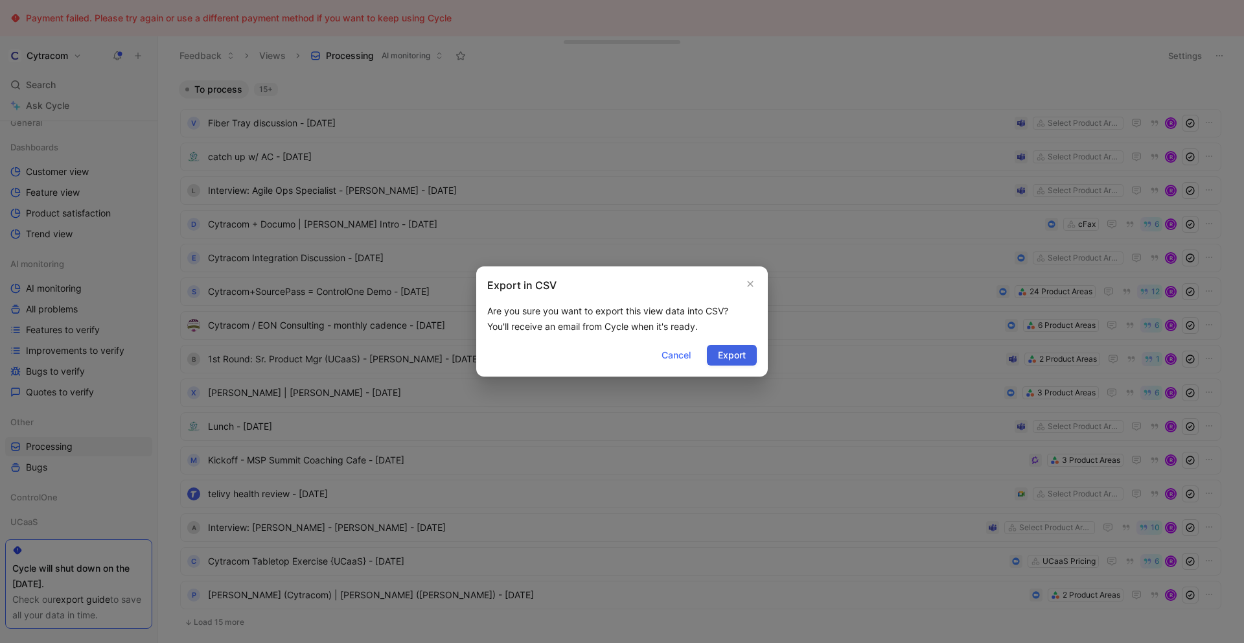
click at [735, 364] on button "Export" at bounding box center [732, 355] width 50 height 21
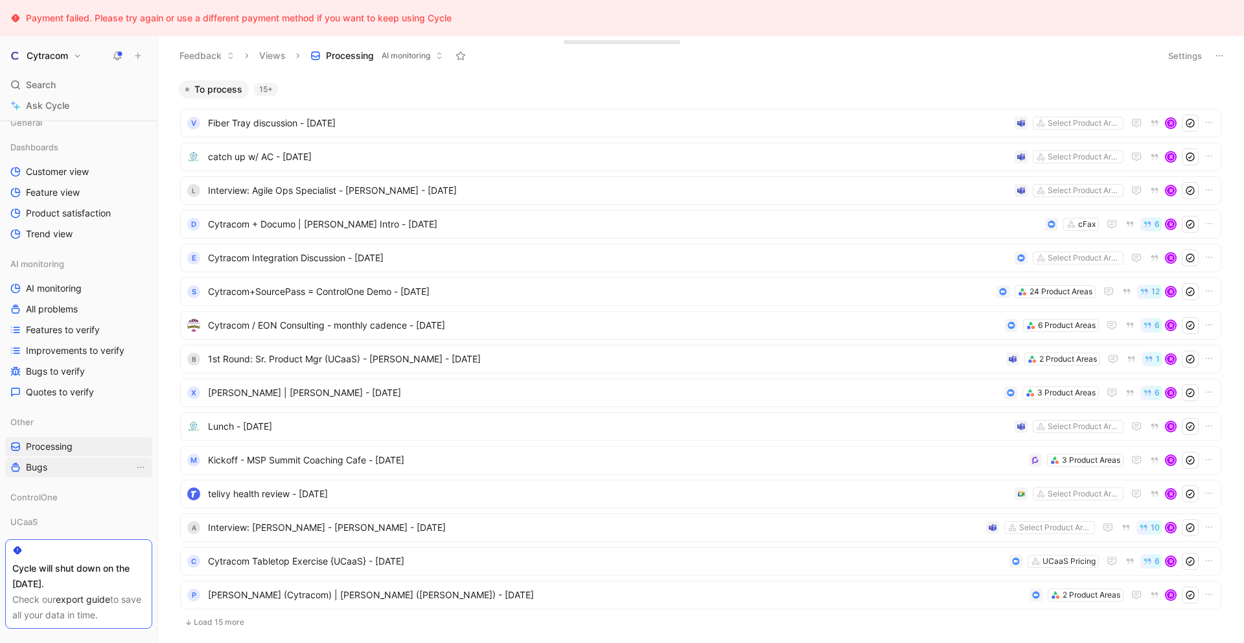
click at [38, 471] on span "Bugs" at bounding box center [36, 467] width 21 height 13
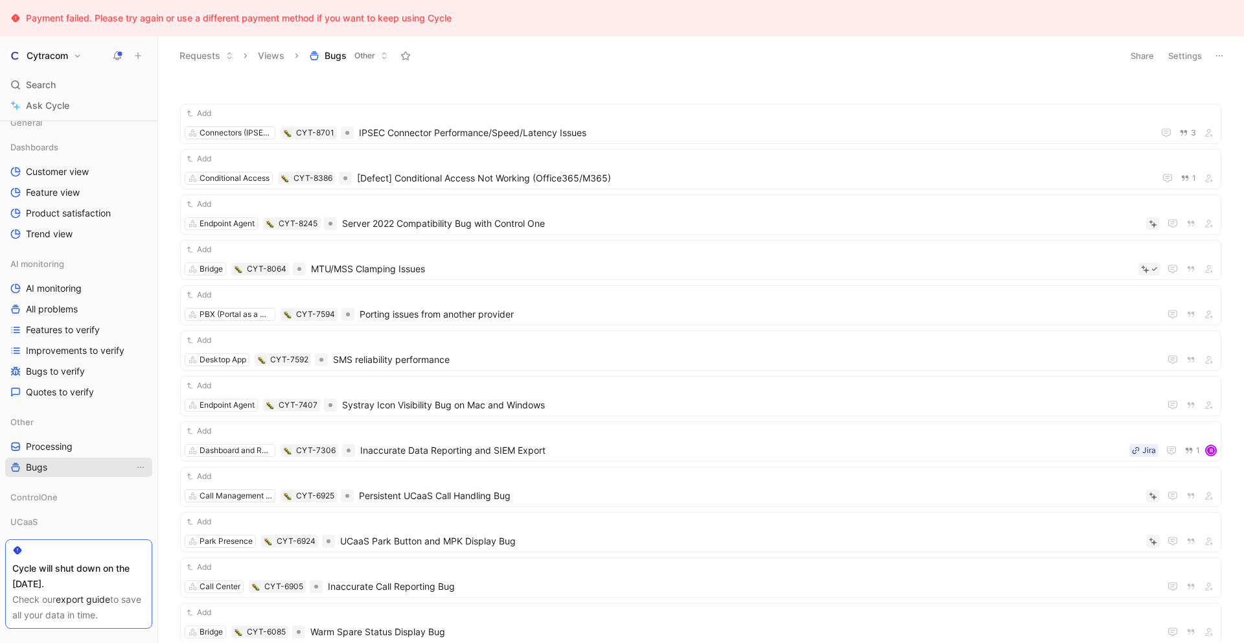
click at [44, 469] on span "Bugs" at bounding box center [36, 467] width 21 height 13
click at [1222, 57] on icon at bounding box center [1219, 56] width 10 height 10
click at [1159, 98] on span "Export in CSV" at bounding box center [1154, 102] width 58 height 11
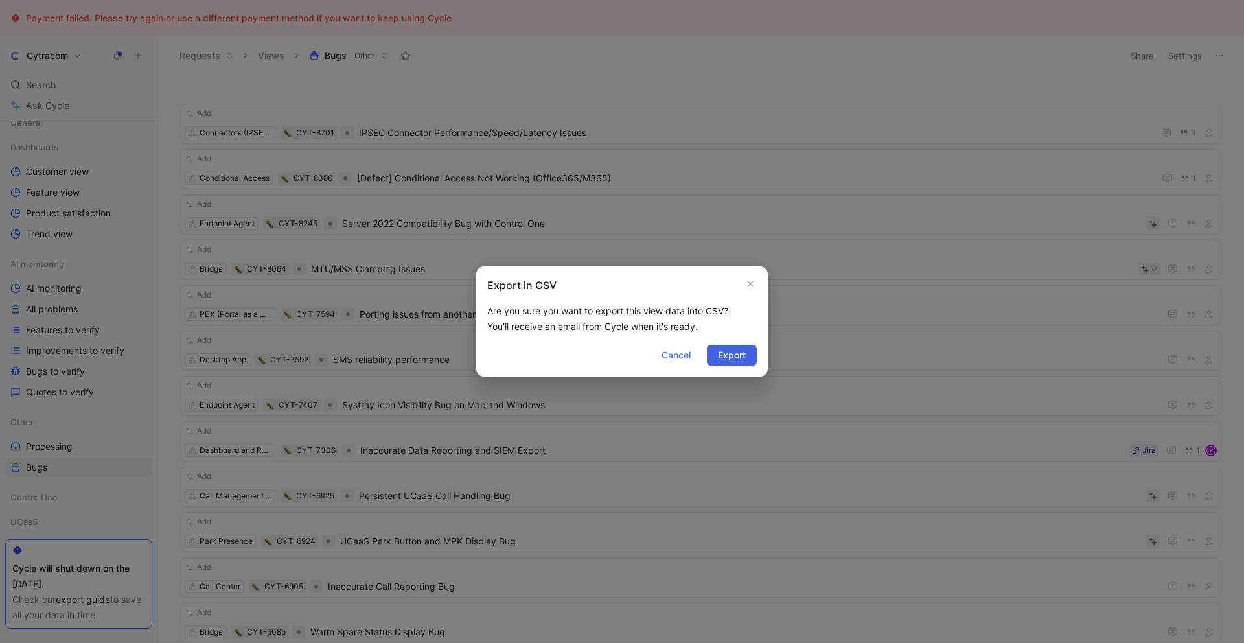
click at [735, 356] on span "Export" at bounding box center [732, 355] width 28 height 16
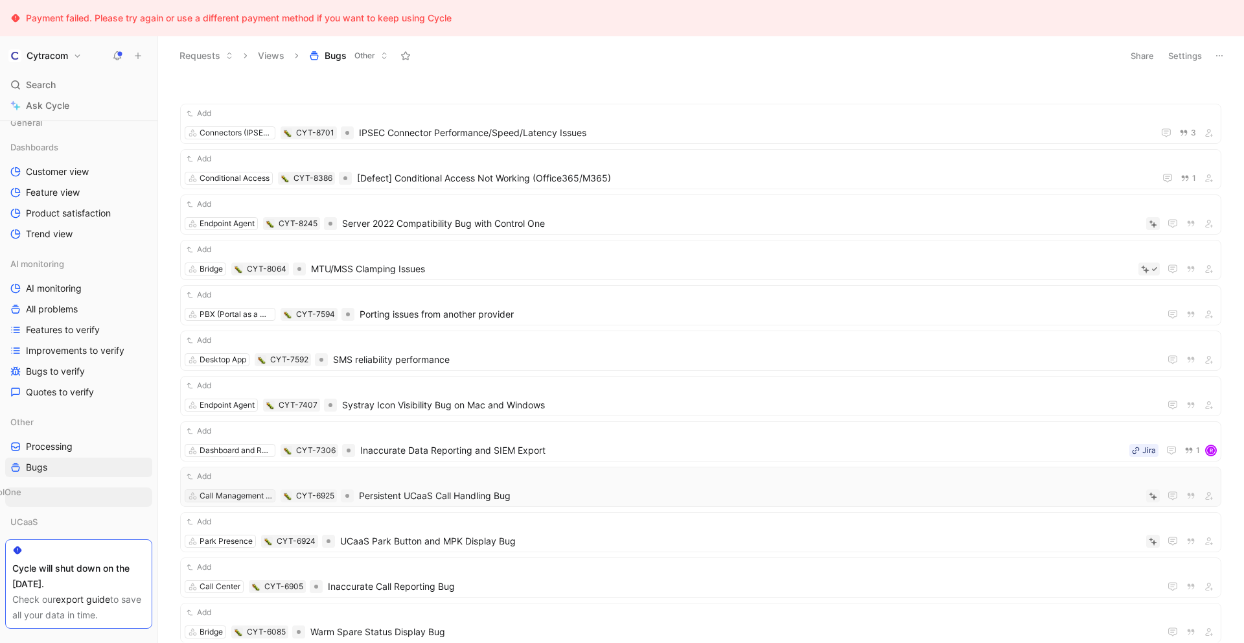
drag, startPoint x: 0, startPoint y: 492, endPoint x: 194, endPoint y: 497, distance: 194.4
click at [36, 497] on div "Workspace Home G then H Feedback G then F Requests G then R Releases G then L C…" at bounding box center [78, 208] width 147 height 657
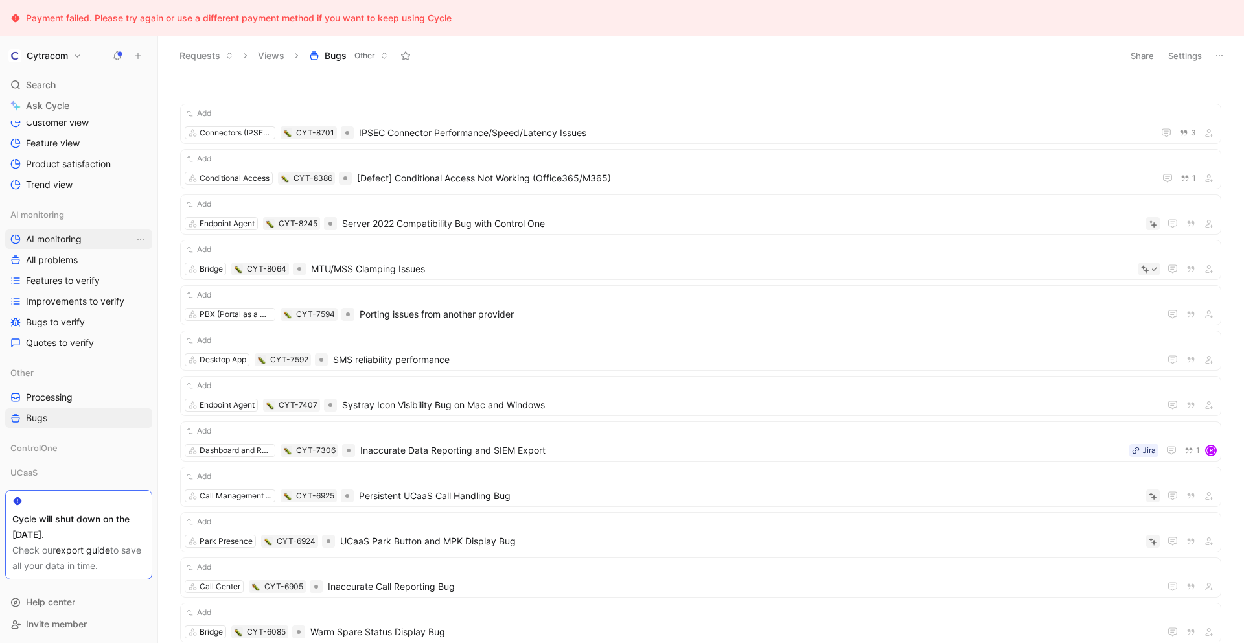
scroll to position [293, 0]
click at [95, 347] on link "Quotes to verify" at bounding box center [78, 341] width 147 height 19
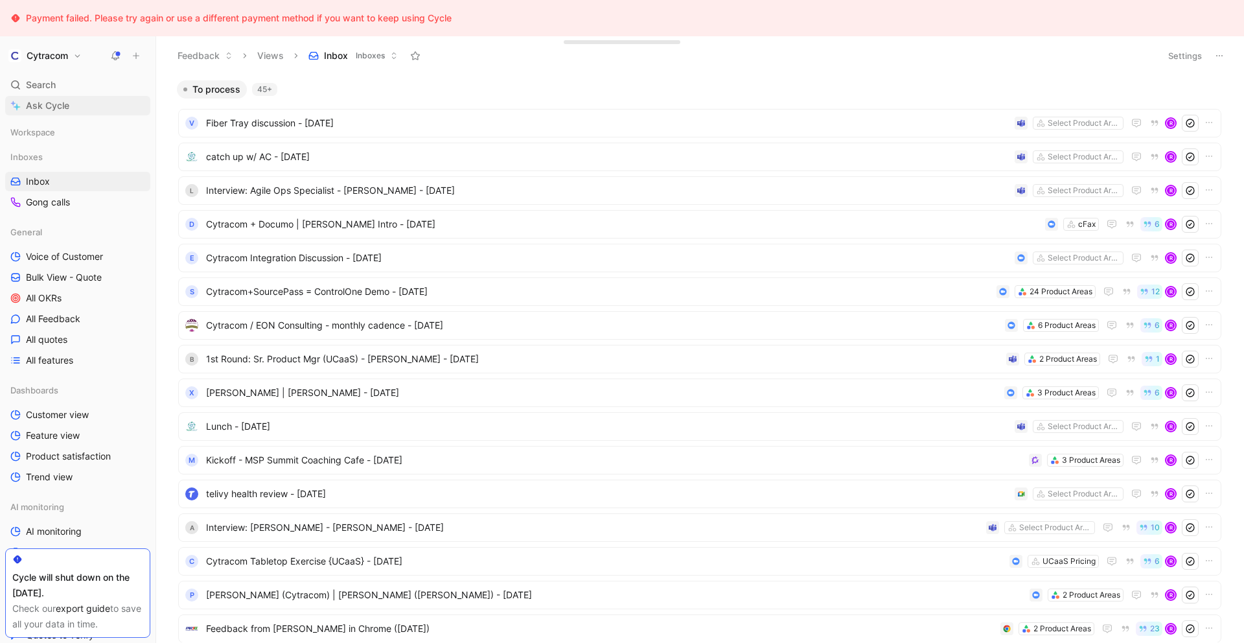
click at [48, 102] on span "Ask Cycle" at bounding box center [47, 106] width 43 height 16
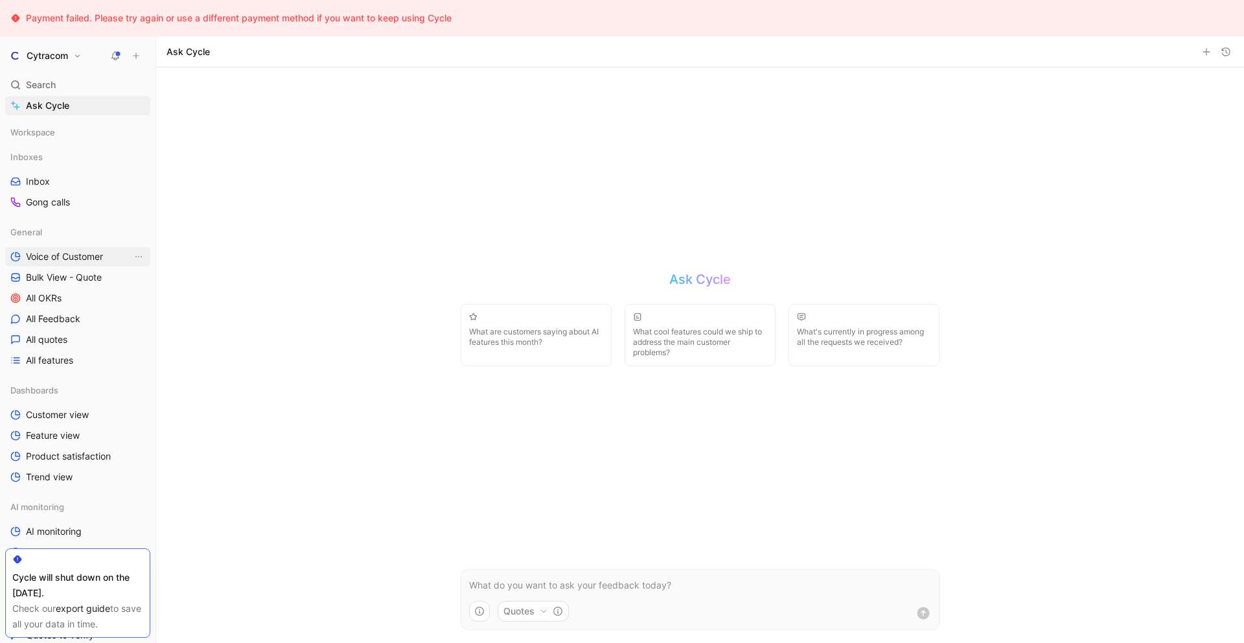
click at [58, 252] on span "Voice of Customer" at bounding box center [64, 256] width 77 height 13
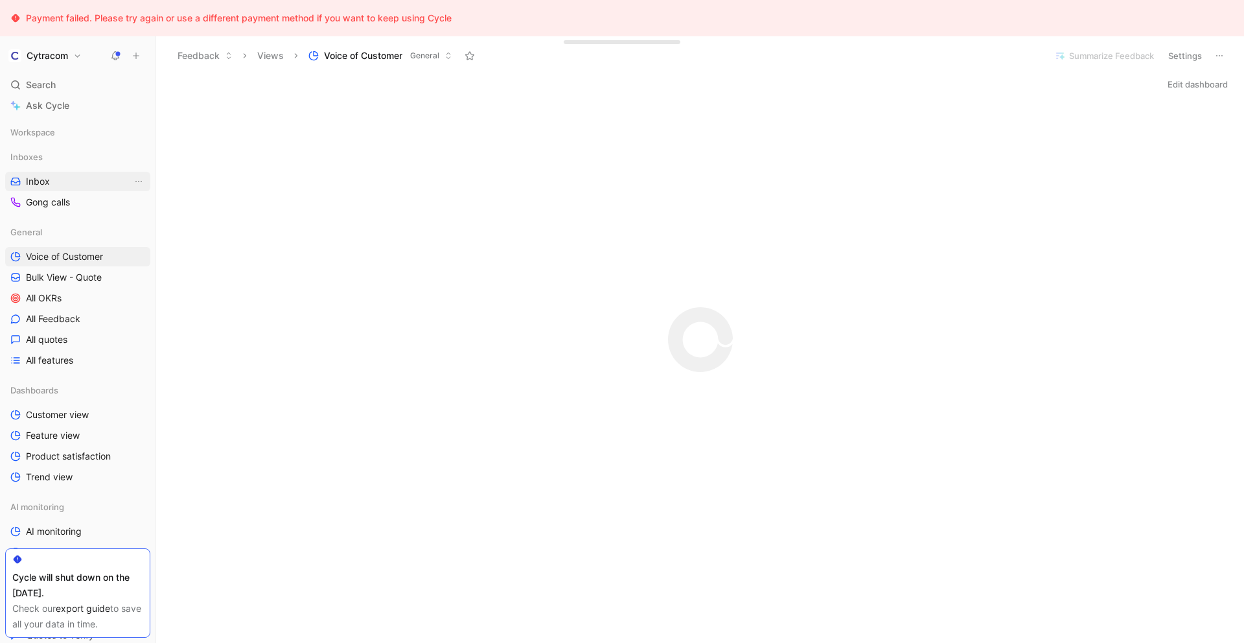
click at [30, 189] on link "Inbox" at bounding box center [77, 181] width 145 height 19
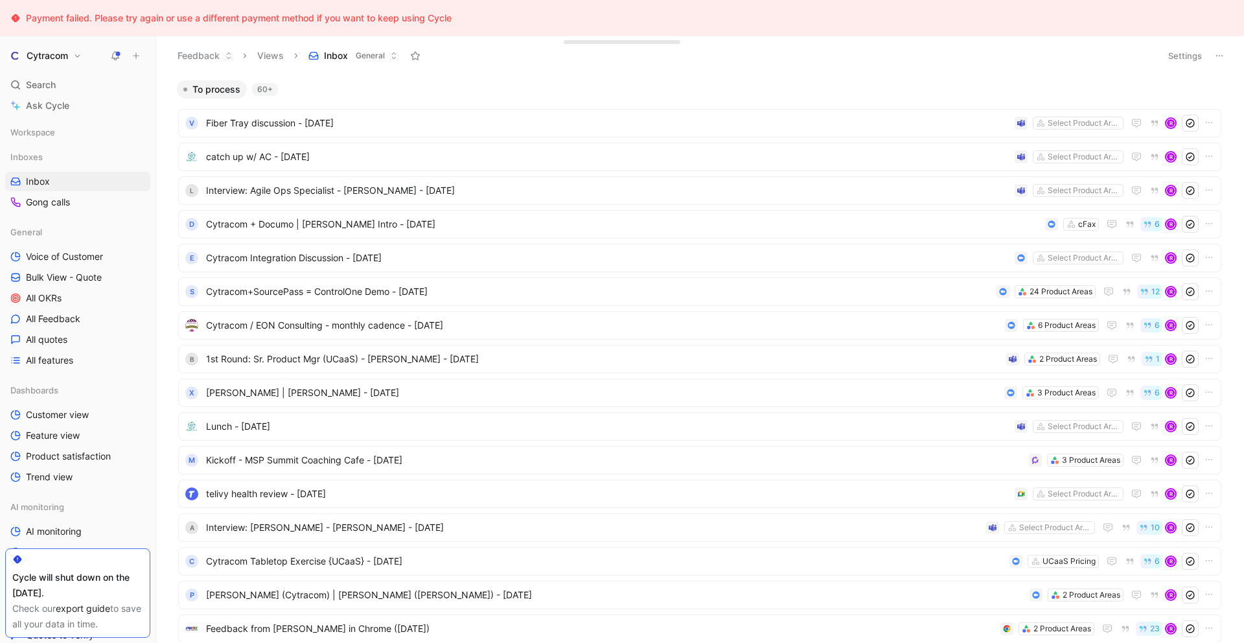
click at [1220, 58] on icon at bounding box center [1219, 56] width 10 height 10
drag, startPoint x: 1159, startPoint y: 97, endPoint x: 1142, endPoint y: 95, distance: 16.9
click at [1142, 95] on div "Export in CSV" at bounding box center [1173, 103] width 97 height 16
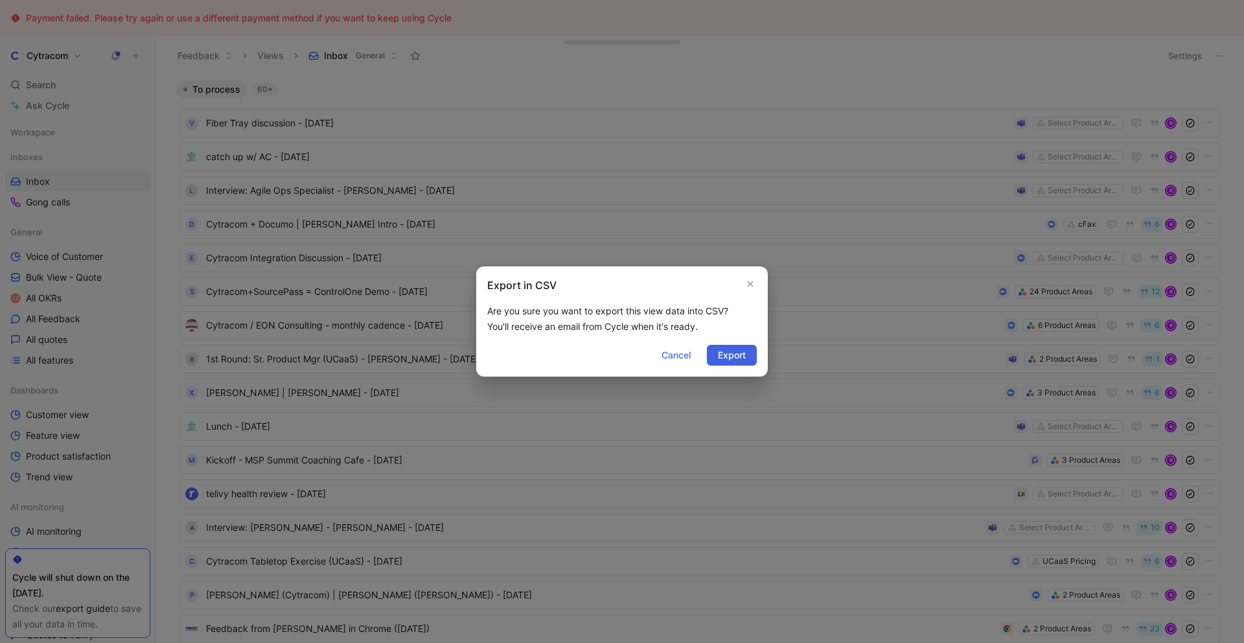
click at [727, 353] on span "Export" at bounding box center [732, 355] width 28 height 16
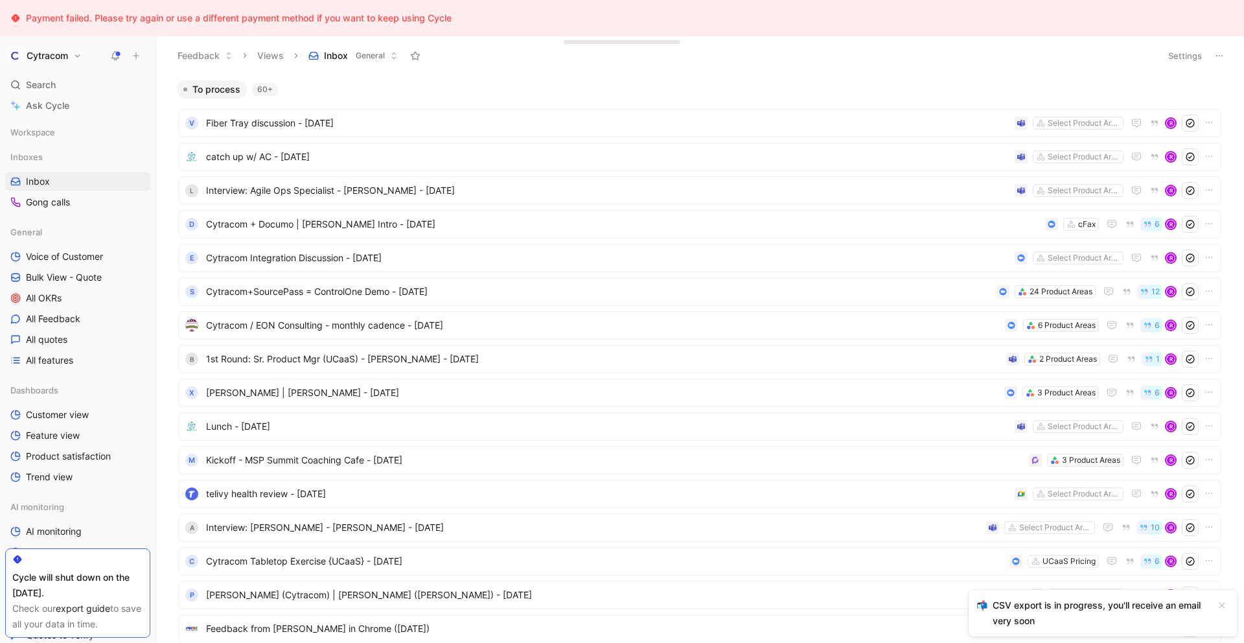
drag, startPoint x: 189, startPoint y: 16, endPoint x: 431, endPoint y: 5, distance: 242.5
click at [431, 5] on div "Payment failed. Please try again or use a different payment method if you want …" at bounding box center [622, 18] width 1244 height 36
click at [1032, 618] on div "CSV export is in progress, you'll receive an email very soon" at bounding box center [1100, 612] width 216 height 31
click at [1203, 125] on icon "button" at bounding box center [1208, 122] width 10 height 10
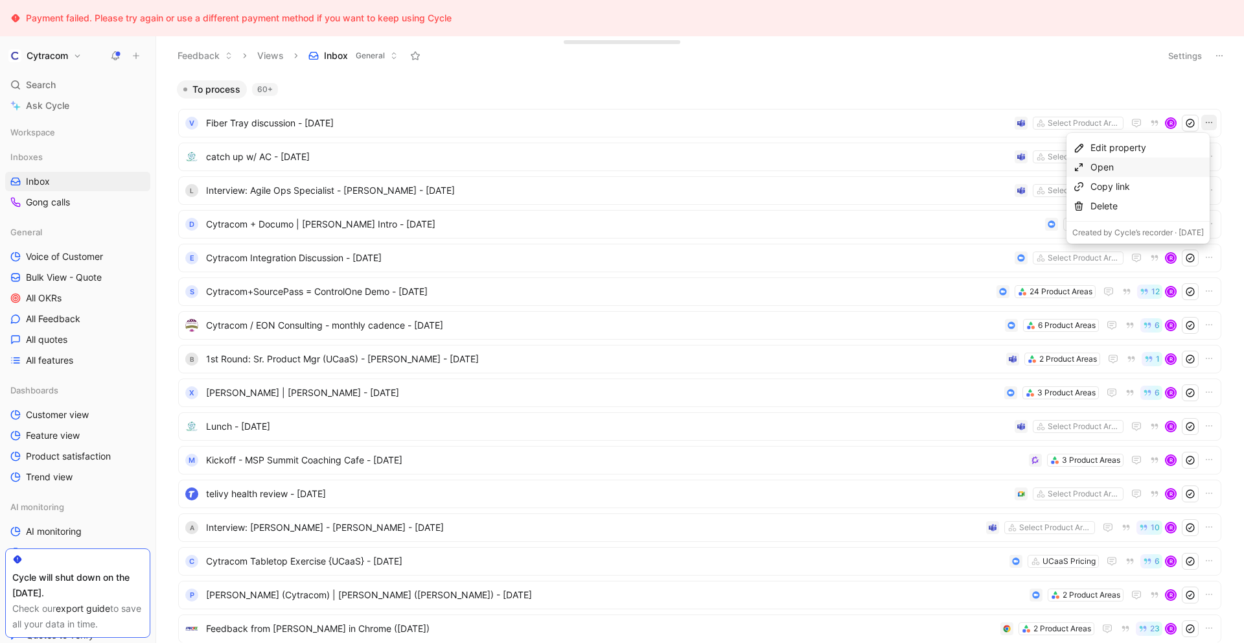
click at [1115, 165] on div "Open" at bounding box center [1146, 167] width 113 height 16
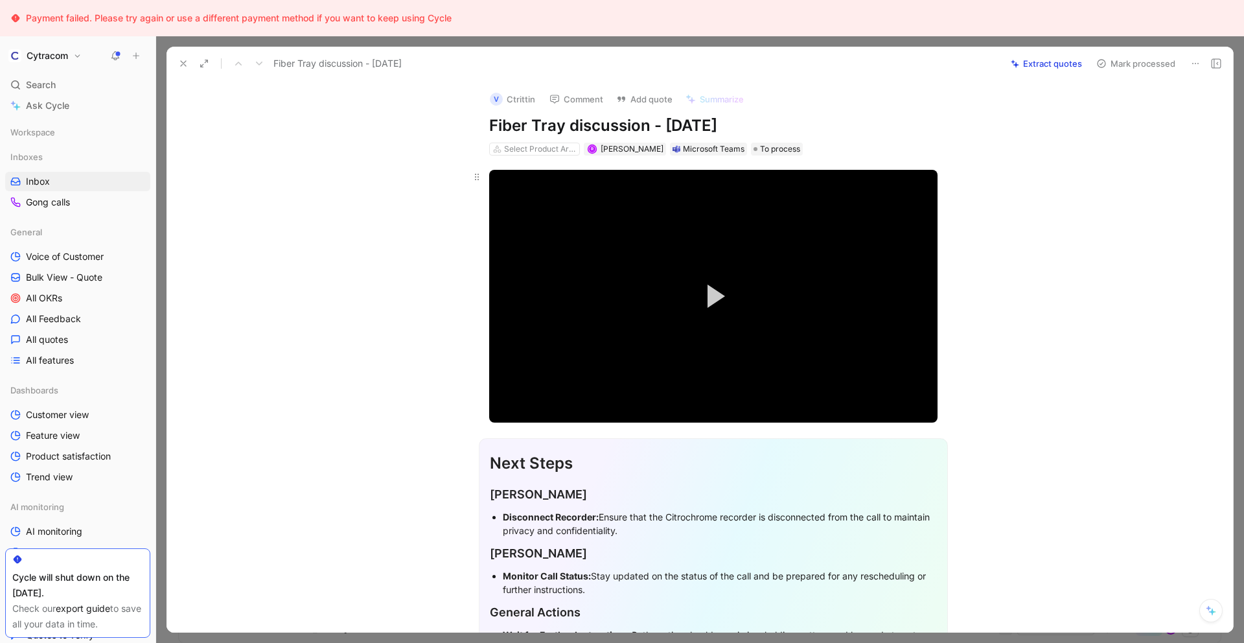
click at [701, 295] on button "Play Video" at bounding box center [713, 296] width 58 height 58
click at [498, 408] on span "Video Player" at bounding box center [500, 408] width 23 height 0
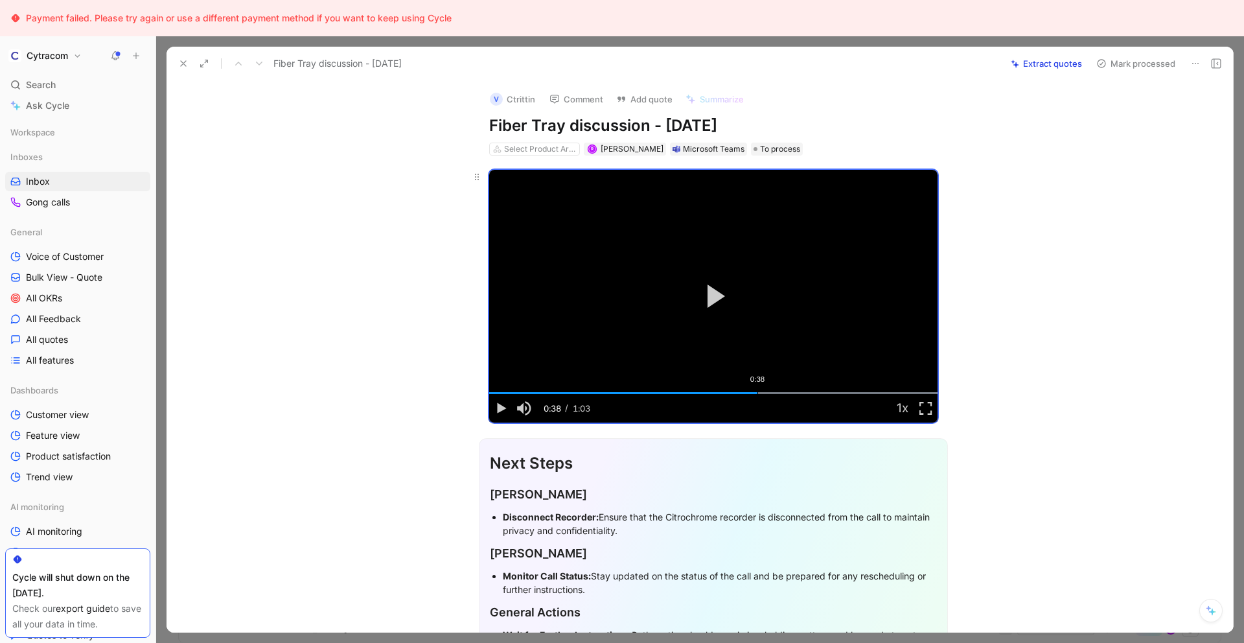
click at [754, 392] on div "Loaded : 100.00% 0:38 0:38" at bounding box center [713, 393] width 448 height 2
click at [489, 408] on span "Video Player" at bounding box center [500, 408] width 23 height 0
click at [840, 393] on div "0:49" at bounding box center [840, 393] width 1 height 2
click at [497, 408] on span "Video Player" at bounding box center [500, 408] width 23 height 0
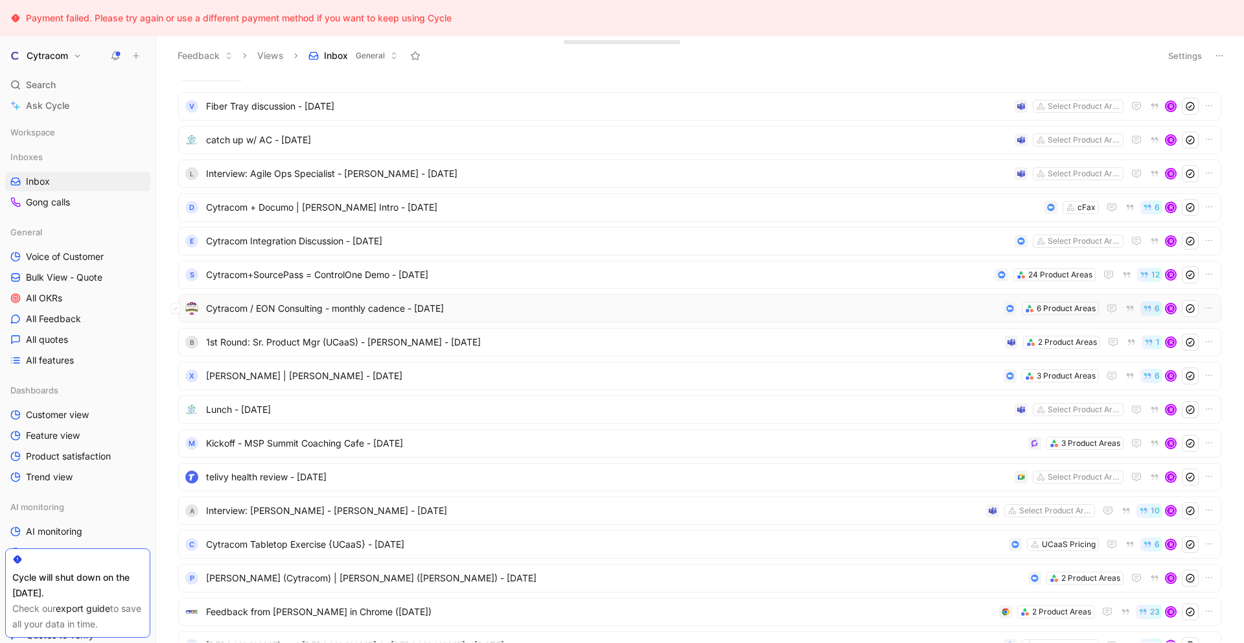
scroll to position [17, 0]
click at [304, 177] on span "Interview: Agile Ops Specialist - [PERSON_NAME] - [DATE]" at bounding box center [607, 173] width 803 height 16
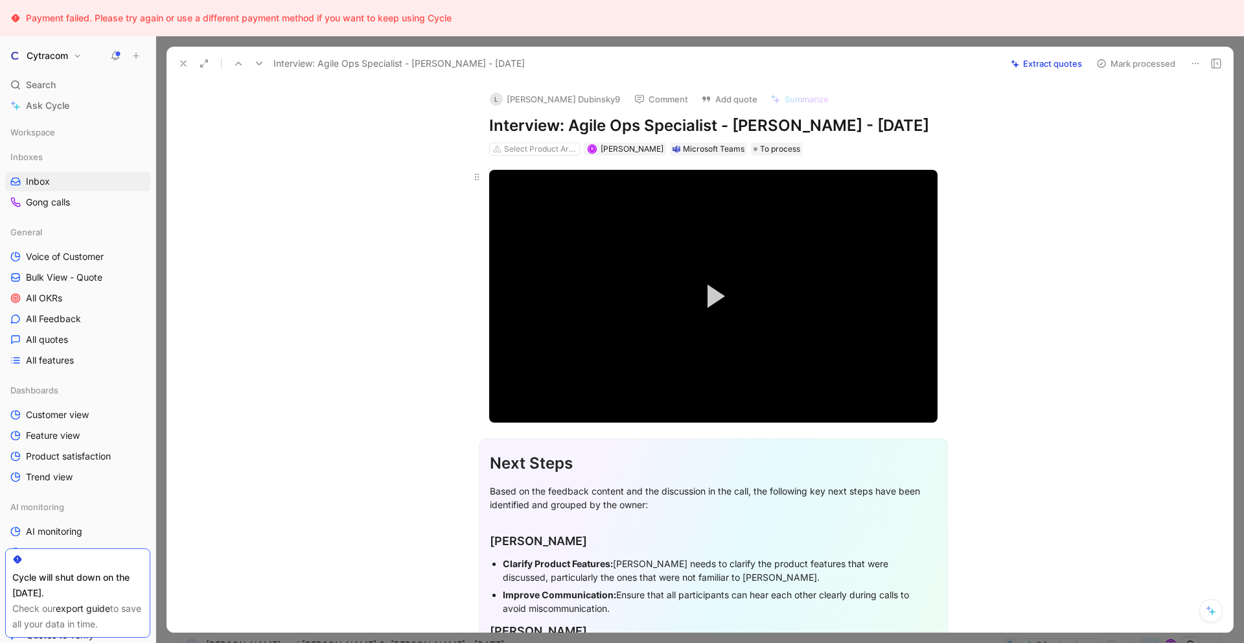
click at [725, 304] on button "Play Video" at bounding box center [713, 296] width 58 height 58
click at [492, 408] on span "Video Player" at bounding box center [500, 408] width 23 height 0
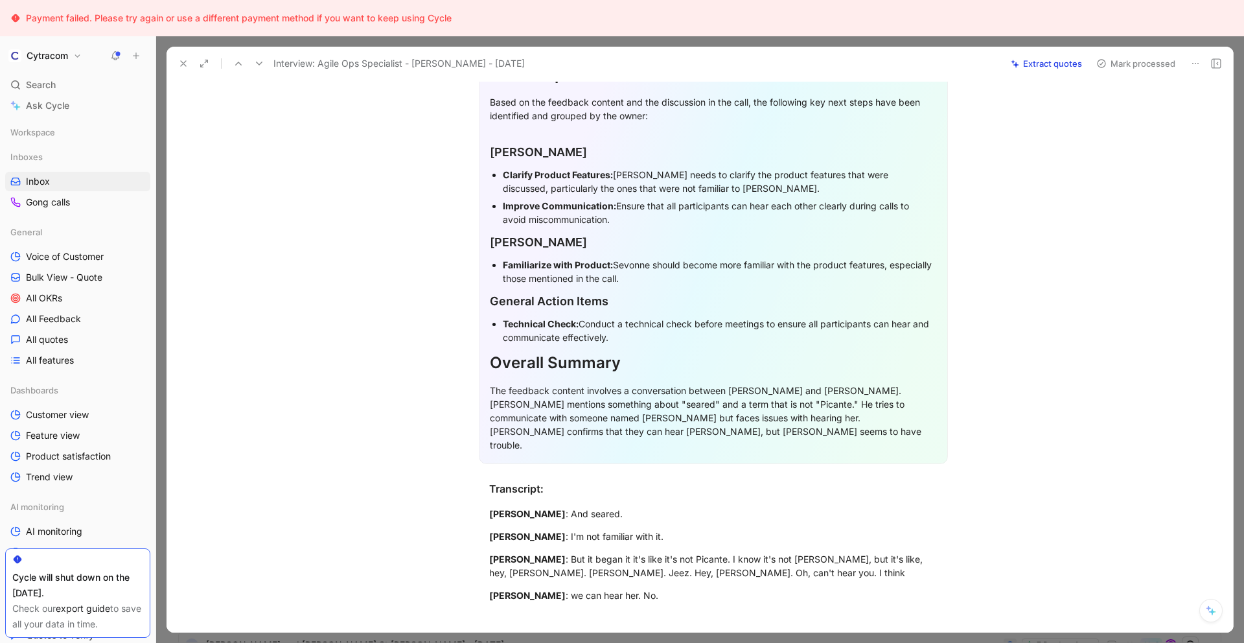
scroll to position [313, 0]
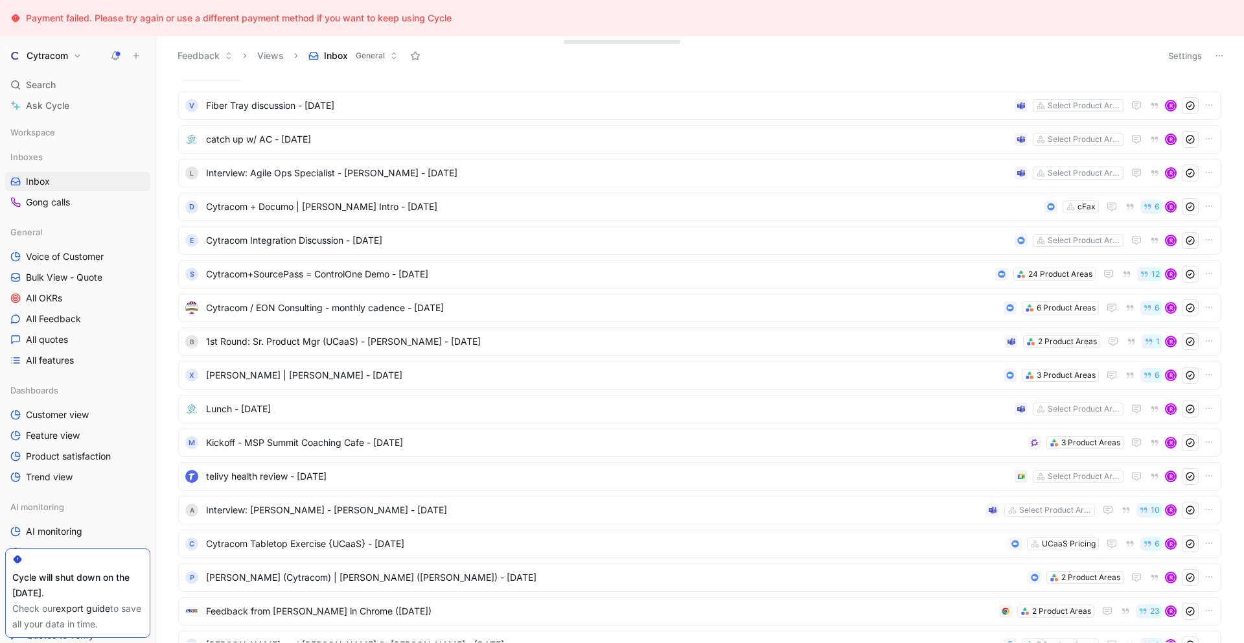
click at [1215, 59] on icon at bounding box center [1219, 56] width 10 height 10
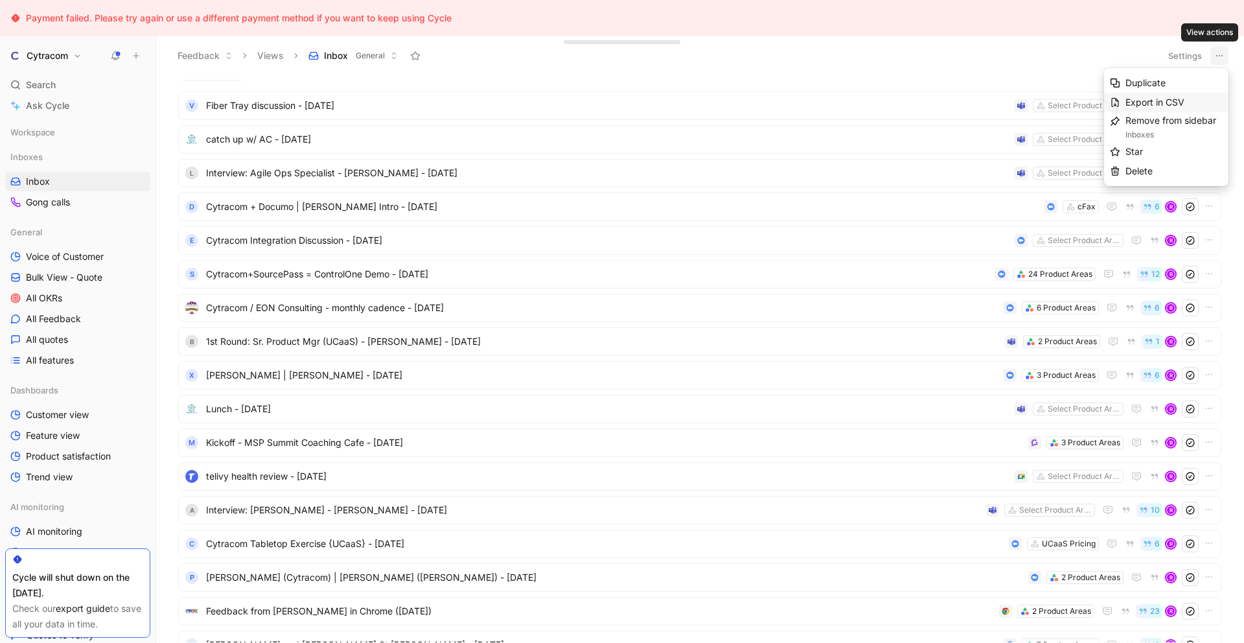
click at [1156, 103] on span "Export in CSV" at bounding box center [1154, 102] width 59 height 11
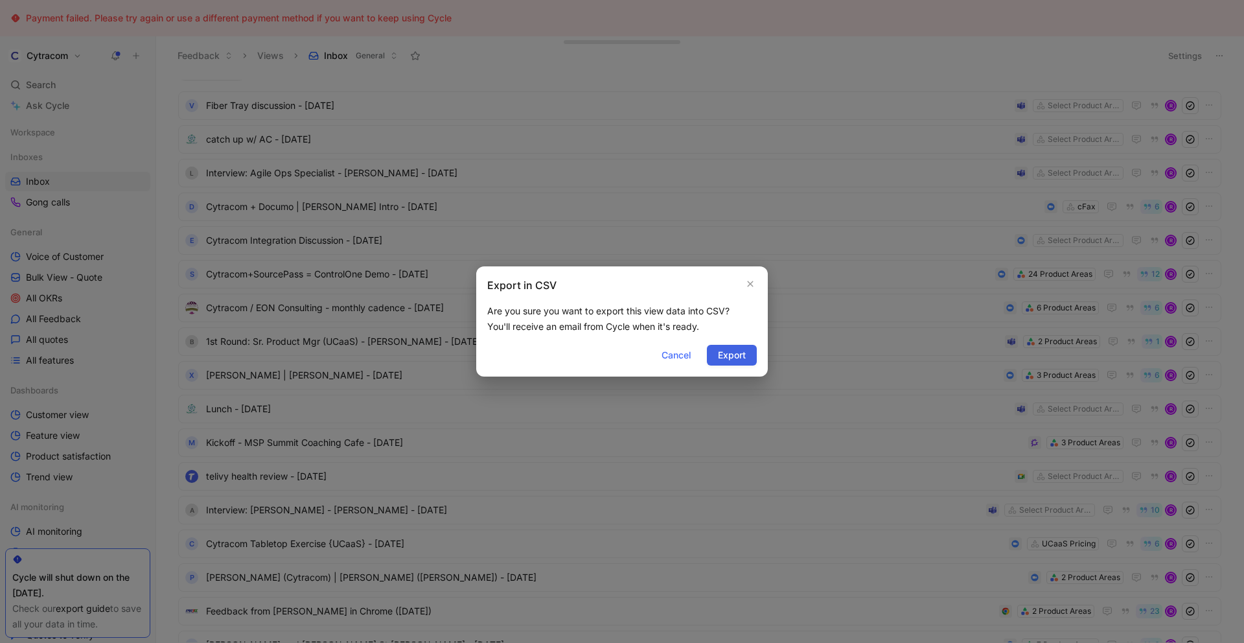
click at [727, 352] on span "Export" at bounding box center [732, 355] width 28 height 16
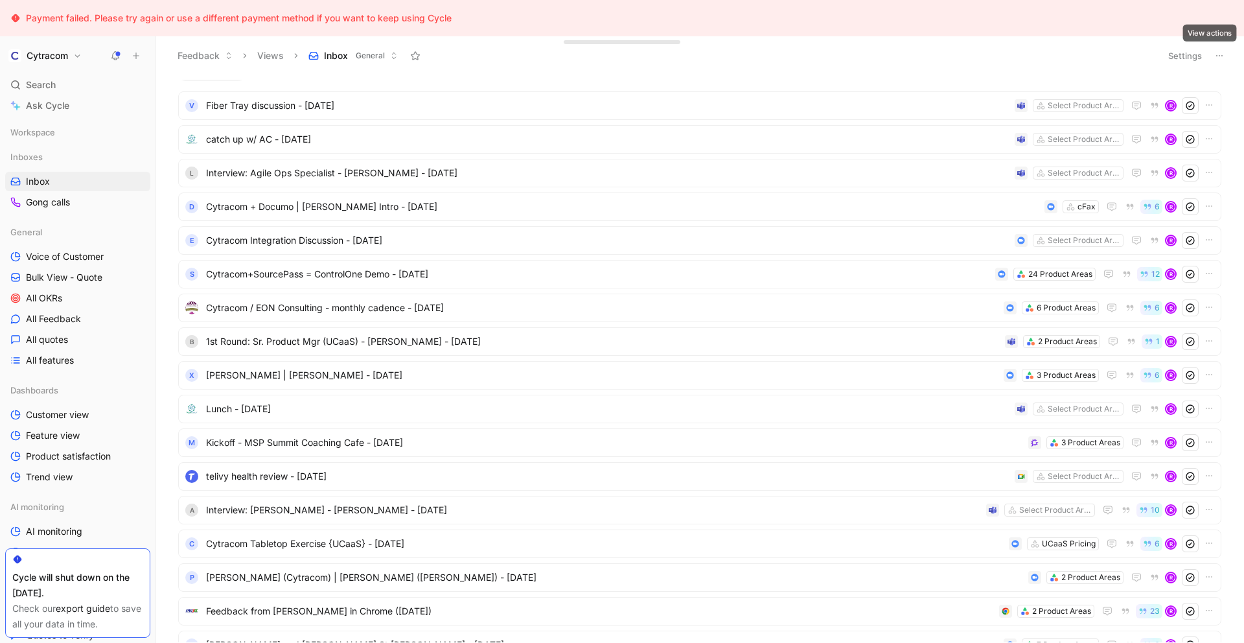
click at [1215, 54] on icon at bounding box center [1219, 56] width 10 height 10
